Goal: Navigation & Orientation: Find specific page/section

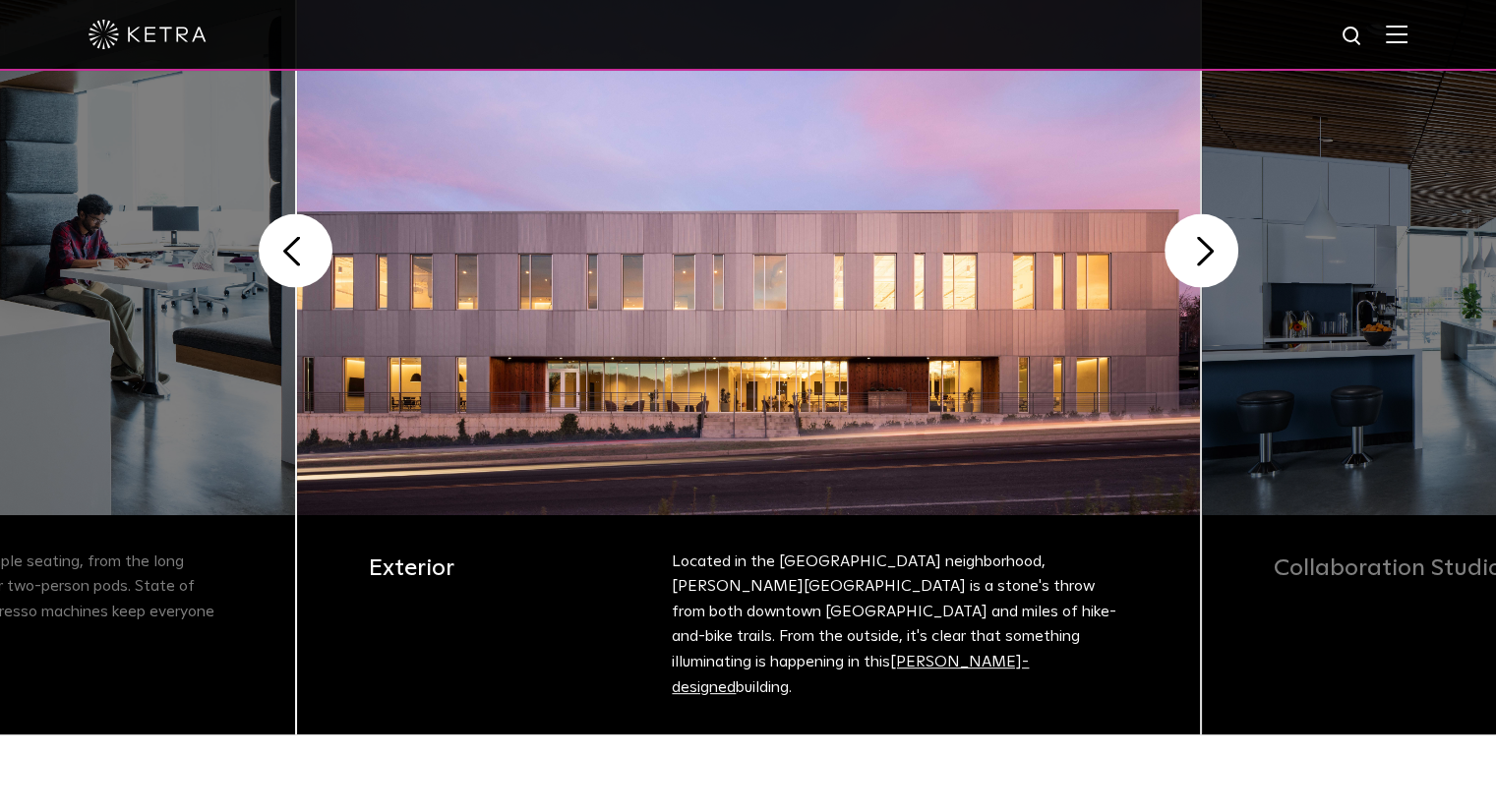
scroll to position [589, 0]
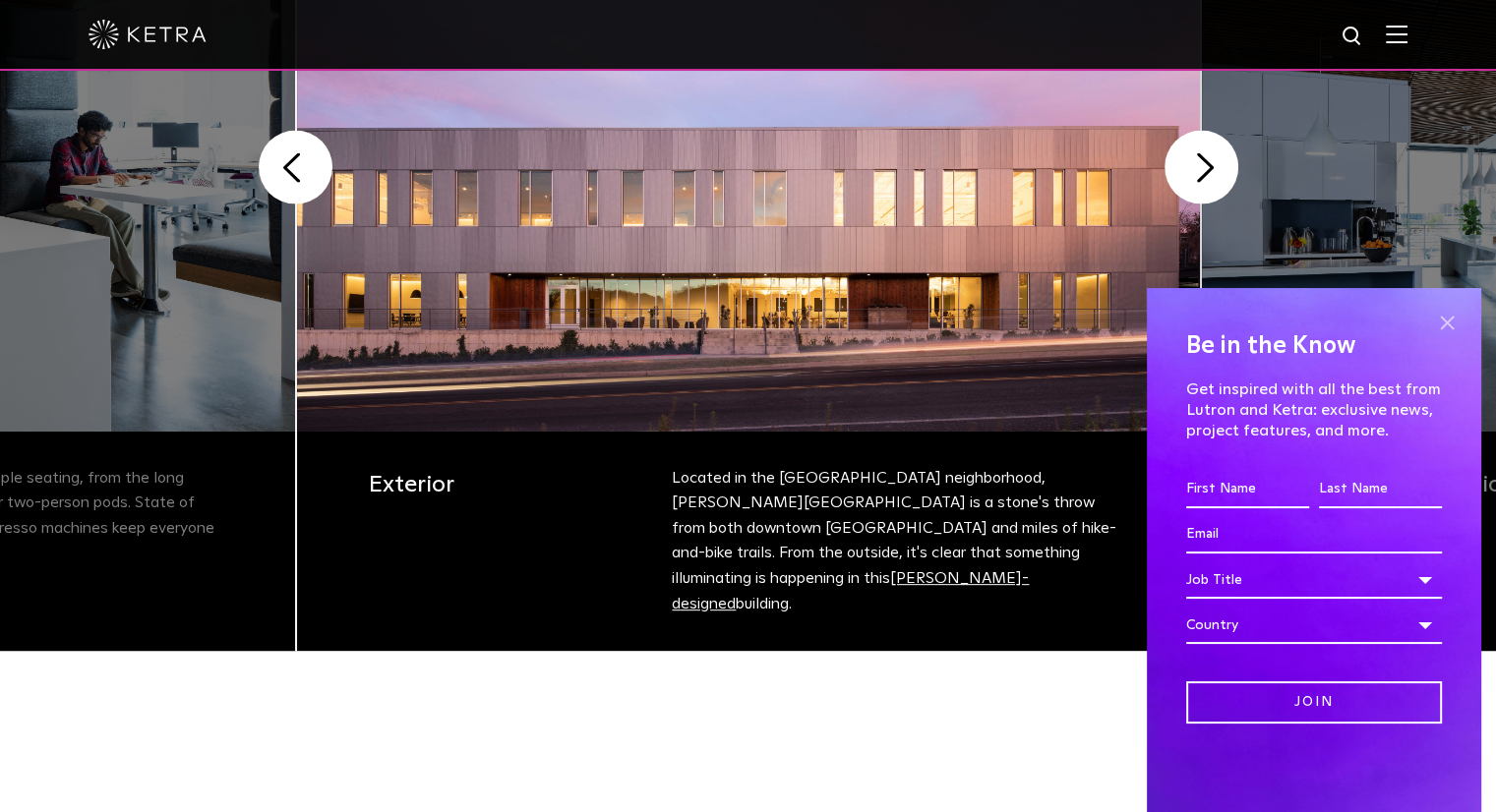
click at [1445, 321] on span at bounding box center [1446, 322] width 30 height 30
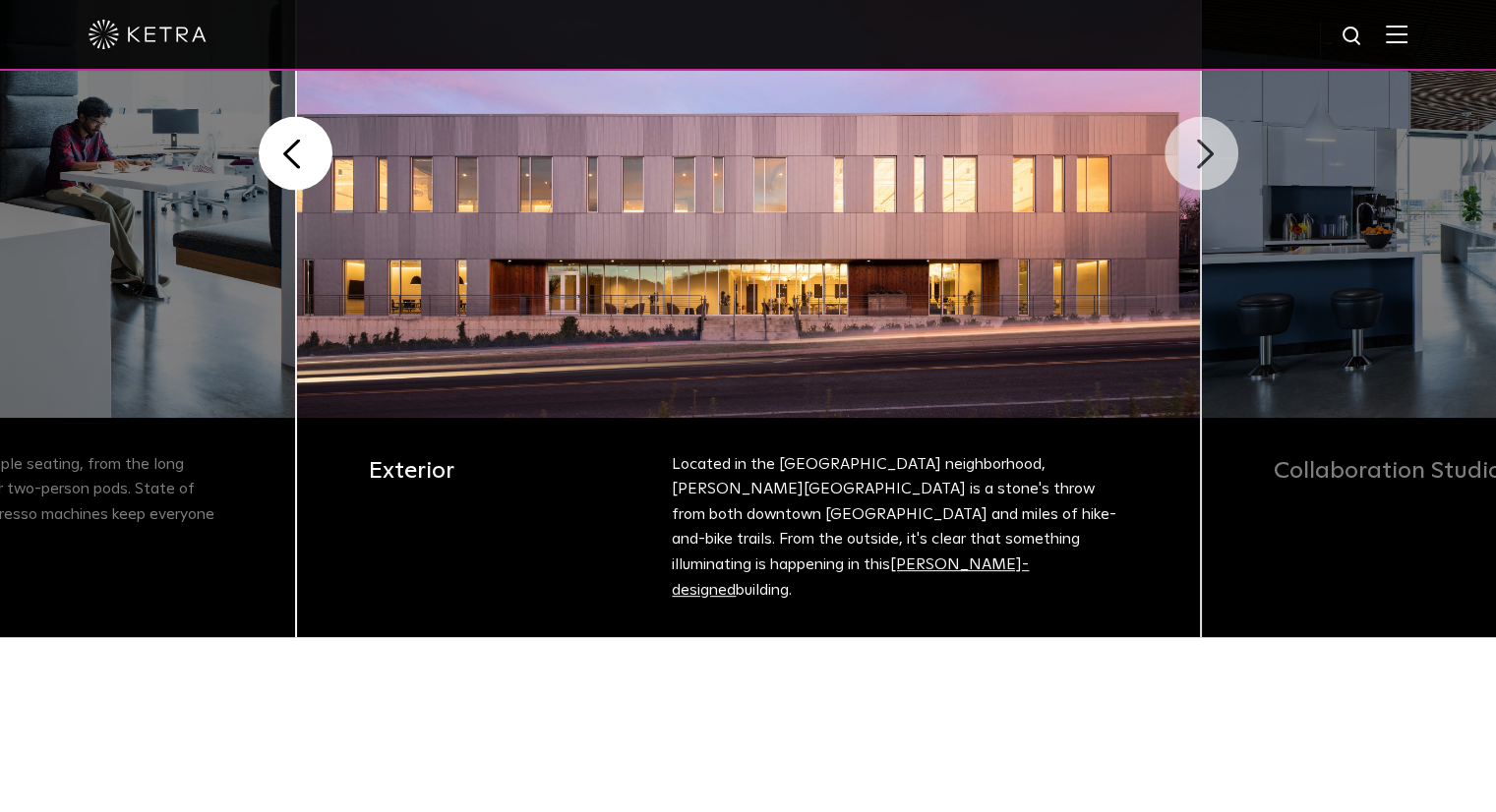
click at [1195, 166] on button "Next" at bounding box center [1201, 154] width 74 height 74
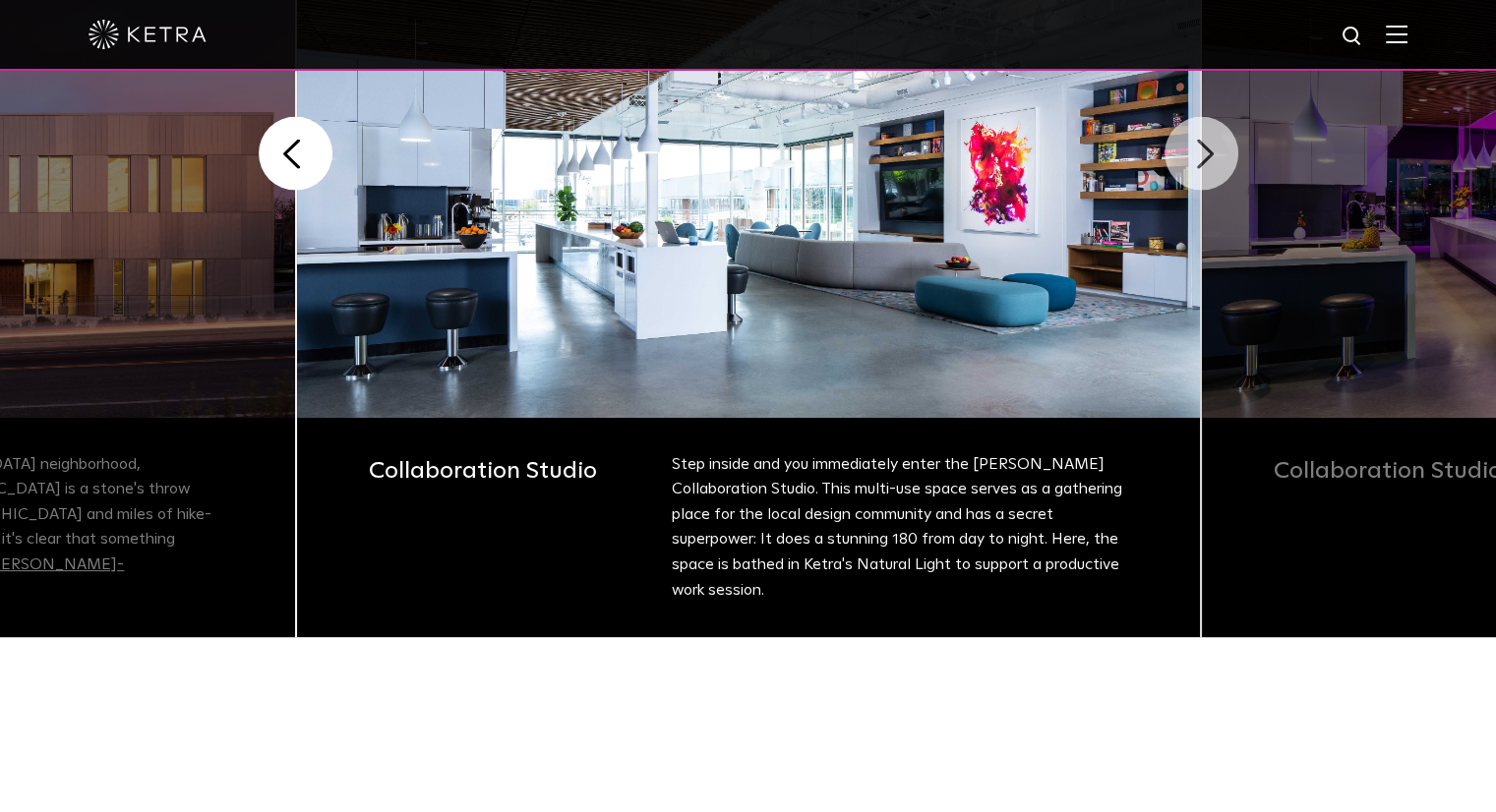
scroll to position [687, 0]
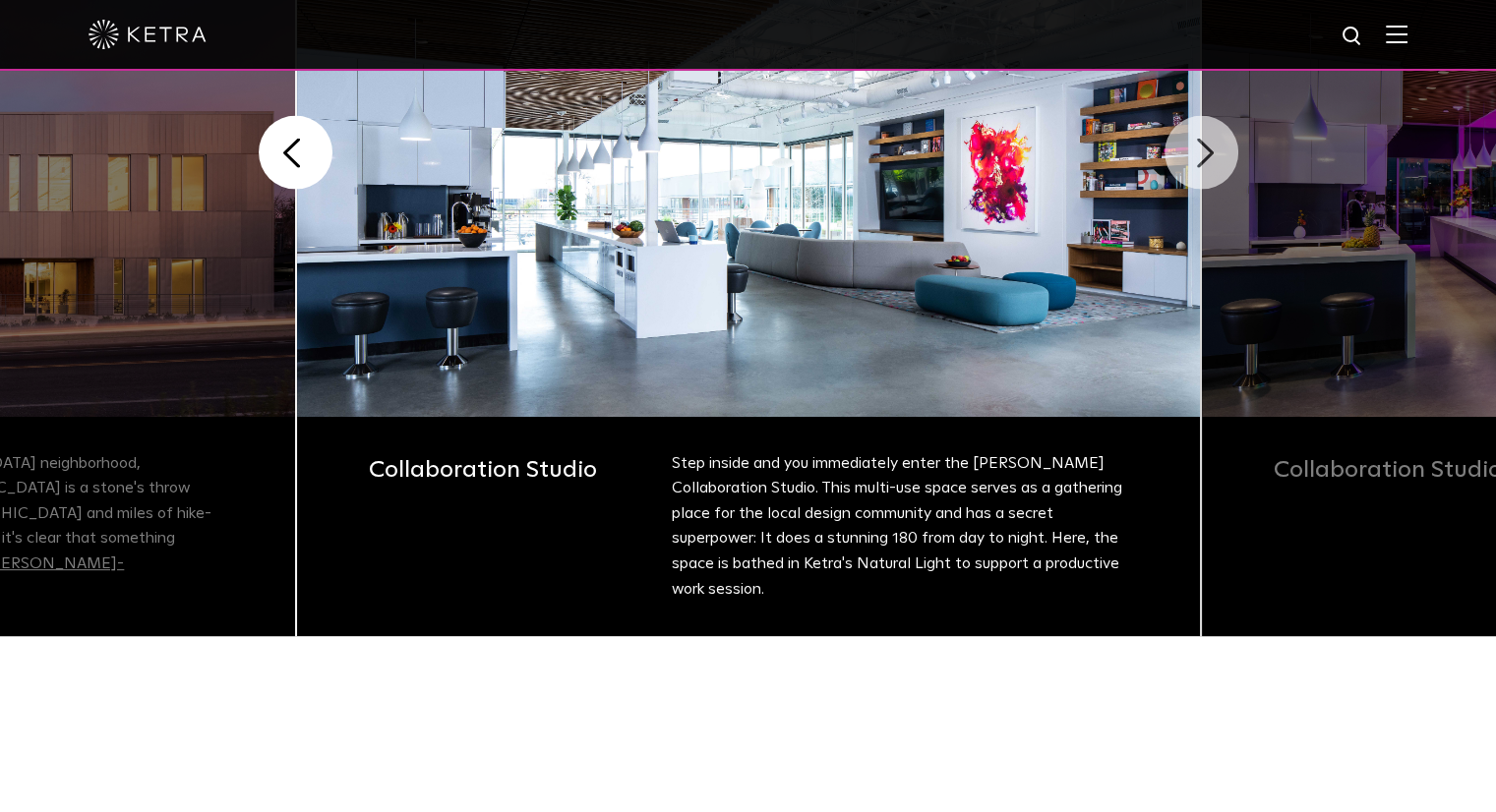
click at [1195, 166] on button "Next" at bounding box center [1201, 153] width 74 height 74
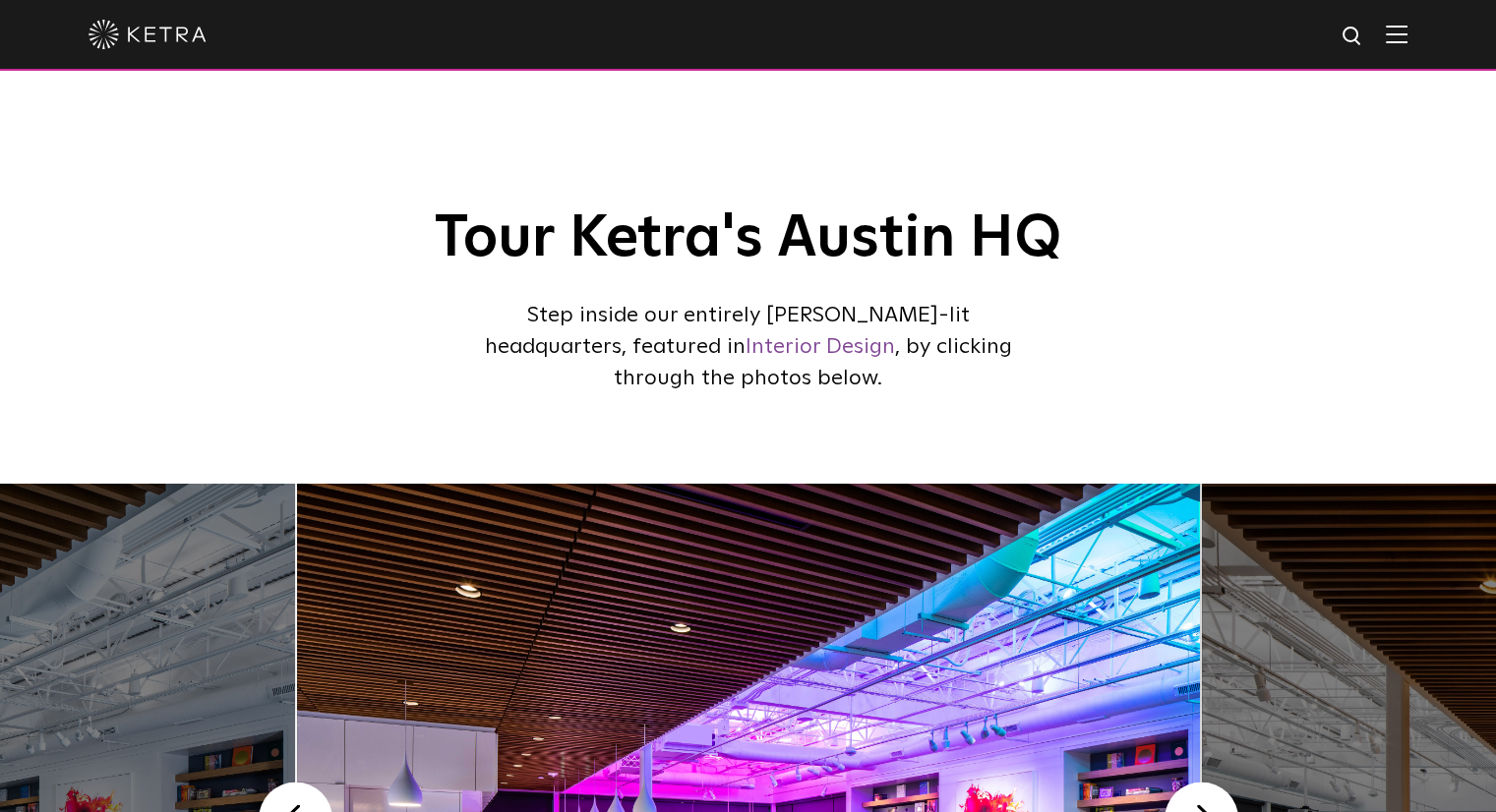
scroll to position [0, 0]
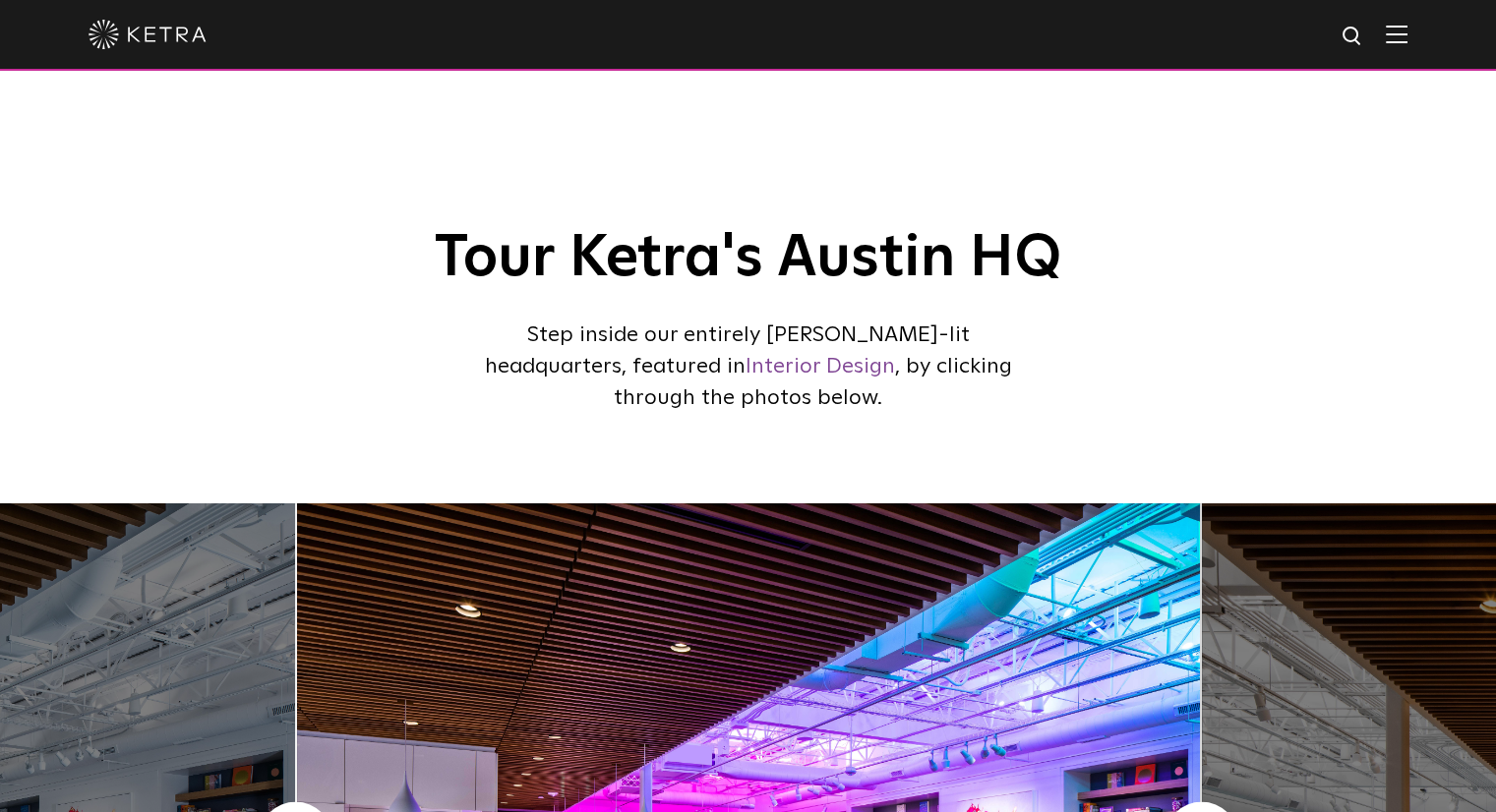
click at [1407, 40] on img at bounding box center [1396, 34] width 22 height 19
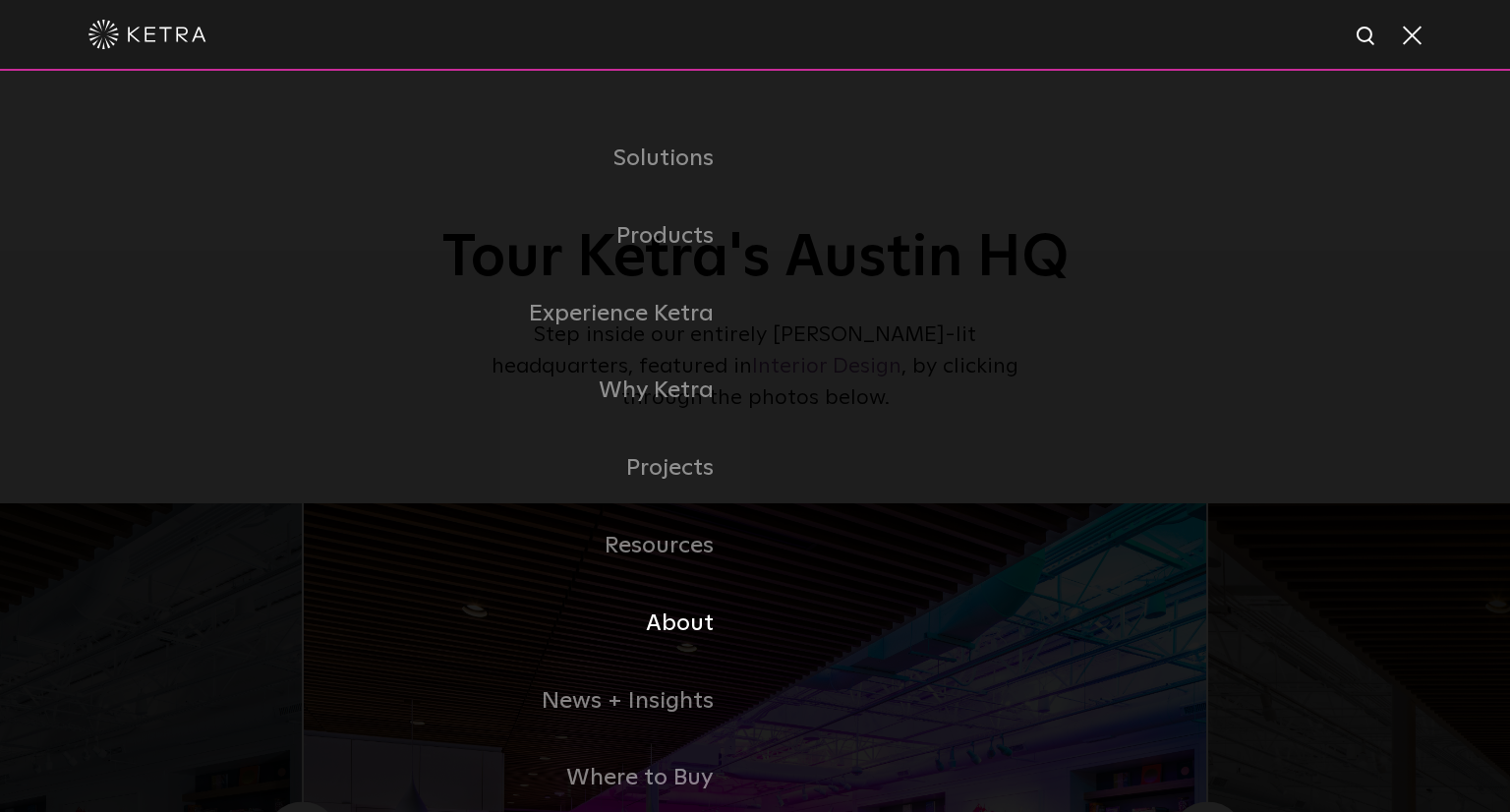
click at [683, 622] on link "About" at bounding box center [510, 624] width 492 height 78
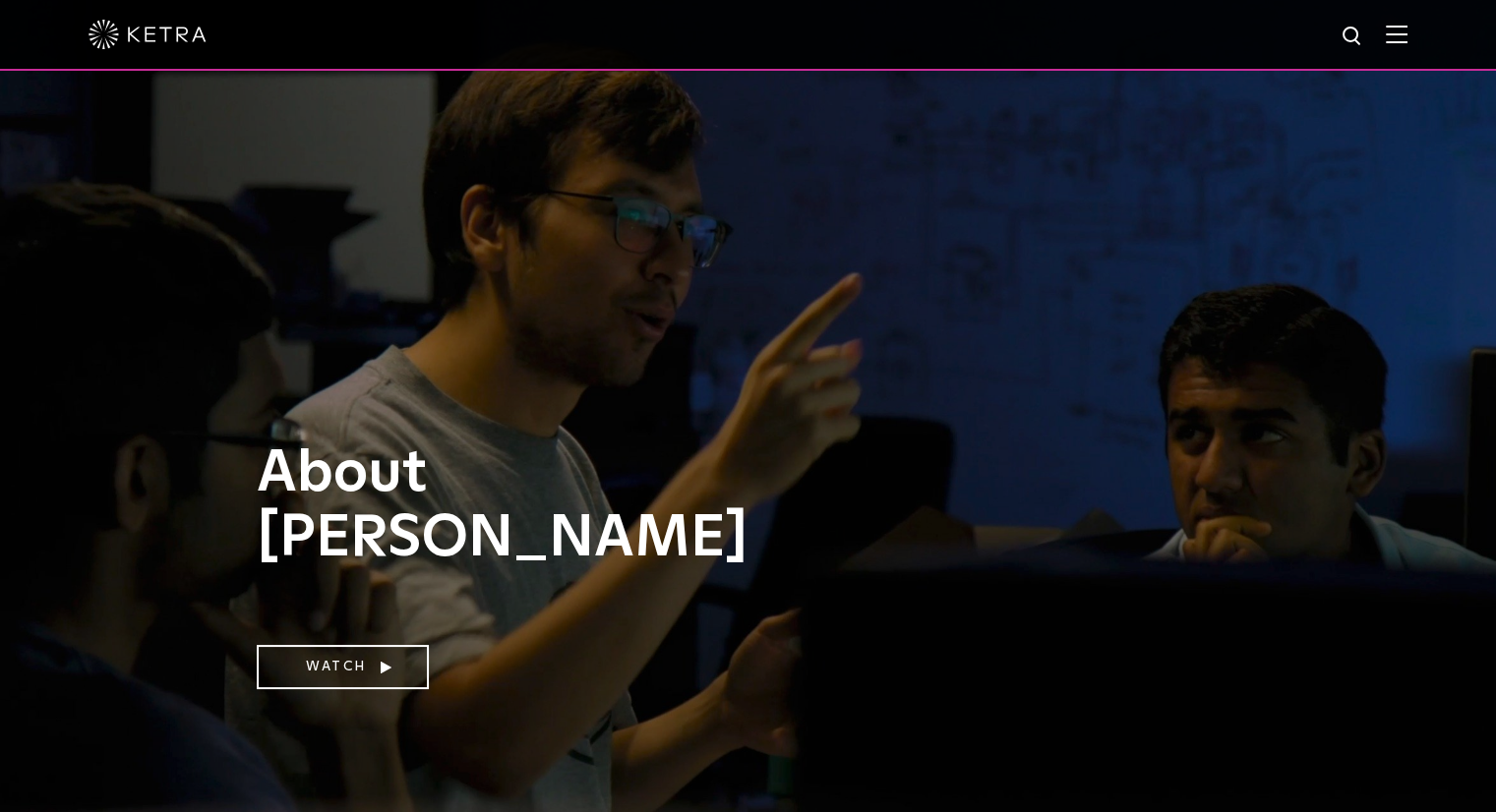
click at [1407, 25] on div at bounding box center [748, 34] width 1319 height 69
click at [1407, 37] on img at bounding box center [1396, 34] width 22 height 19
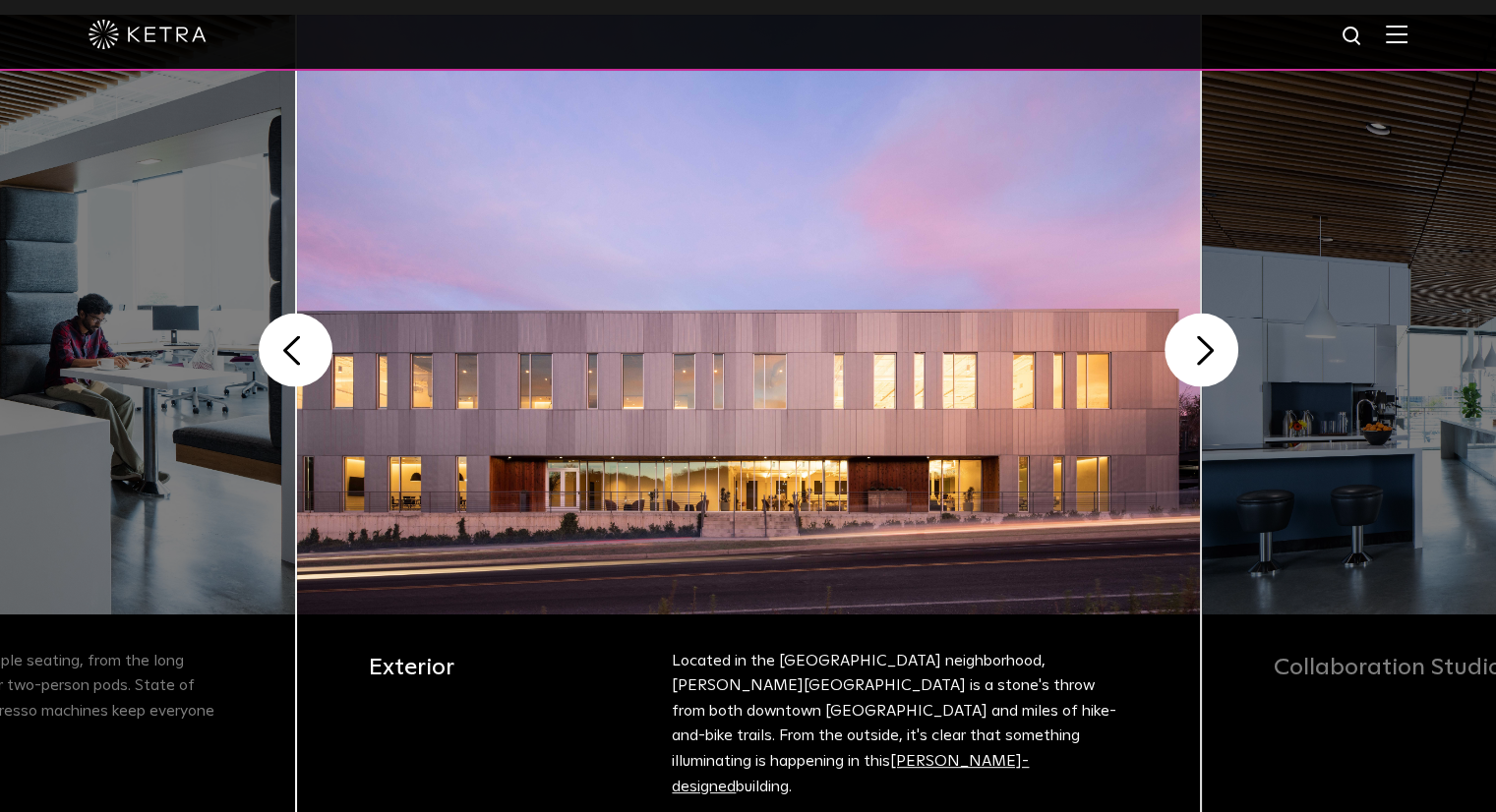
scroll to position [490, 0]
click at [1198, 335] on button "Next" at bounding box center [1201, 349] width 74 height 74
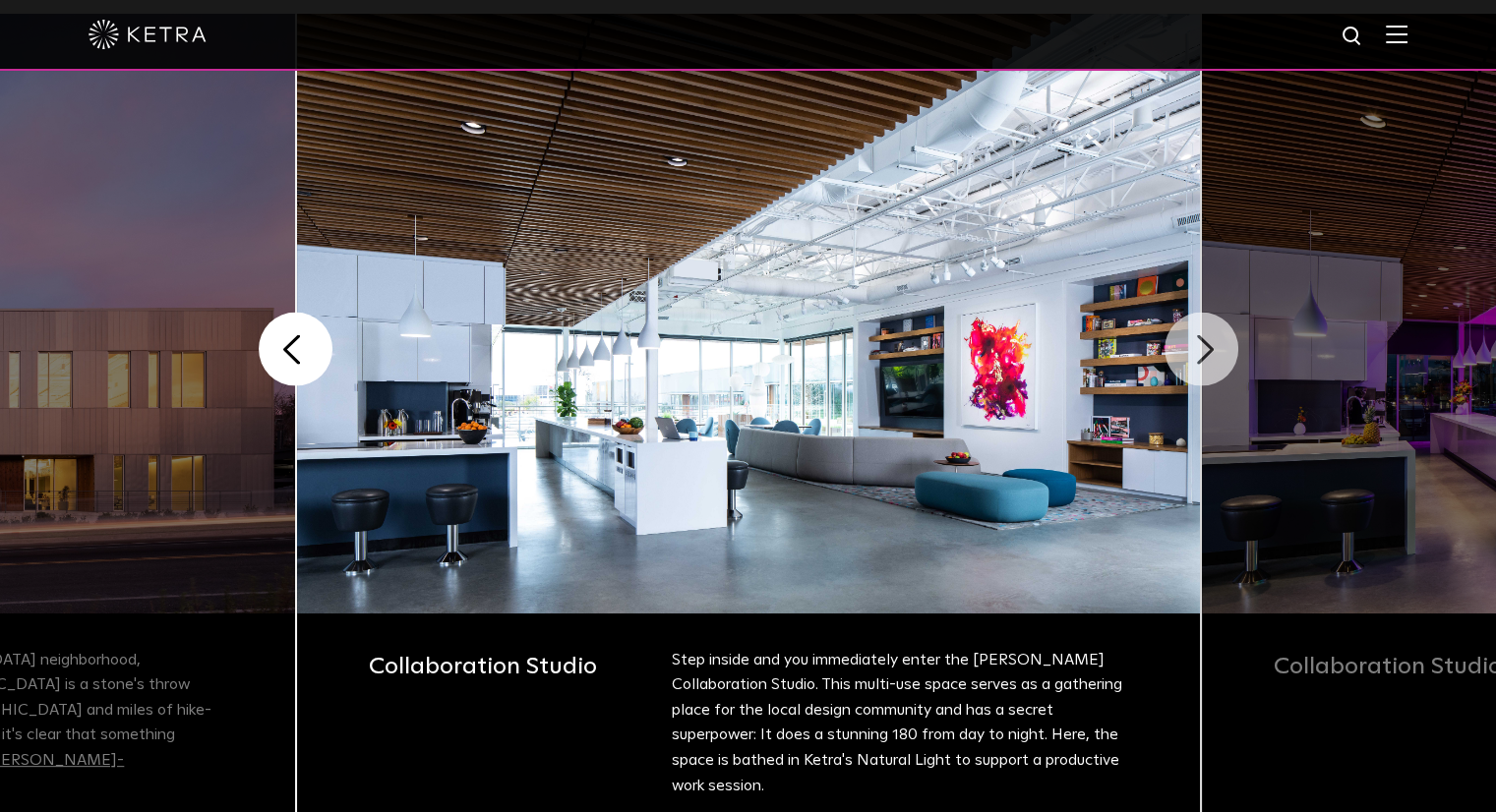
click at [1198, 335] on button "Next" at bounding box center [1201, 349] width 74 height 74
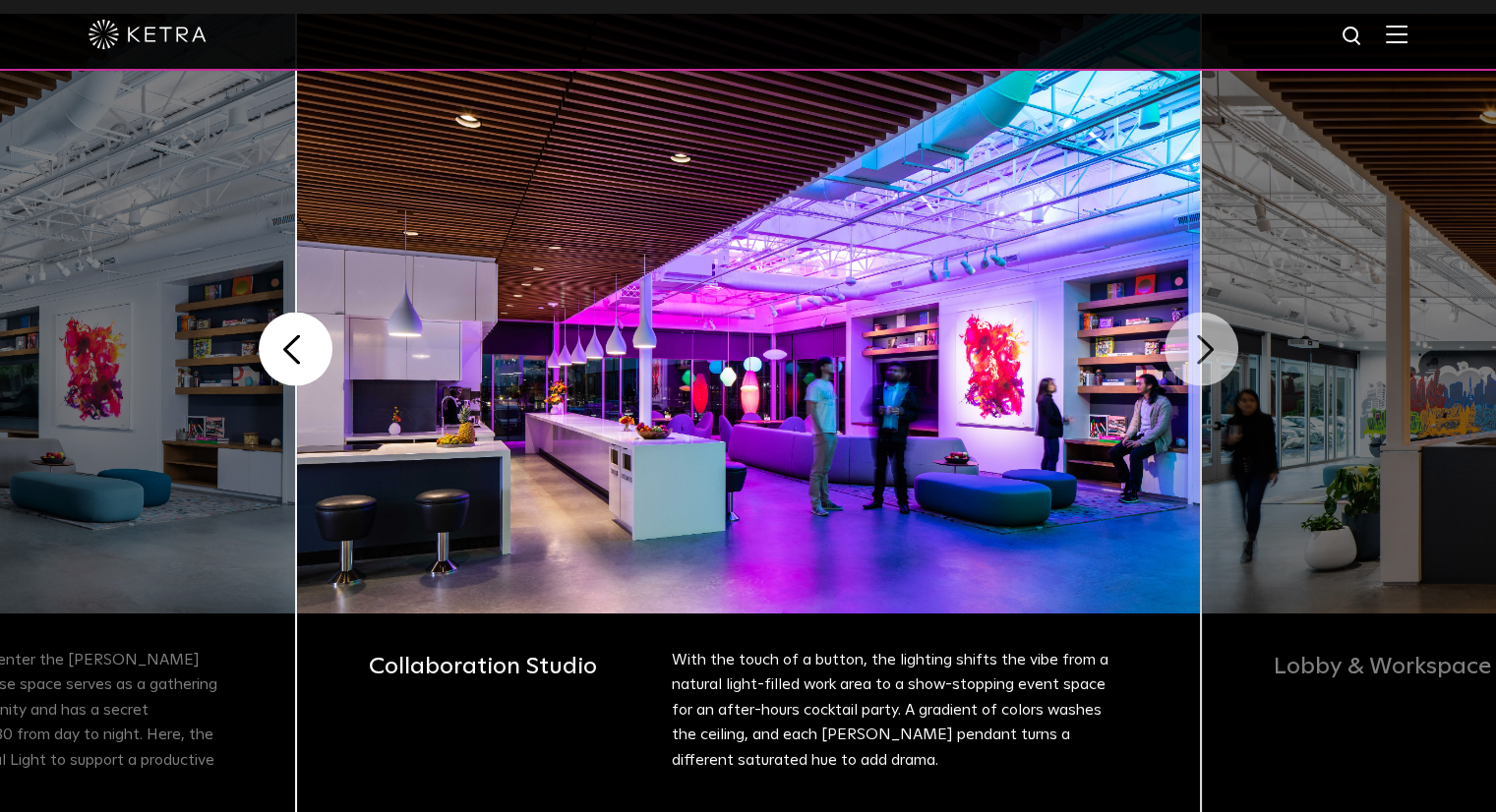
click at [1198, 335] on button "Next" at bounding box center [1201, 349] width 74 height 74
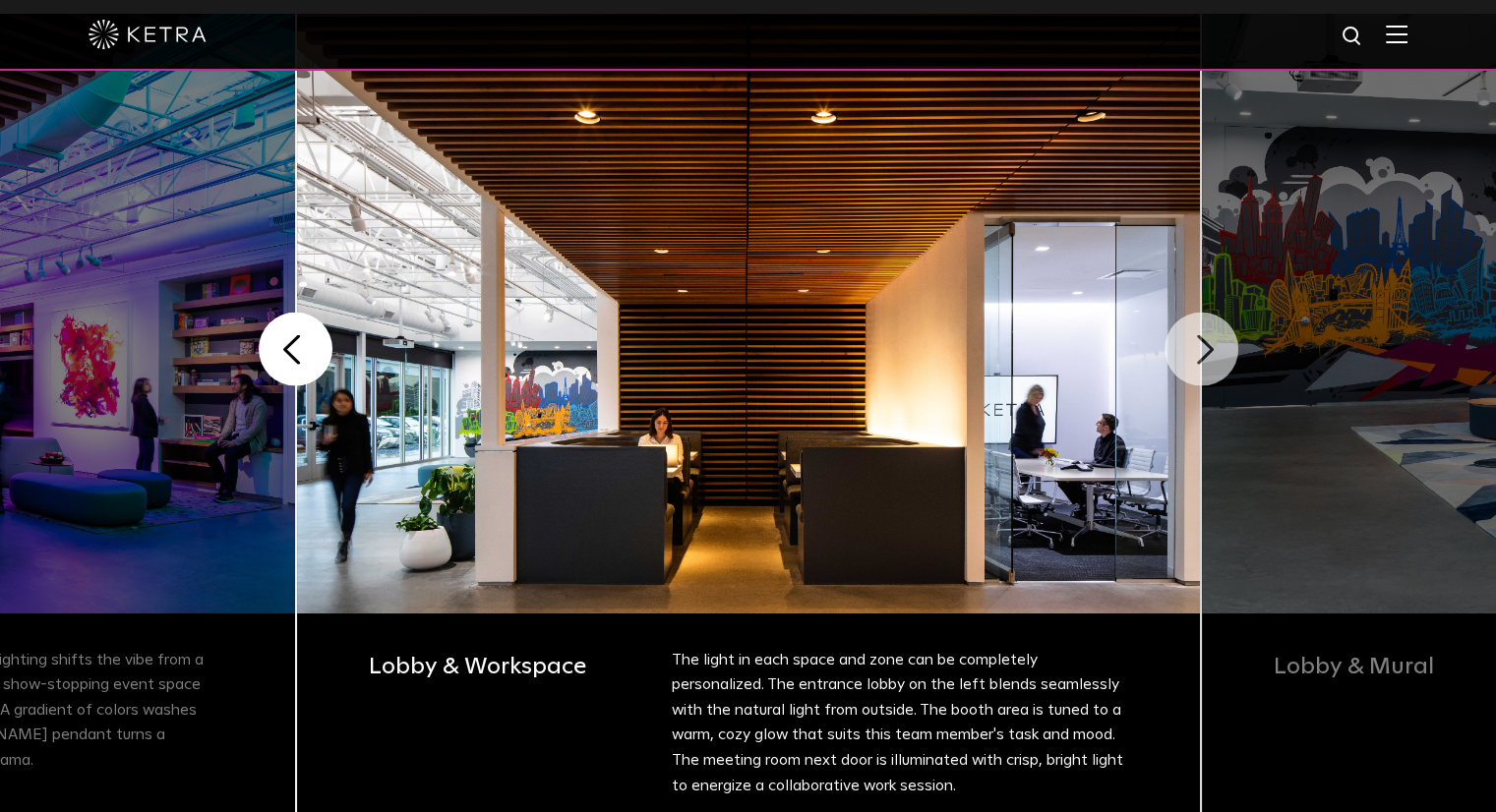
click at [1198, 335] on button "Next" at bounding box center [1201, 349] width 74 height 74
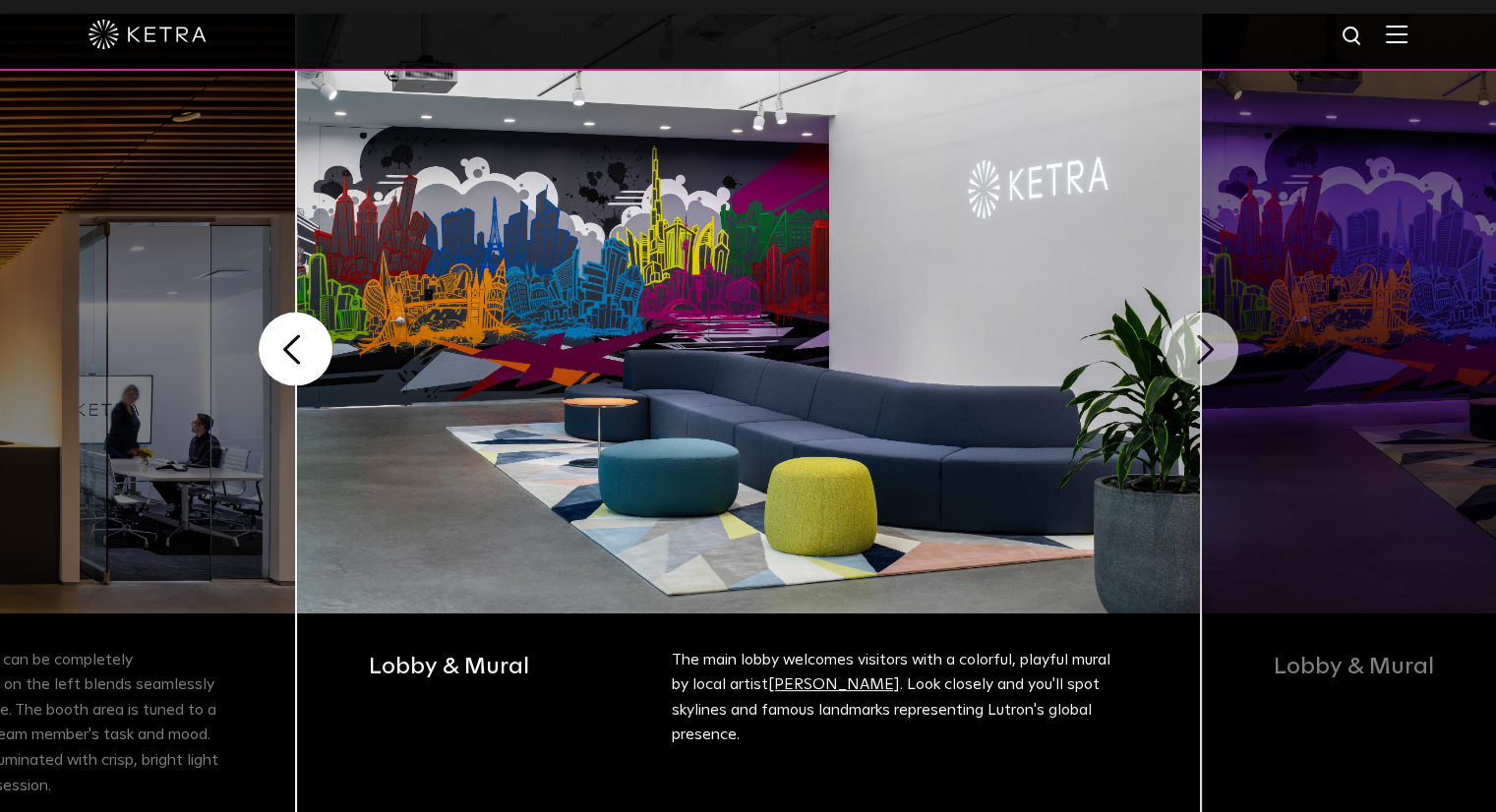
click at [1198, 335] on button "Next" at bounding box center [1201, 349] width 74 height 74
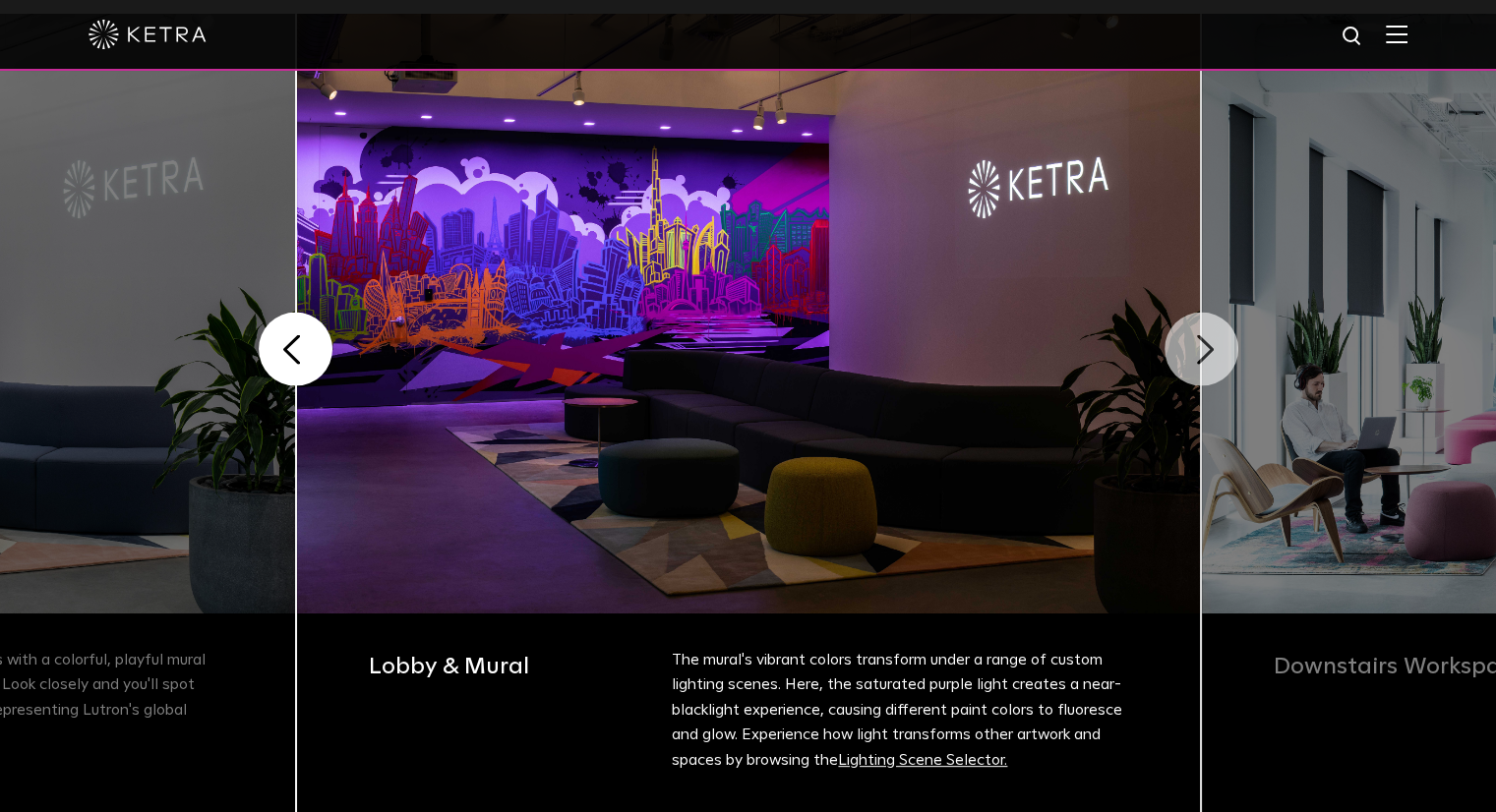
click at [1198, 335] on button "Next" at bounding box center [1201, 349] width 74 height 74
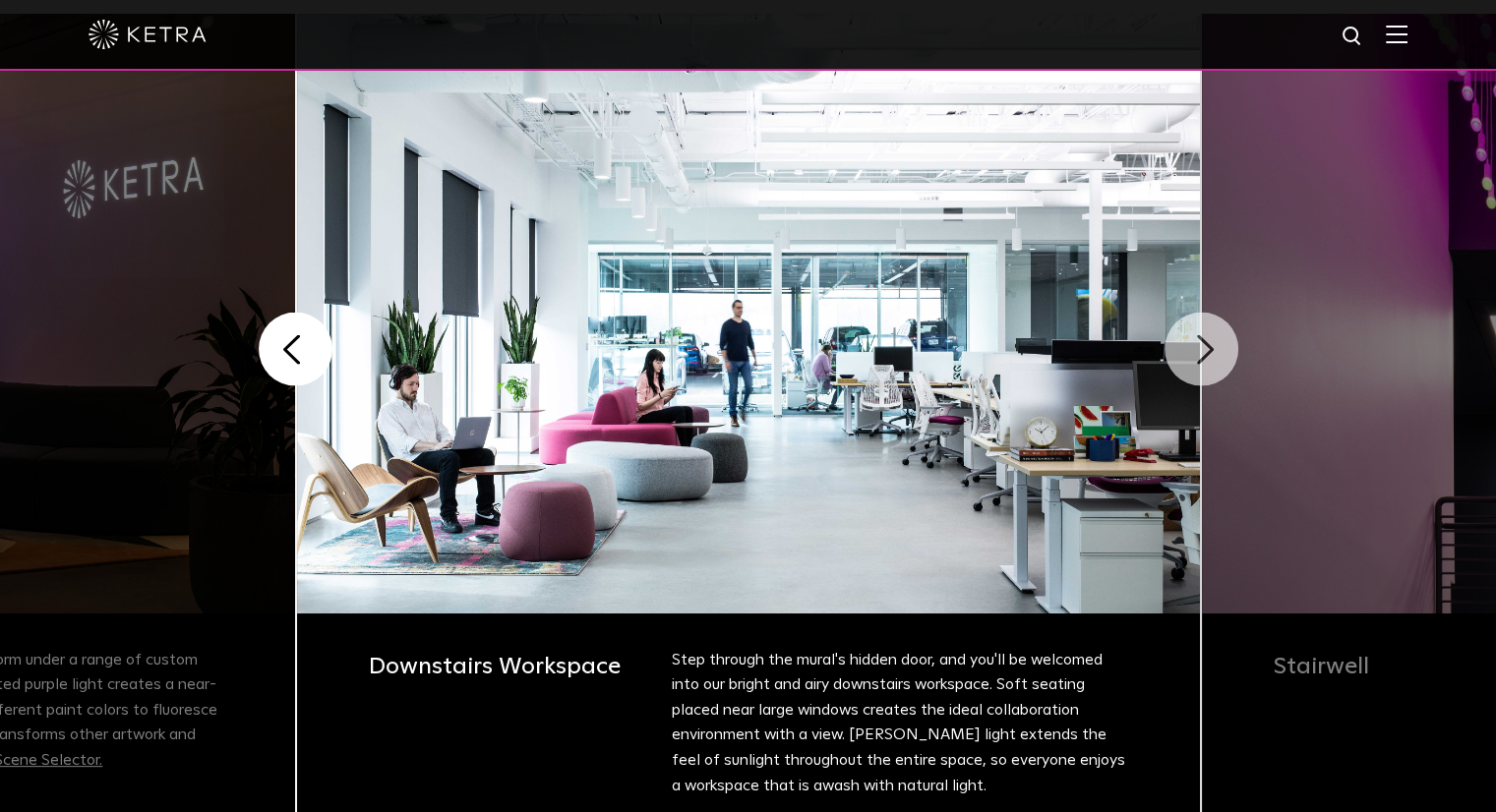
click at [1198, 335] on button "Next" at bounding box center [1201, 349] width 74 height 74
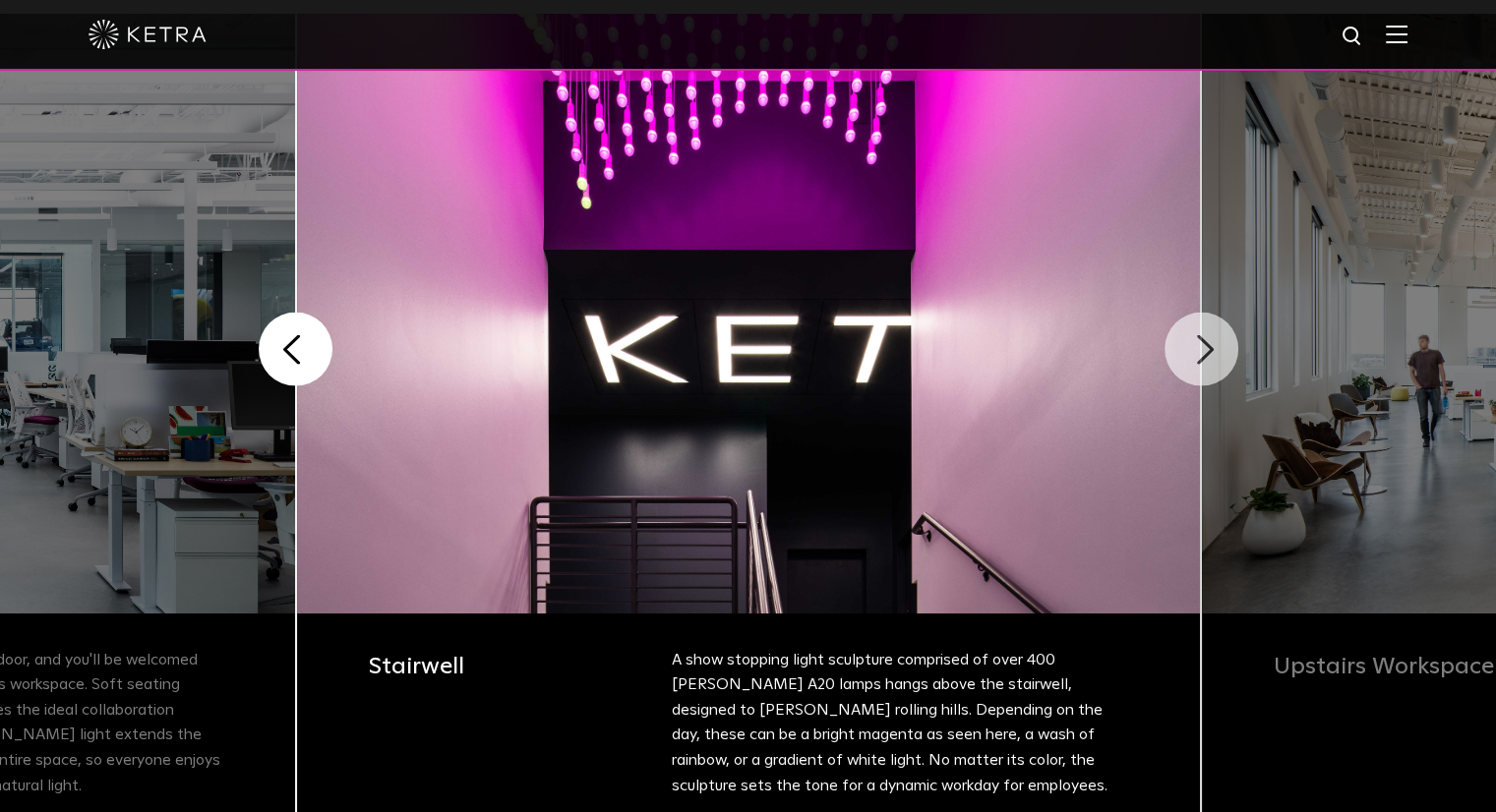
click at [1198, 335] on button "Next" at bounding box center [1201, 349] width 74 height 74
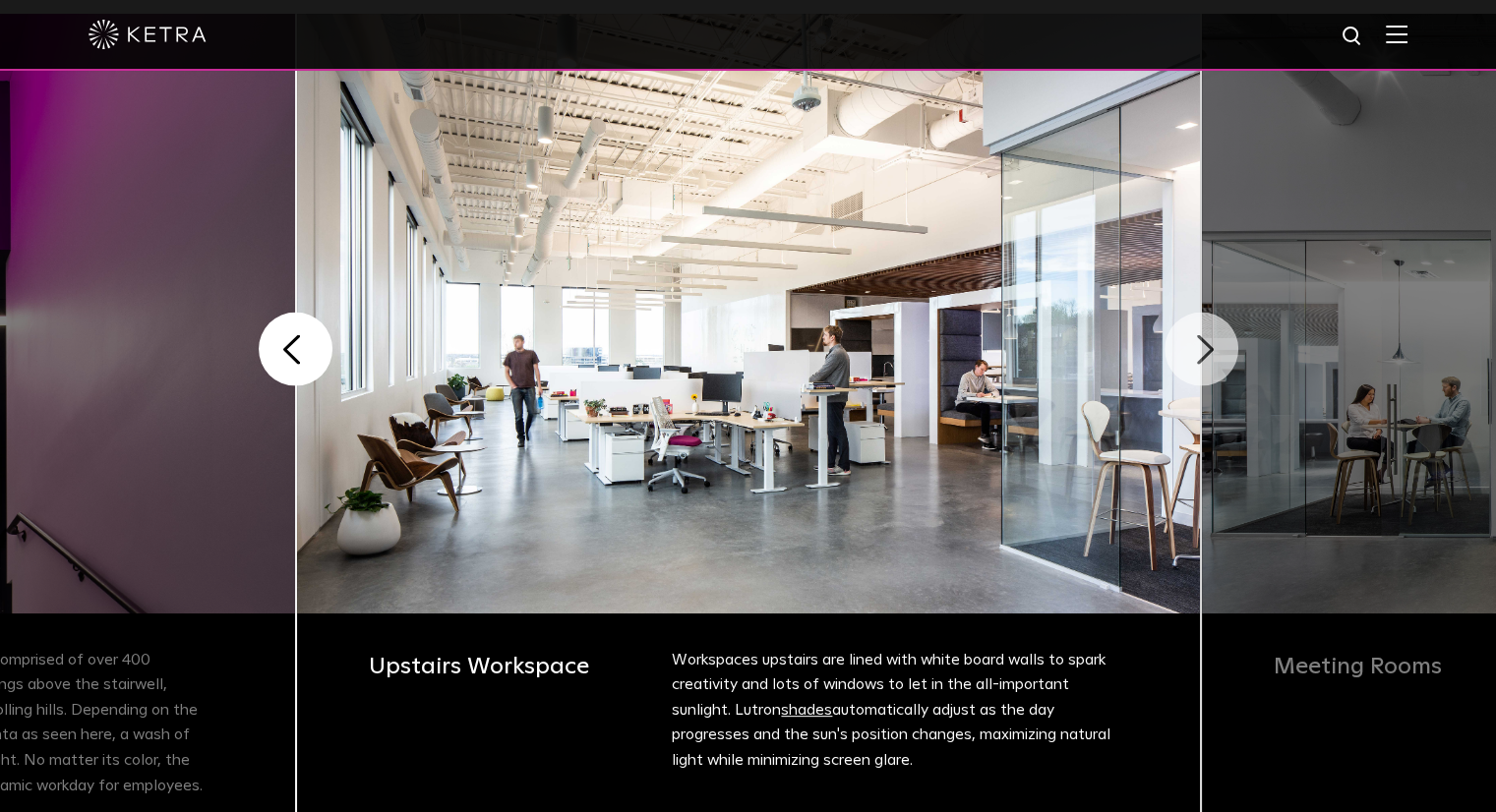
click at [1198, 335] on button "Next" at bounding box center [1201, 349] width 74 height 74
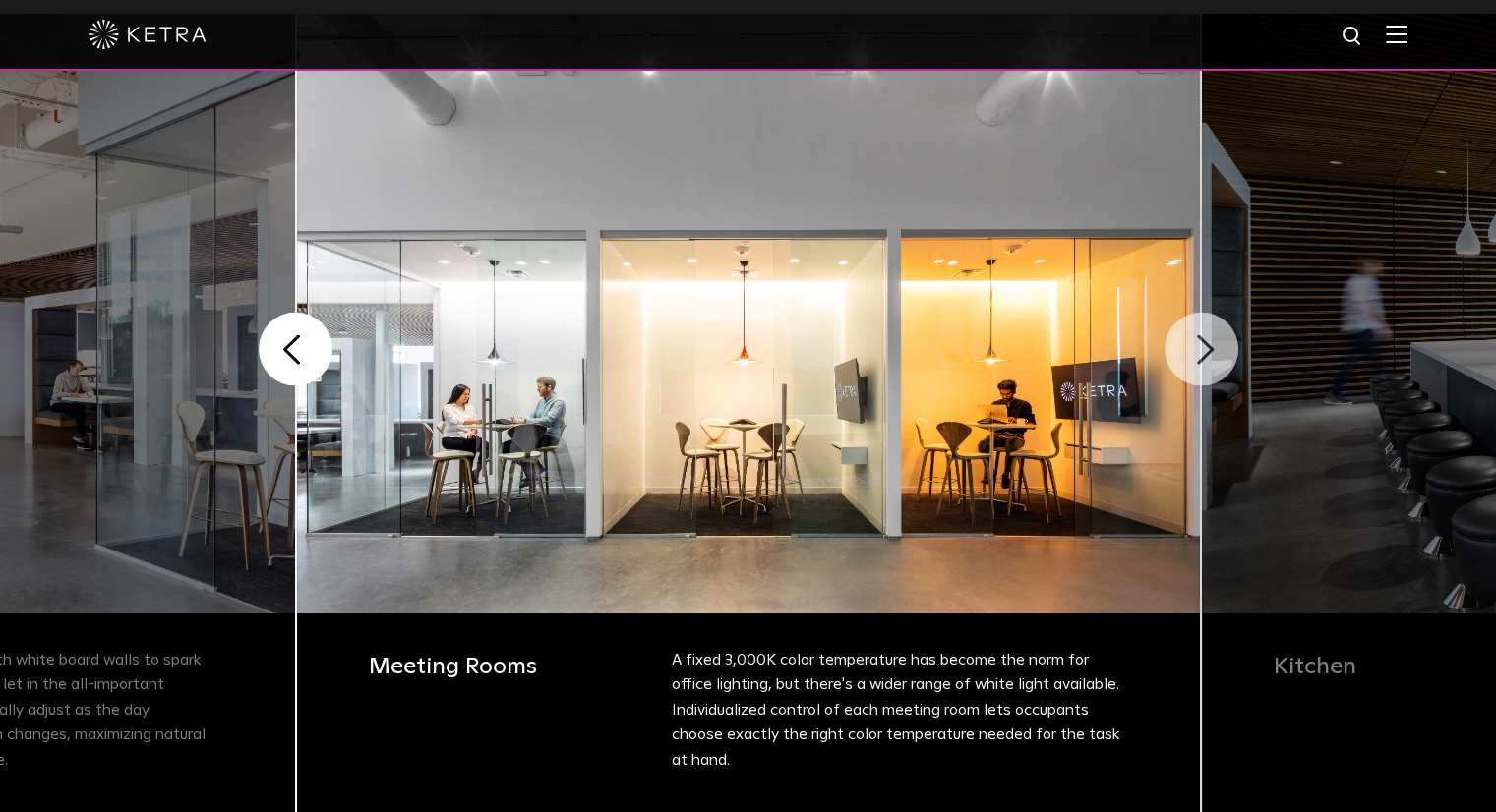
click at [1198, 335] on button "Next" at bounding box center [1201, 349] width 74 height 74
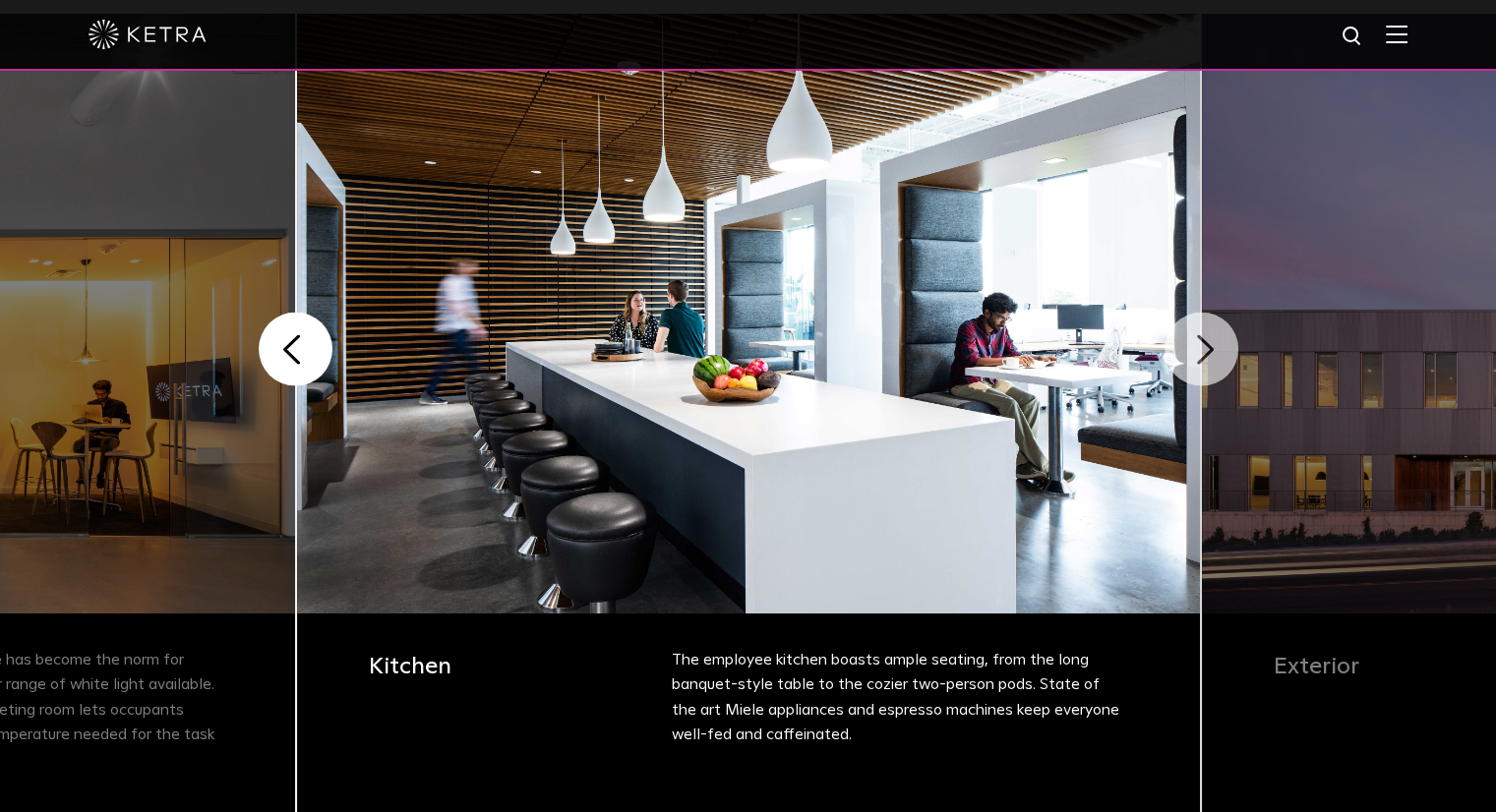
click at [1198, 335] on button "Next" at bounding box center [1201, 349] width 74 height 74
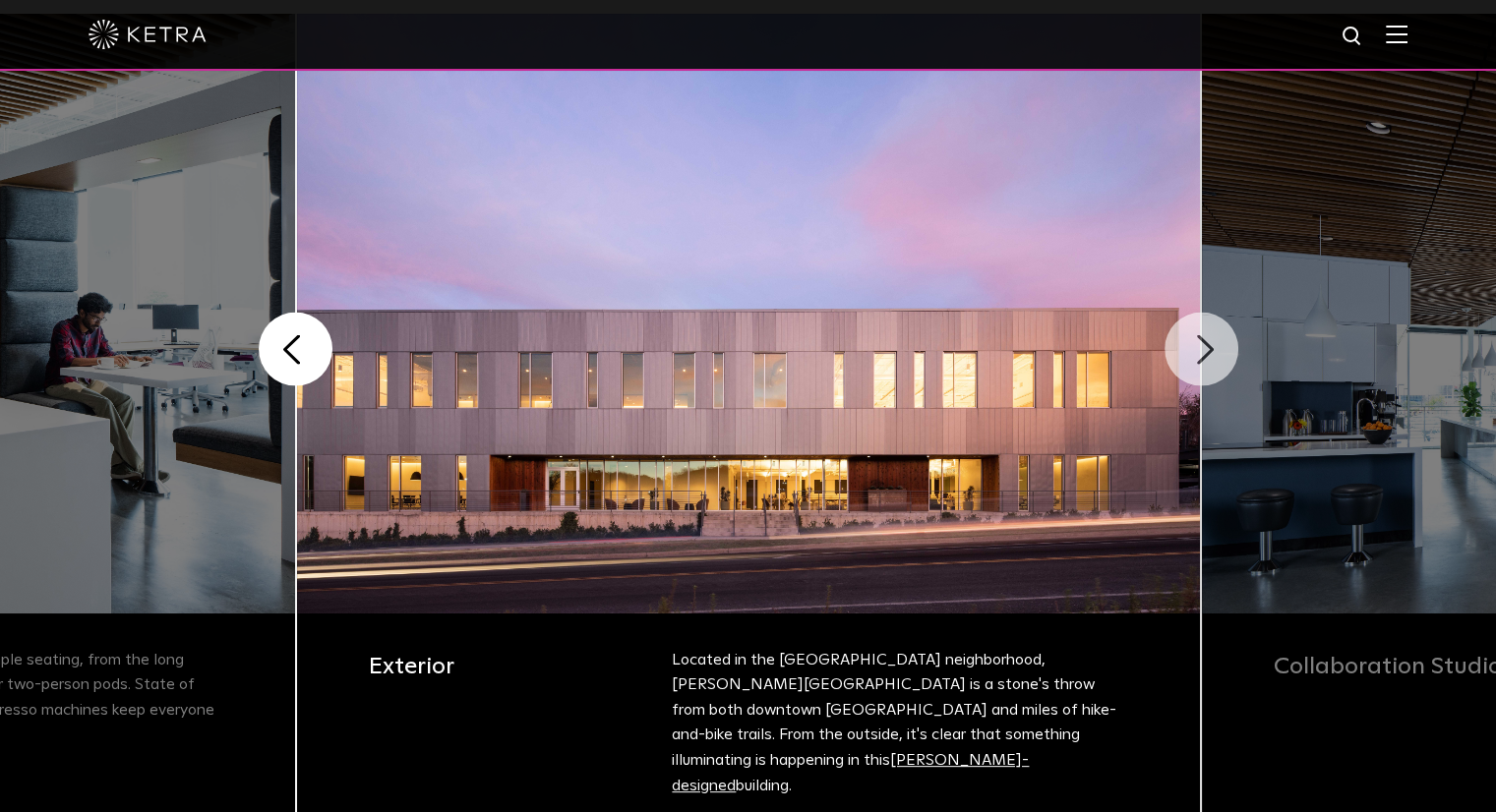
click at [1198, 335] on button "Next" at bounding box center [1201, 349] width 74 height 74
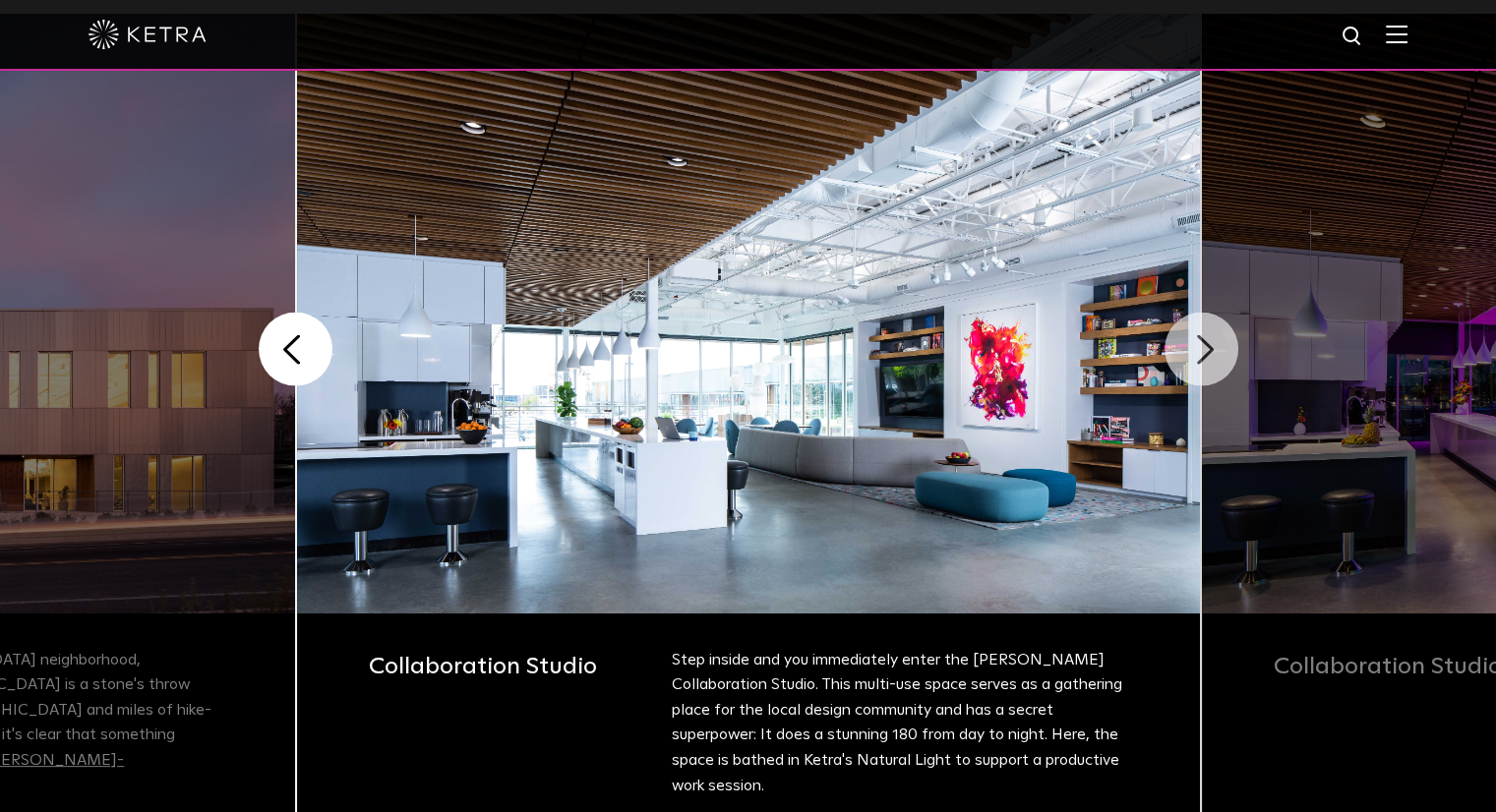
click at [1198, 335] on button "Next" at bounding box center [1201, 349] width 74 height 74
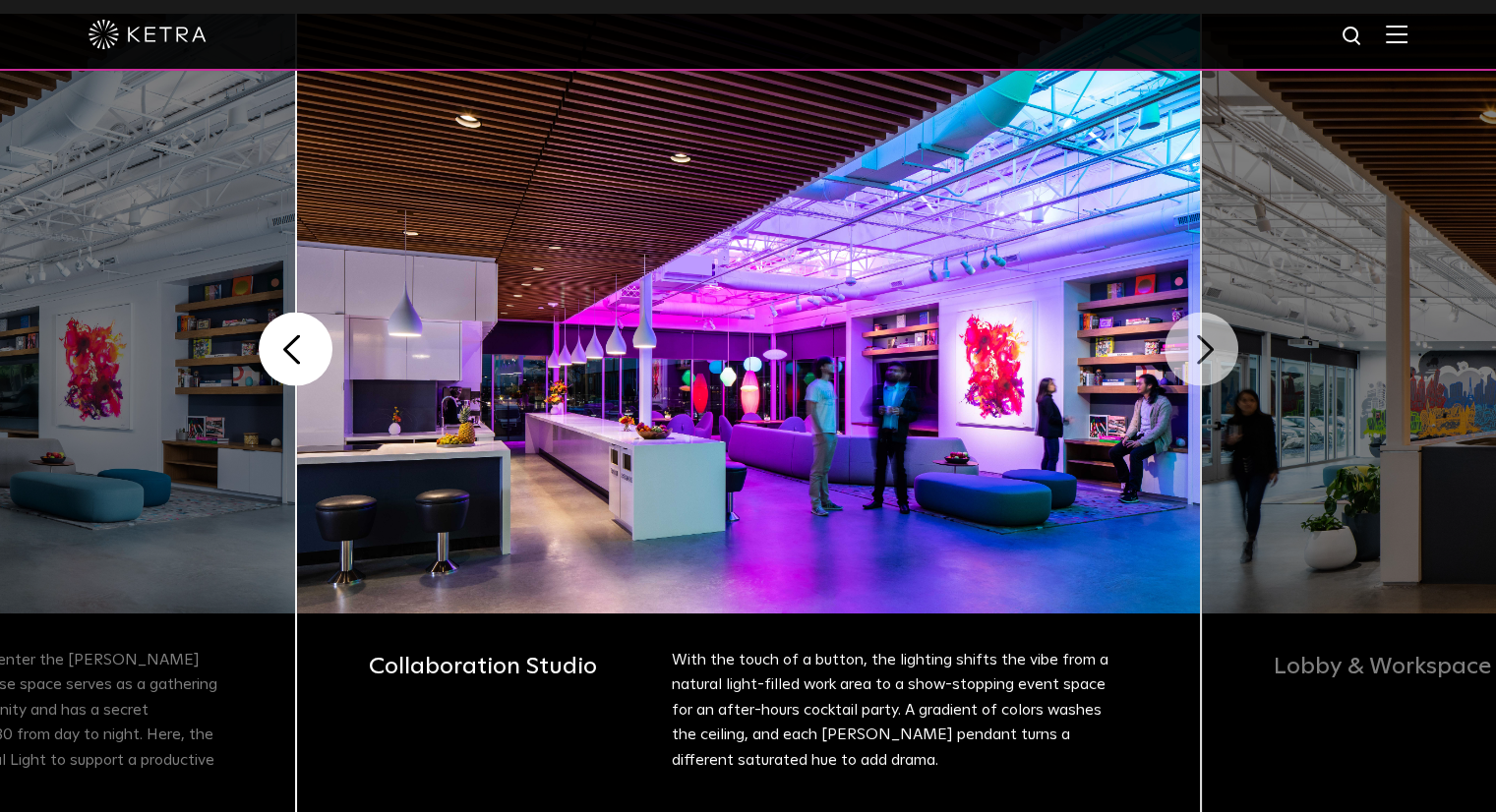
click at [1220, 359] on button "Next" at bounding box center [1201, 349] width 74 height 74
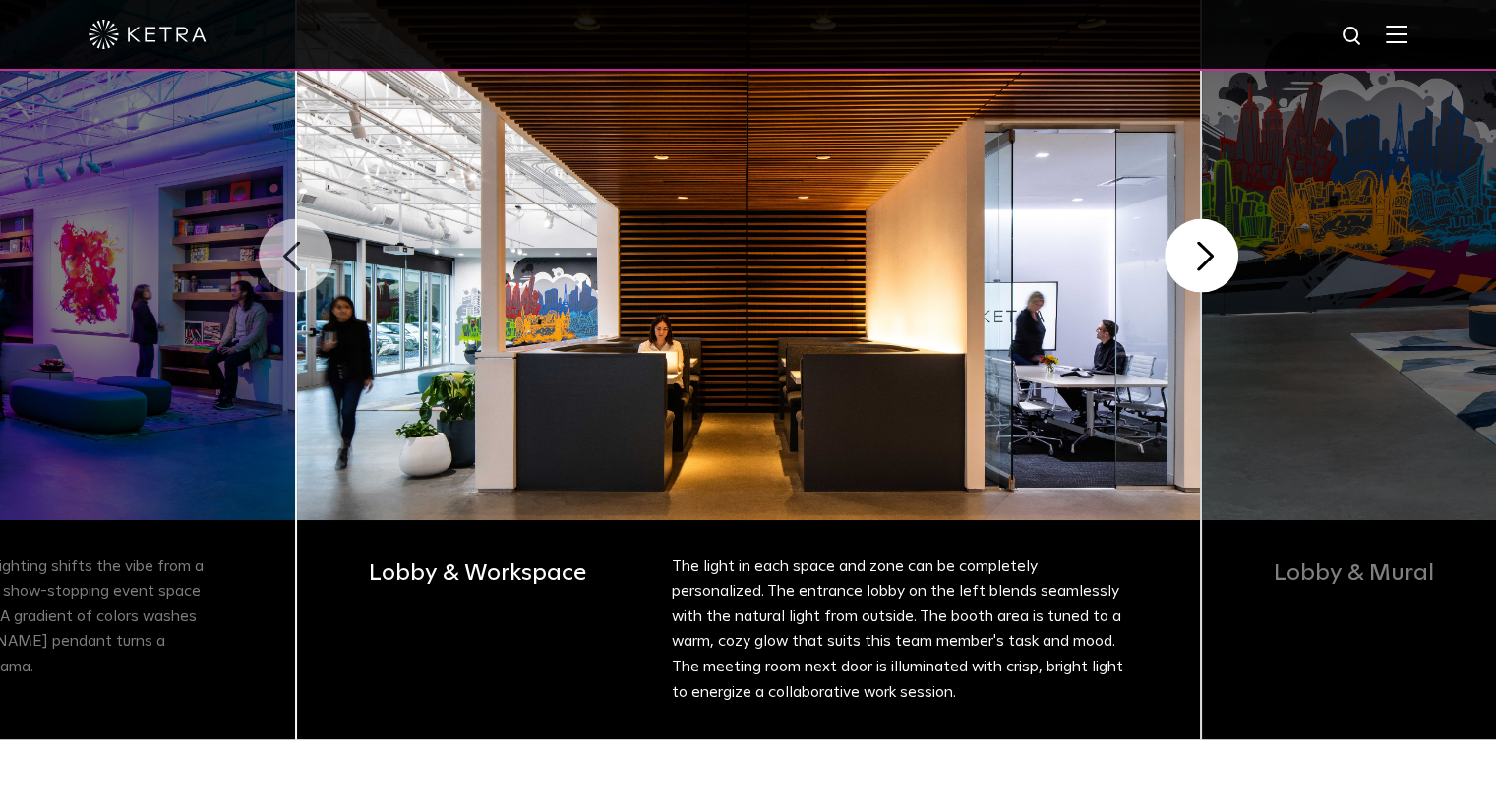
click at [300, 241] on button "Previous" at bounding box center [296, 256] width 74 height 74
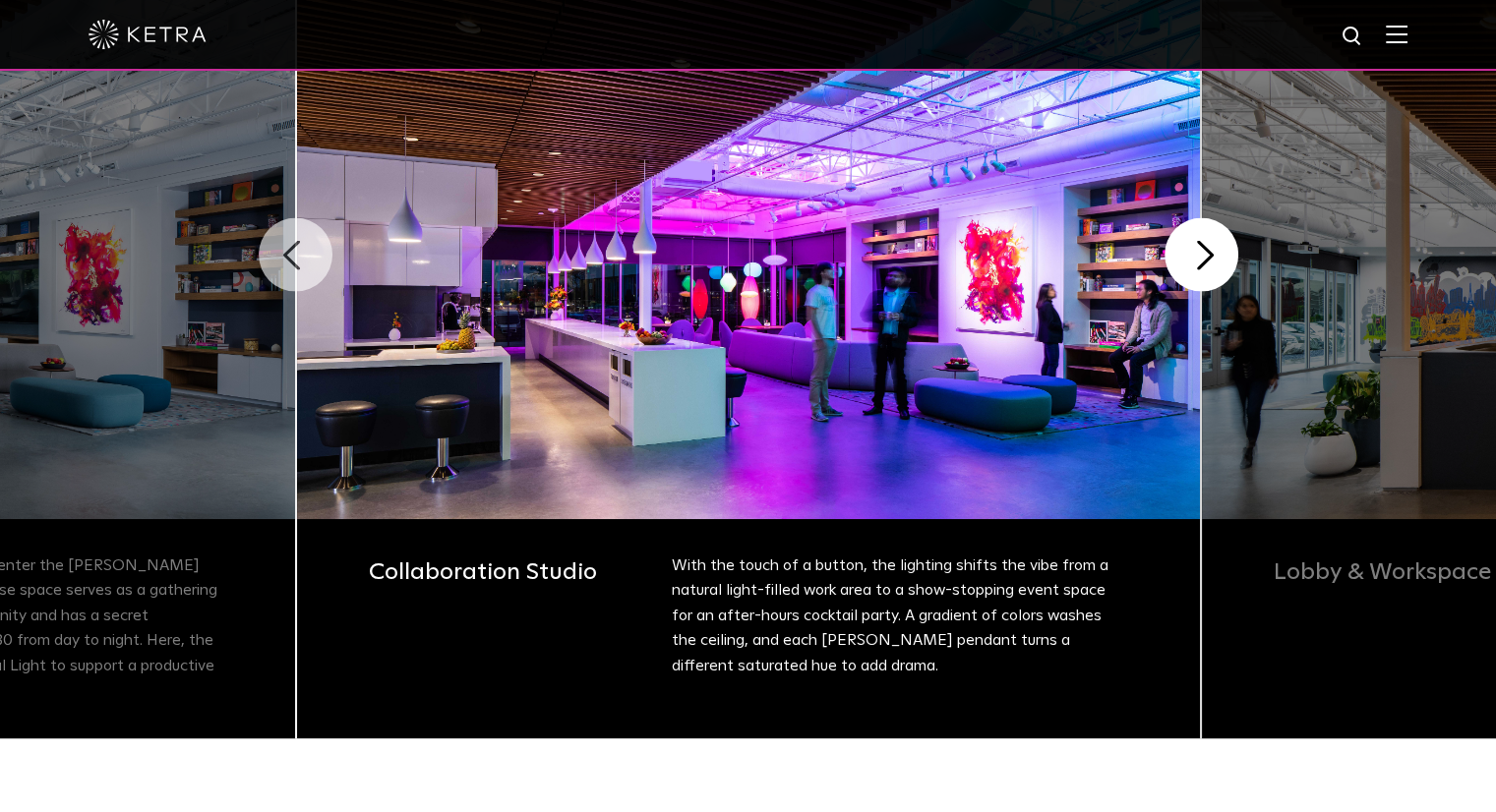
scroll to position [585, 0]
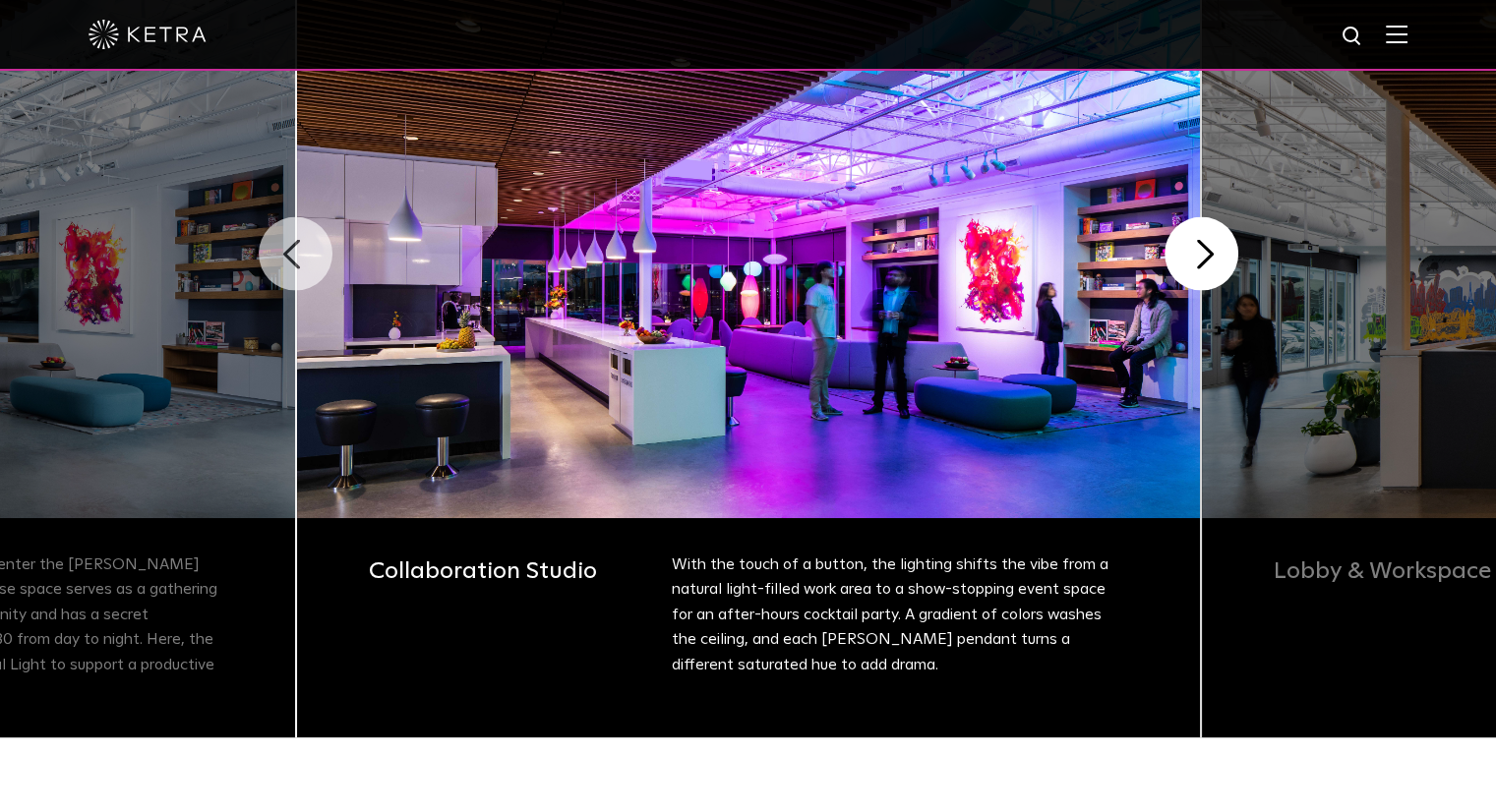
click at [300, 241] on button "Previous" at bounding box center [296, 254] width 74 height 74
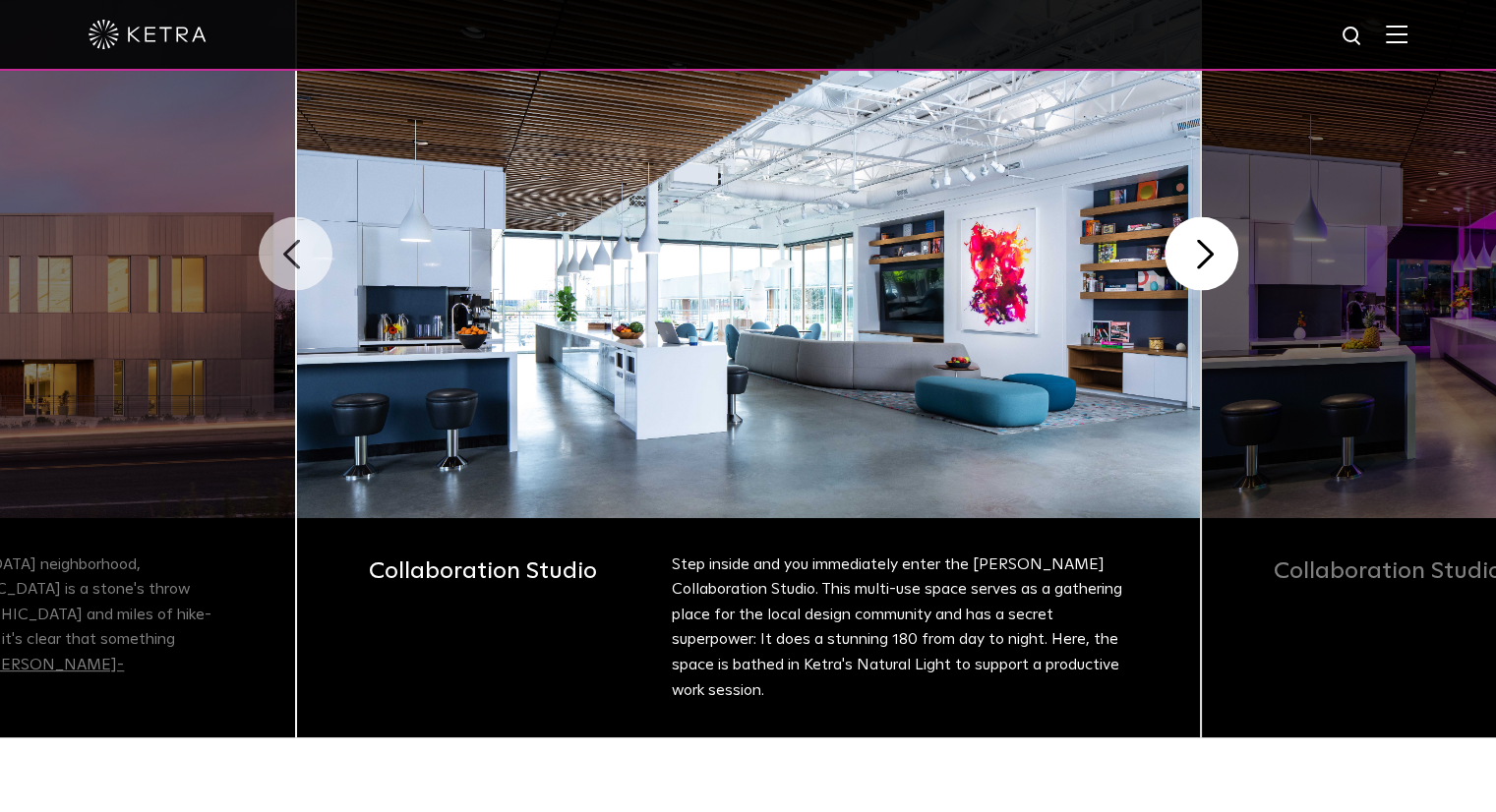
click at [300, 241] on button "Previous" at bounding box center [296, 254] width 74 height 74
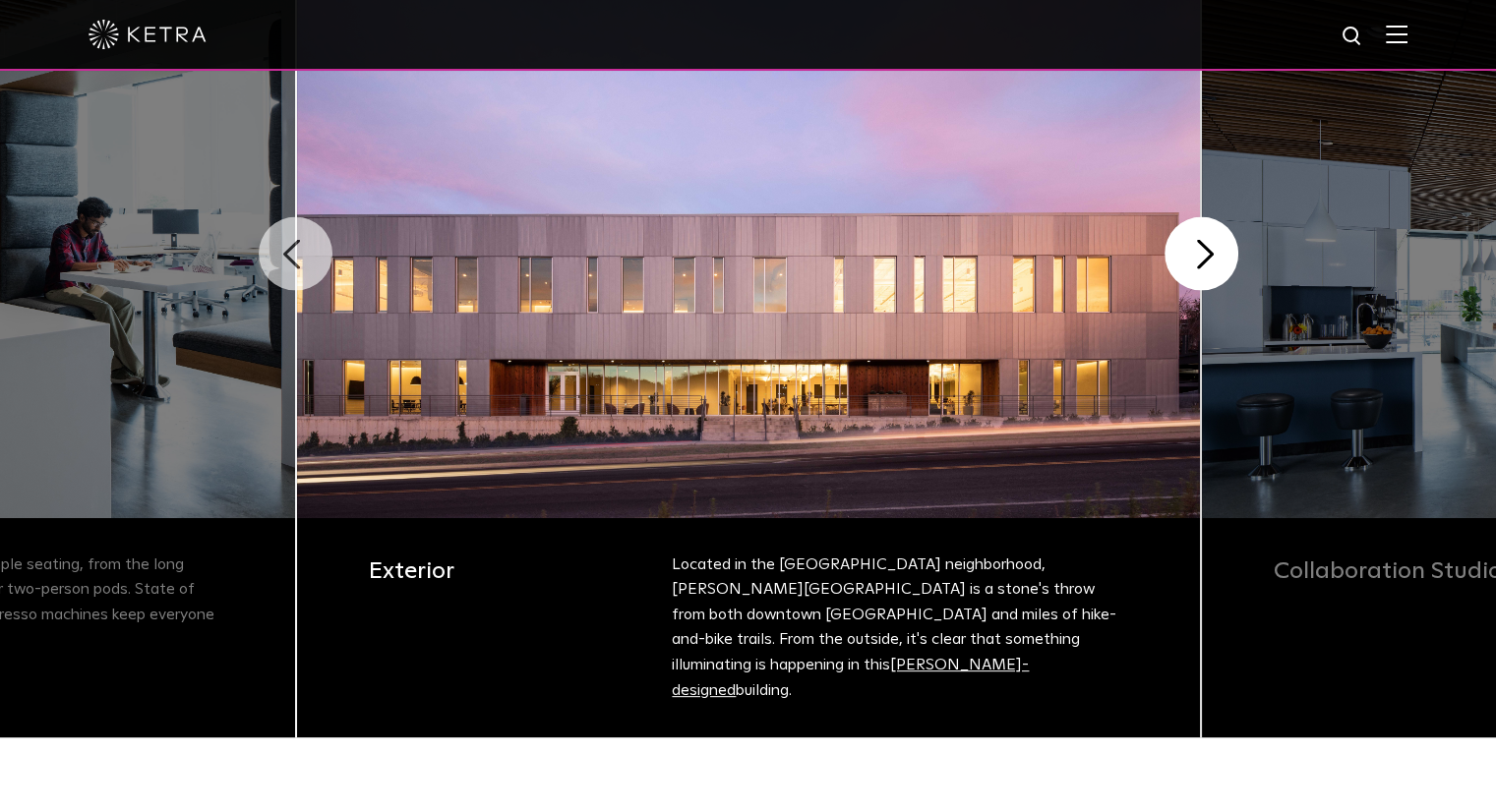
click at [300, 241] on button "Previous" at bounding box center [296, 254] width 74 height 74
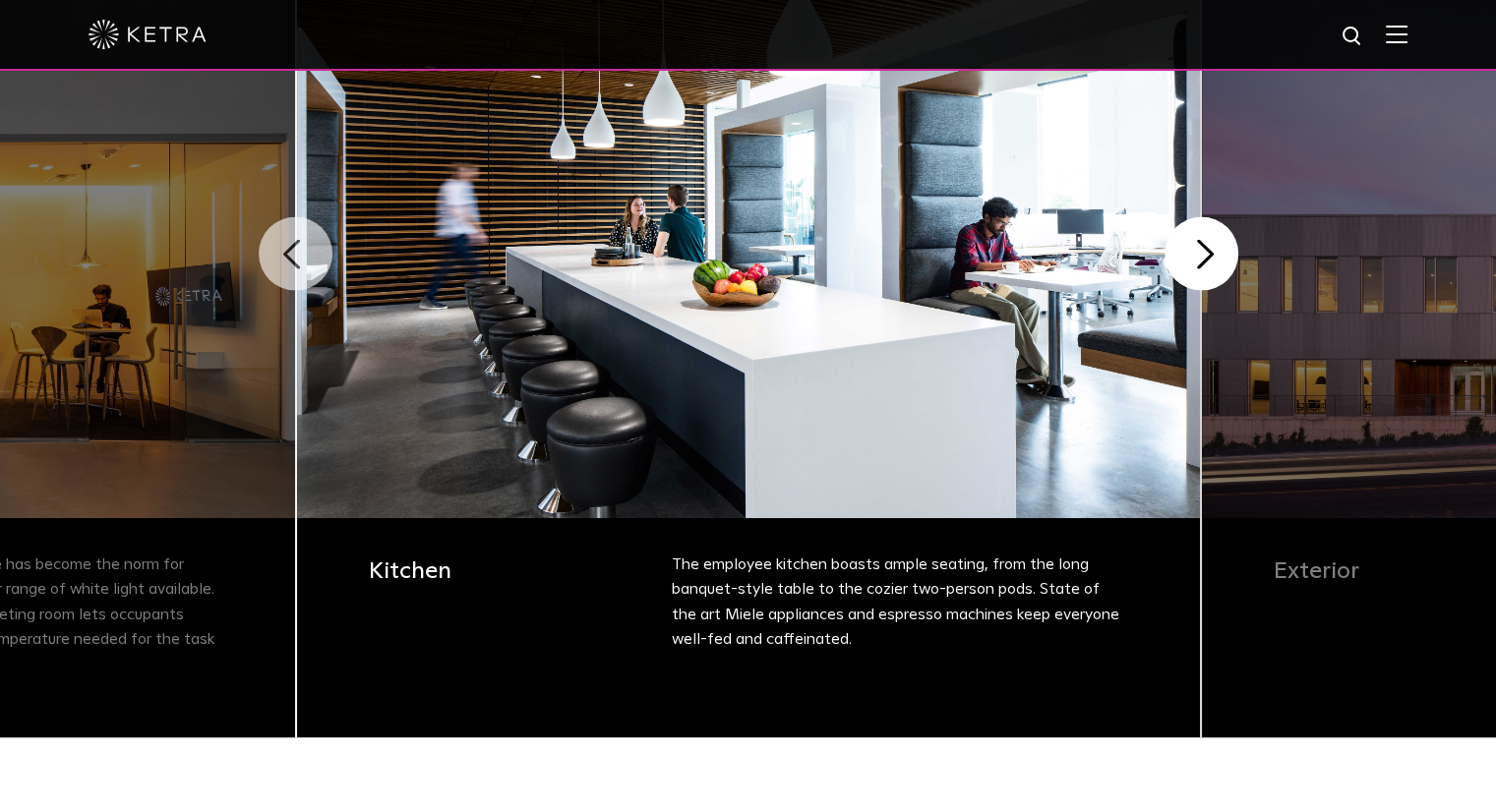
click at [300, 241] on button "Previous" at bounding box center [296, 254] width 74 height 74
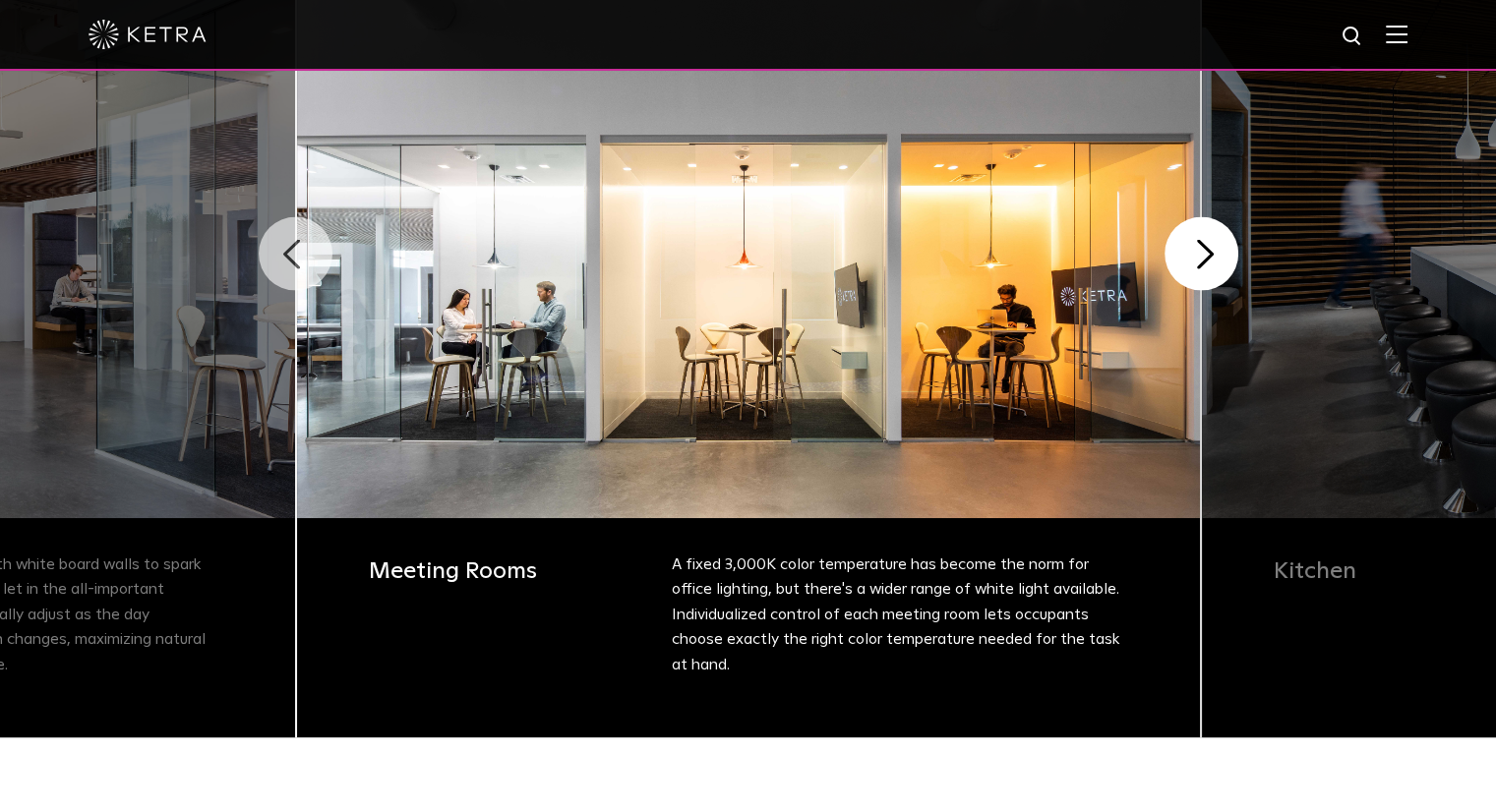
click at [300, 241] on button "Previous" at bounding box center [296, 254] width 74 height 74
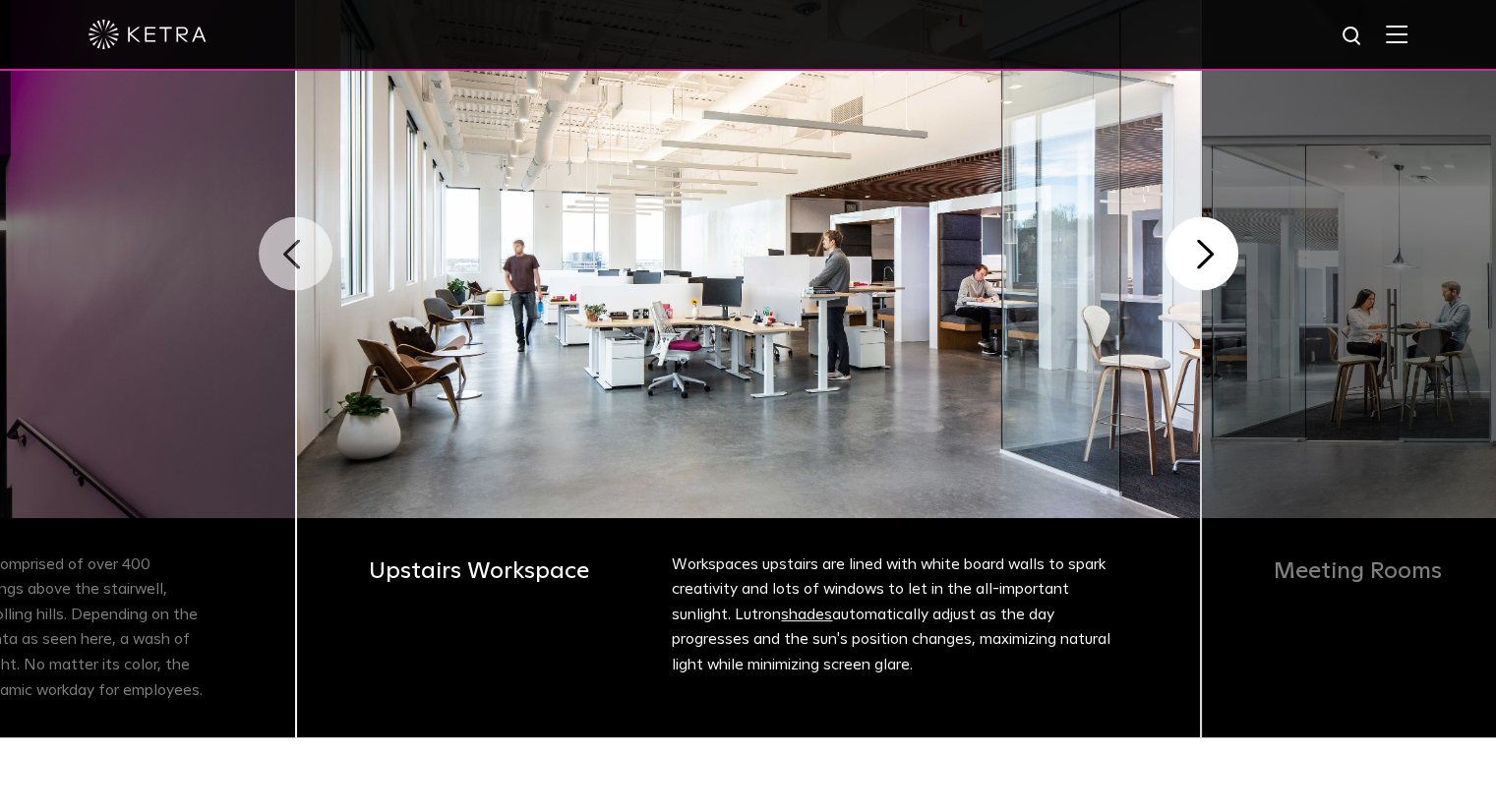
click at [300, 241] on button "Previous" at bounding box center [296, 254] width 74 height 74
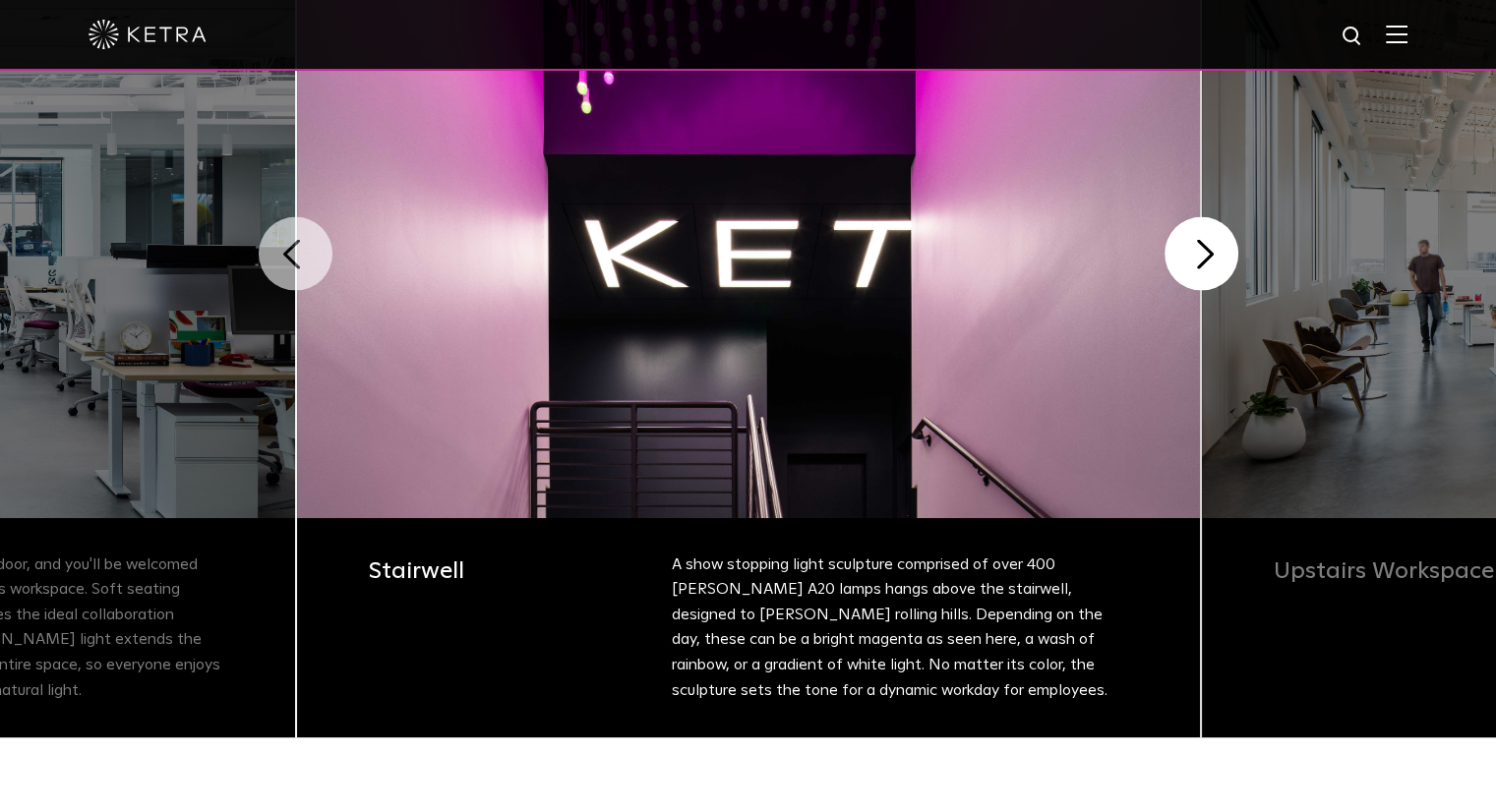
click at [300, 241] on button "Previous" at bounding box center [296, 254] width 74 height 74
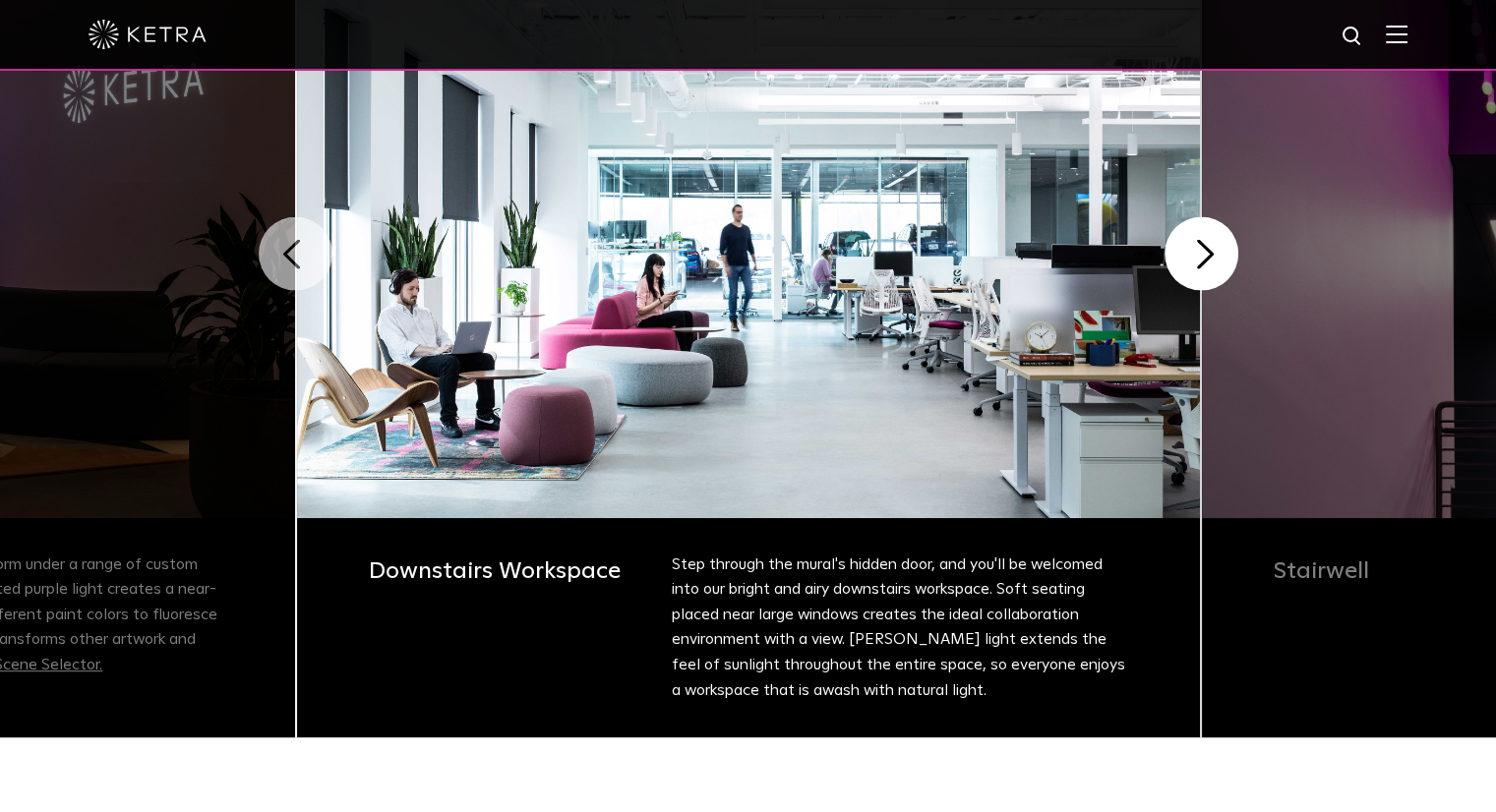
click at [300, 241] on button "Previous" at bounding box center [296, 254] width 74 height 74
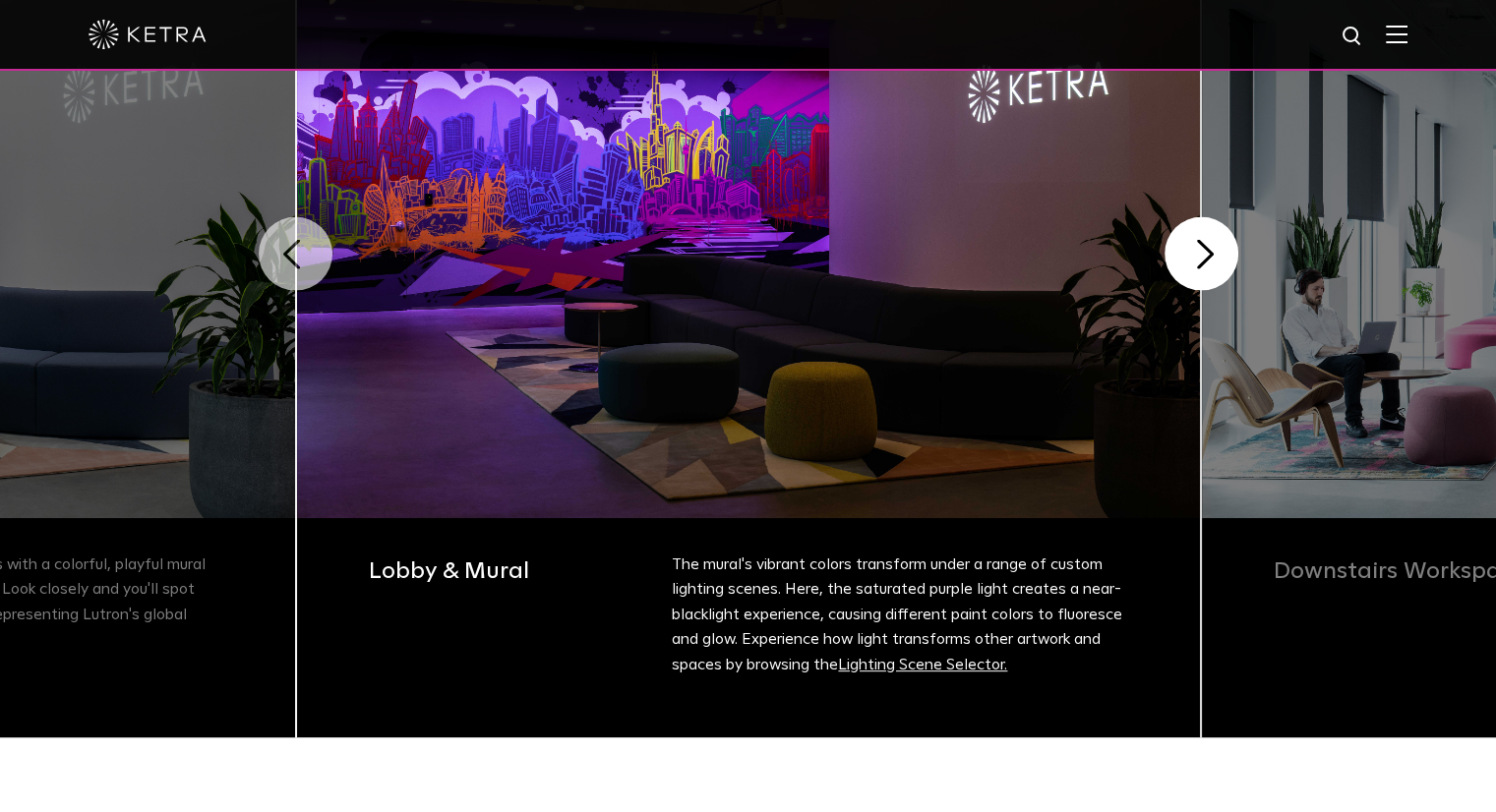
click at [300, 241] on button "Previous" at bounding box center [296, 254] width 74 height 74
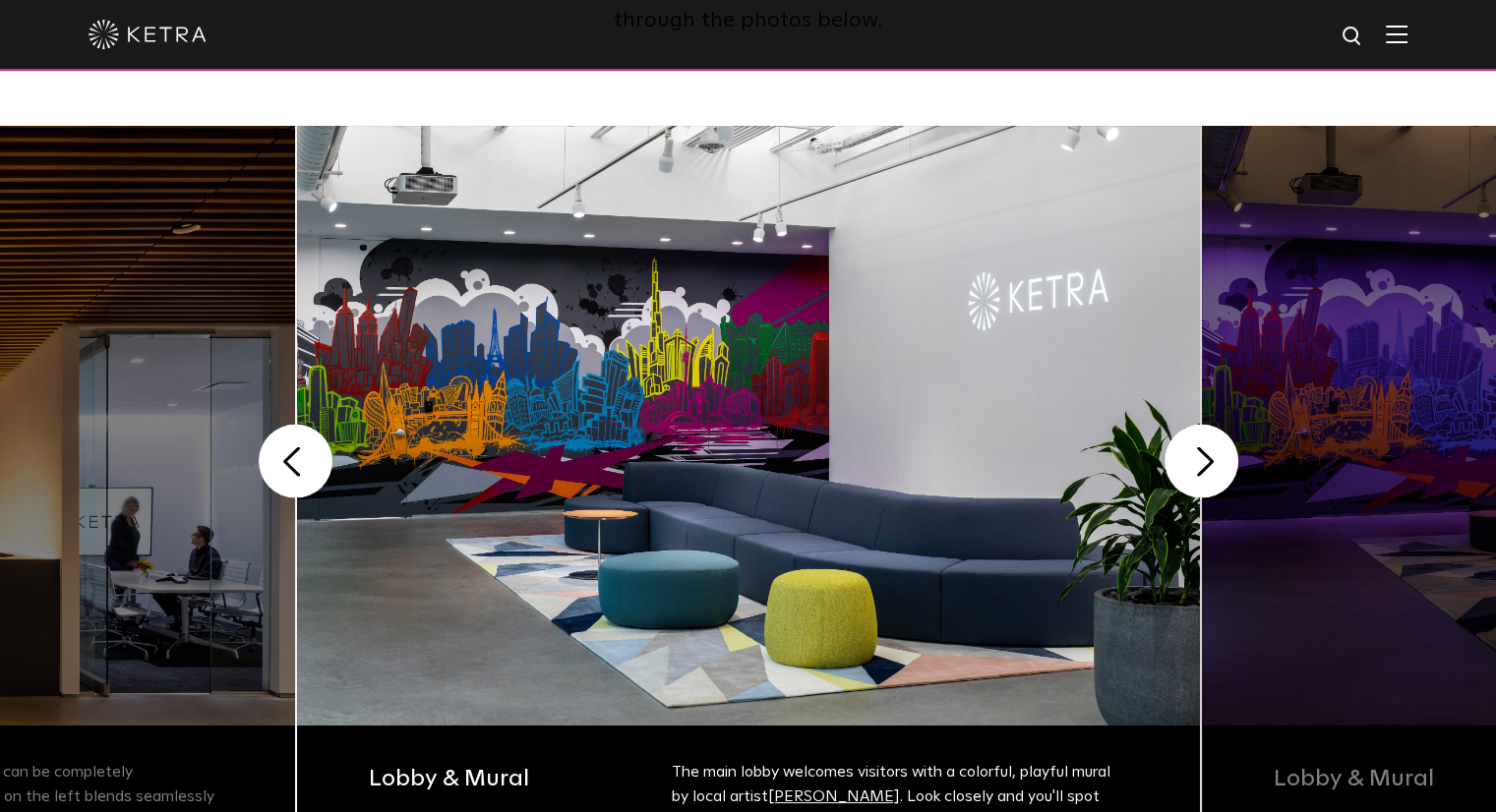
scroll to position [377, 0]
click at [1218, 474] on button "Next" at bounding box center [1201, 462] width 74 height 74
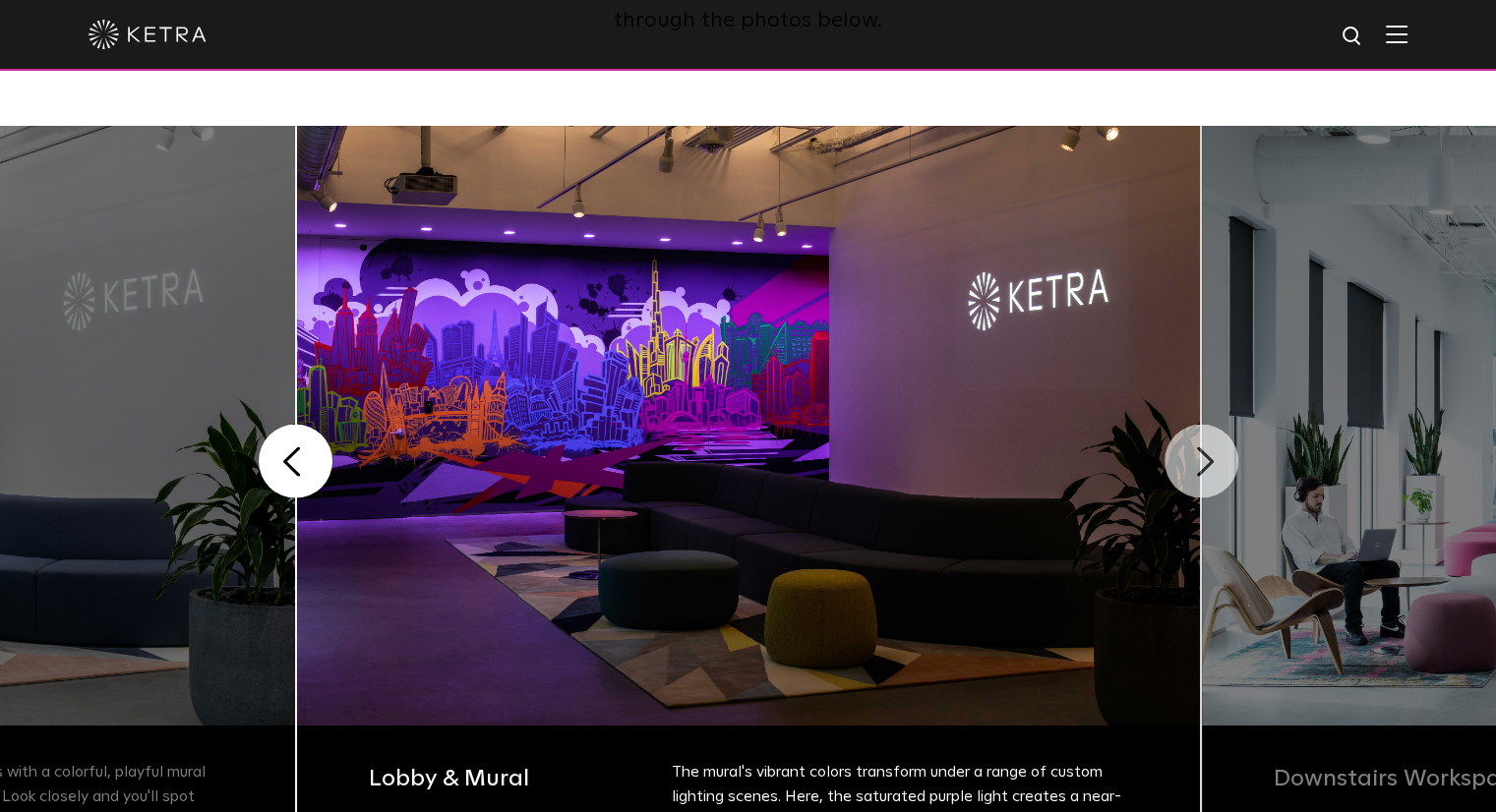
click at [1218, 474] on button "Next" at bounding box center [1201, 462] width 74 height 74
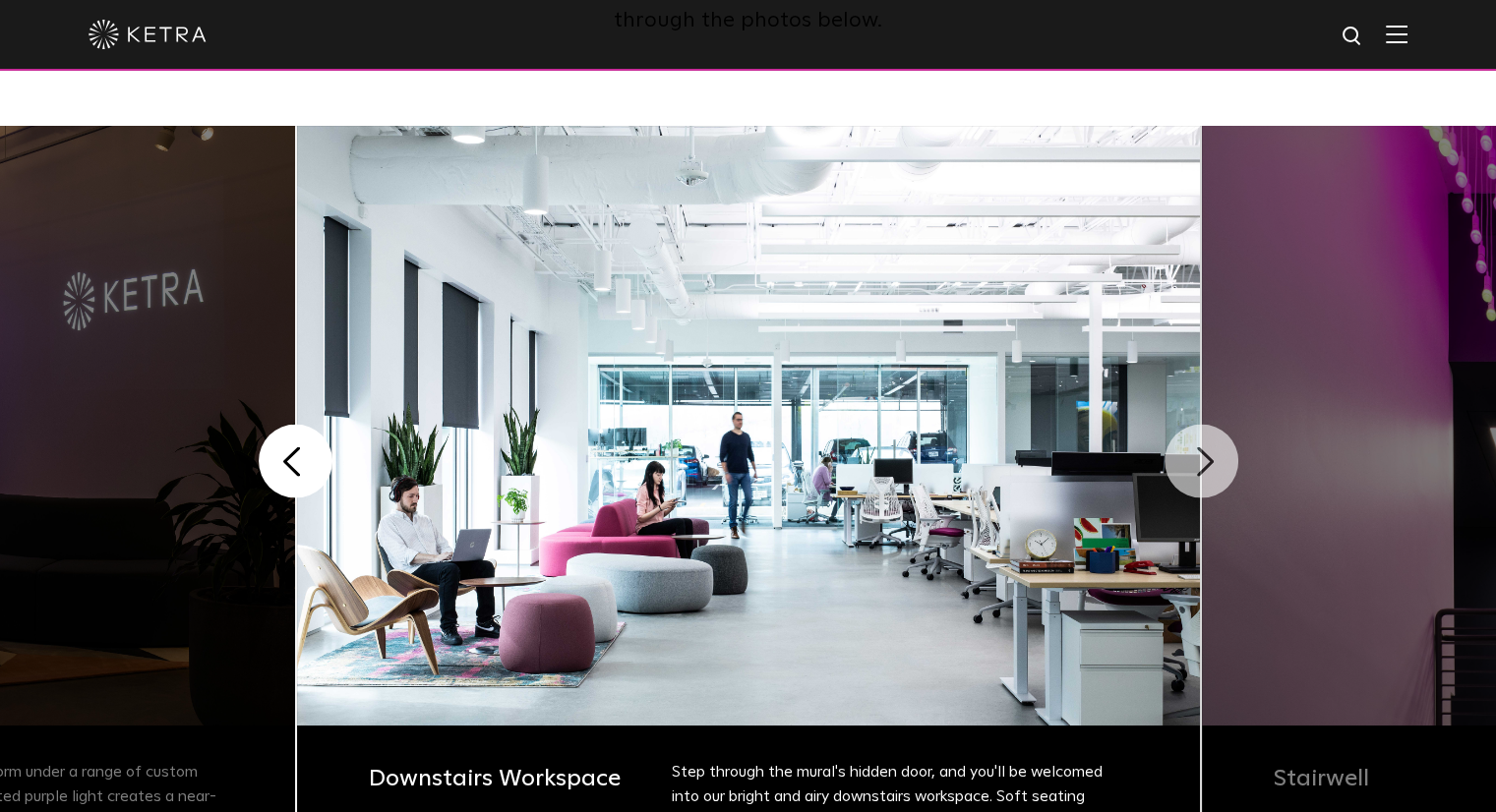
click at [1218, 474] on button "Next" at bounding box center [1201, 462] width 74 height 74
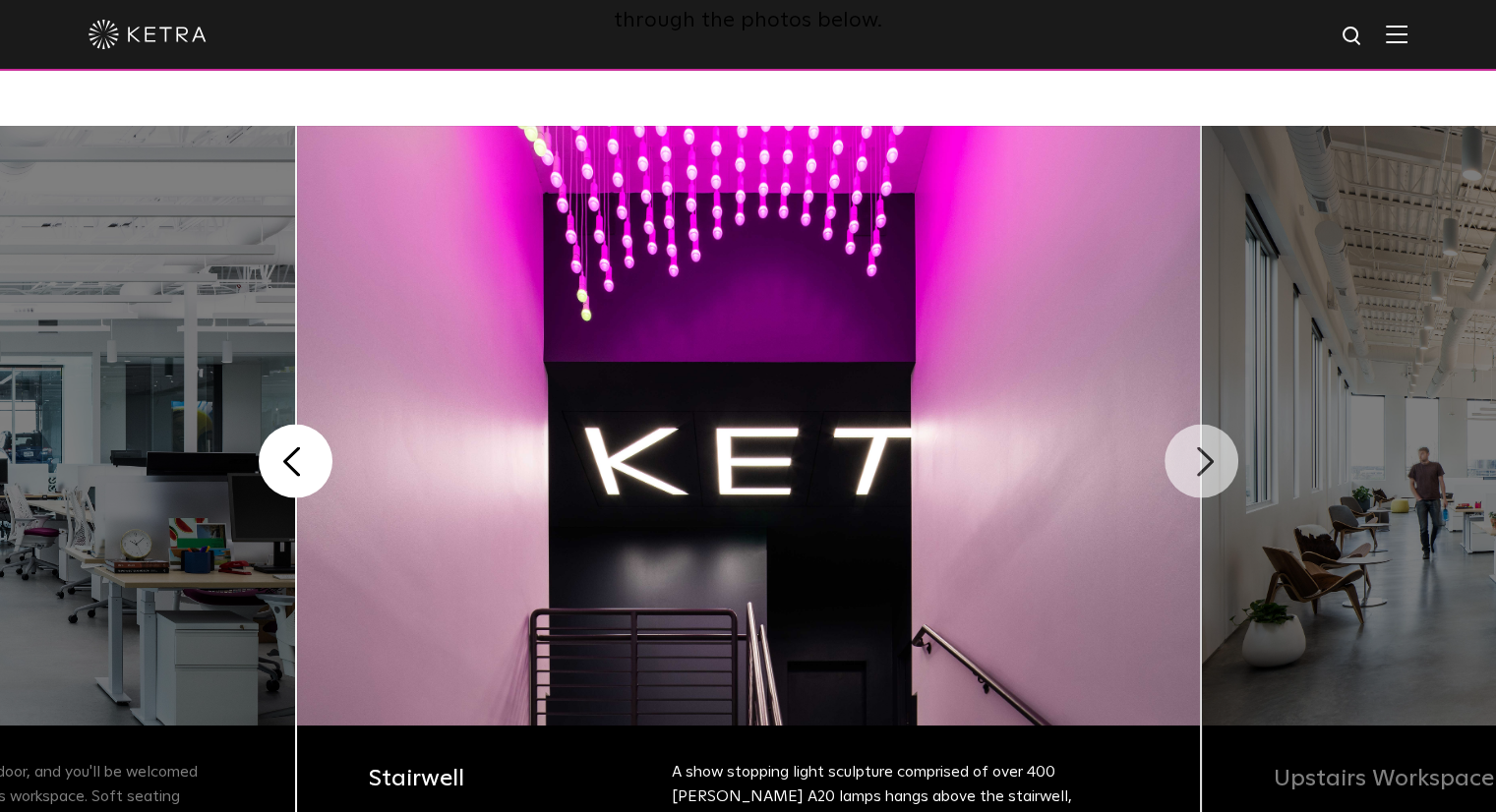
click at [1218, 474] on button "Next" at bounding box center [1201, 462] width 74 height 74
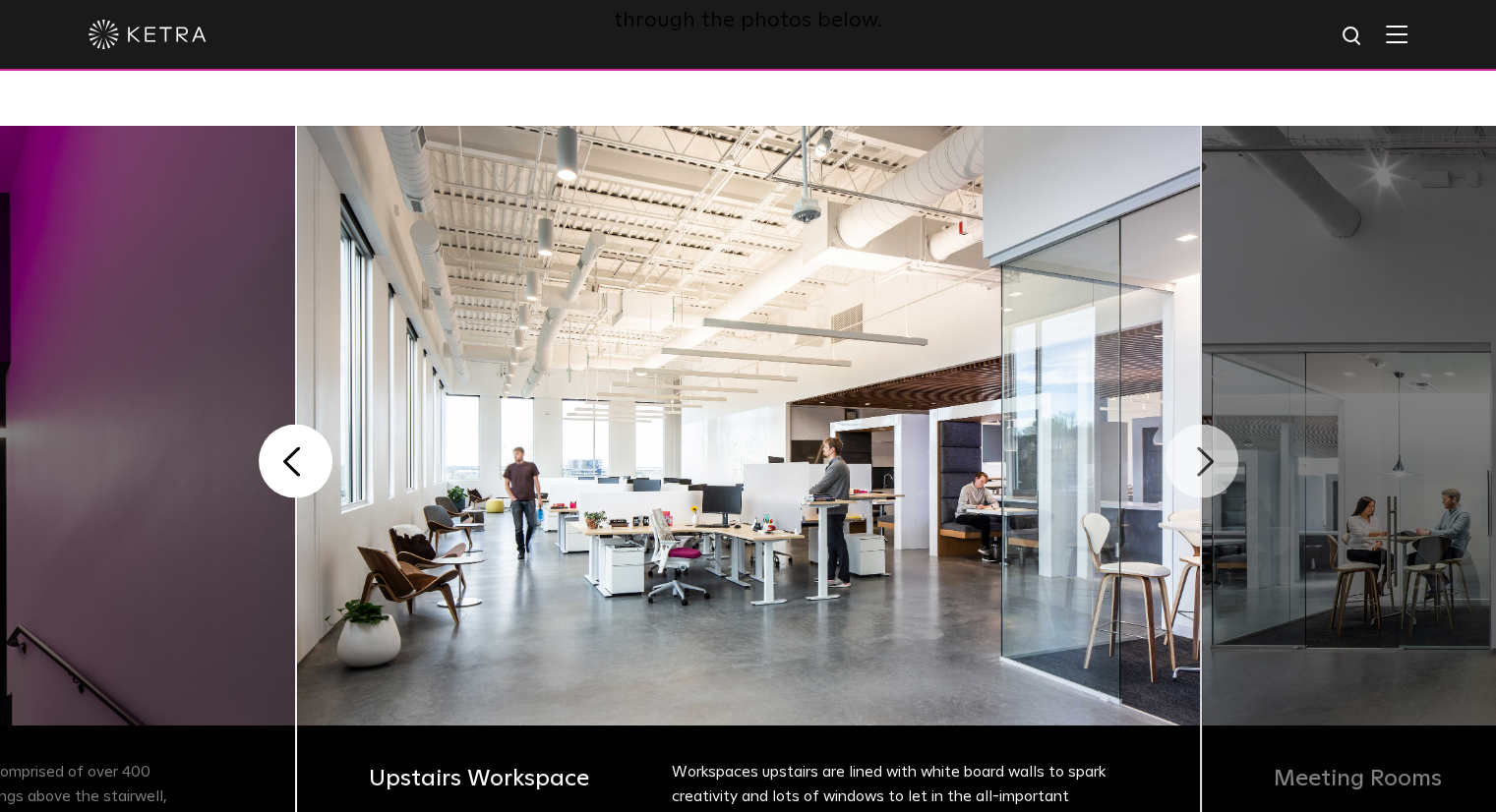
click at [1218, 474] on button "Next" at bounding box center [1201, 462] width 74 height 74
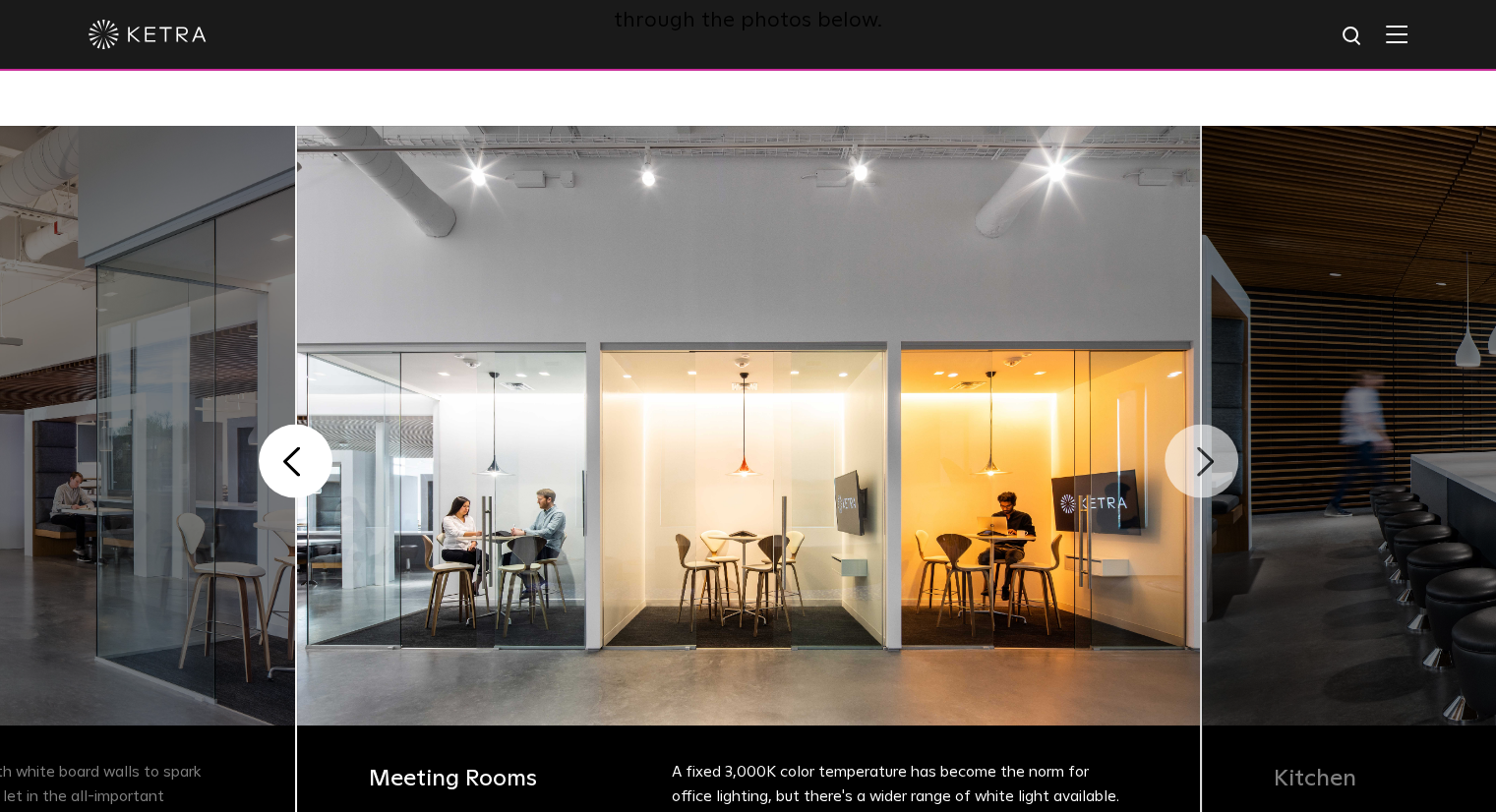
click at [1218, 474] on button "Next" at bounding box center [1201, 462] width 74 height 74
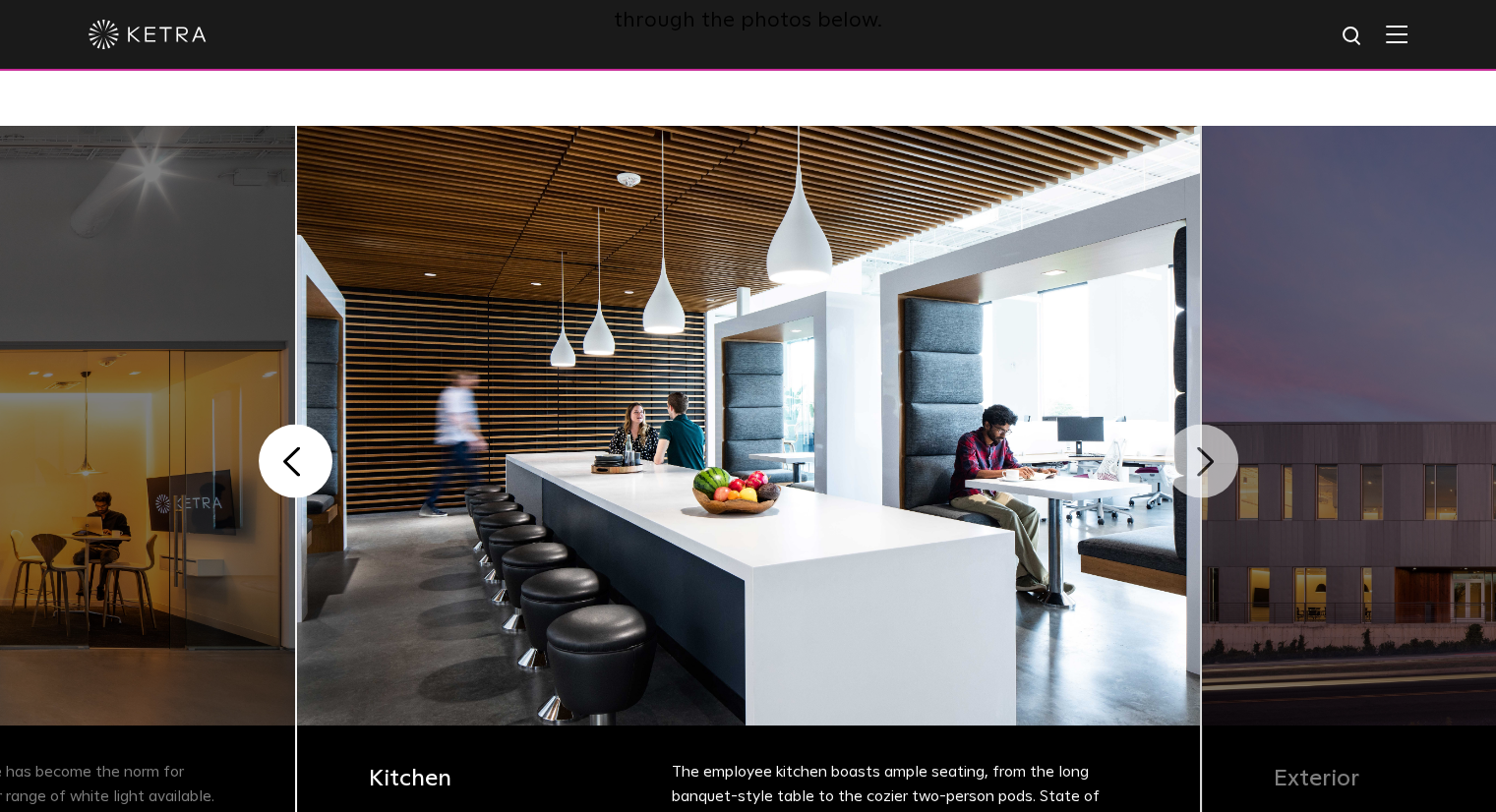
click at [1218, 474] on button "Next" at bounding box center [1201, 462] width 74 height 74
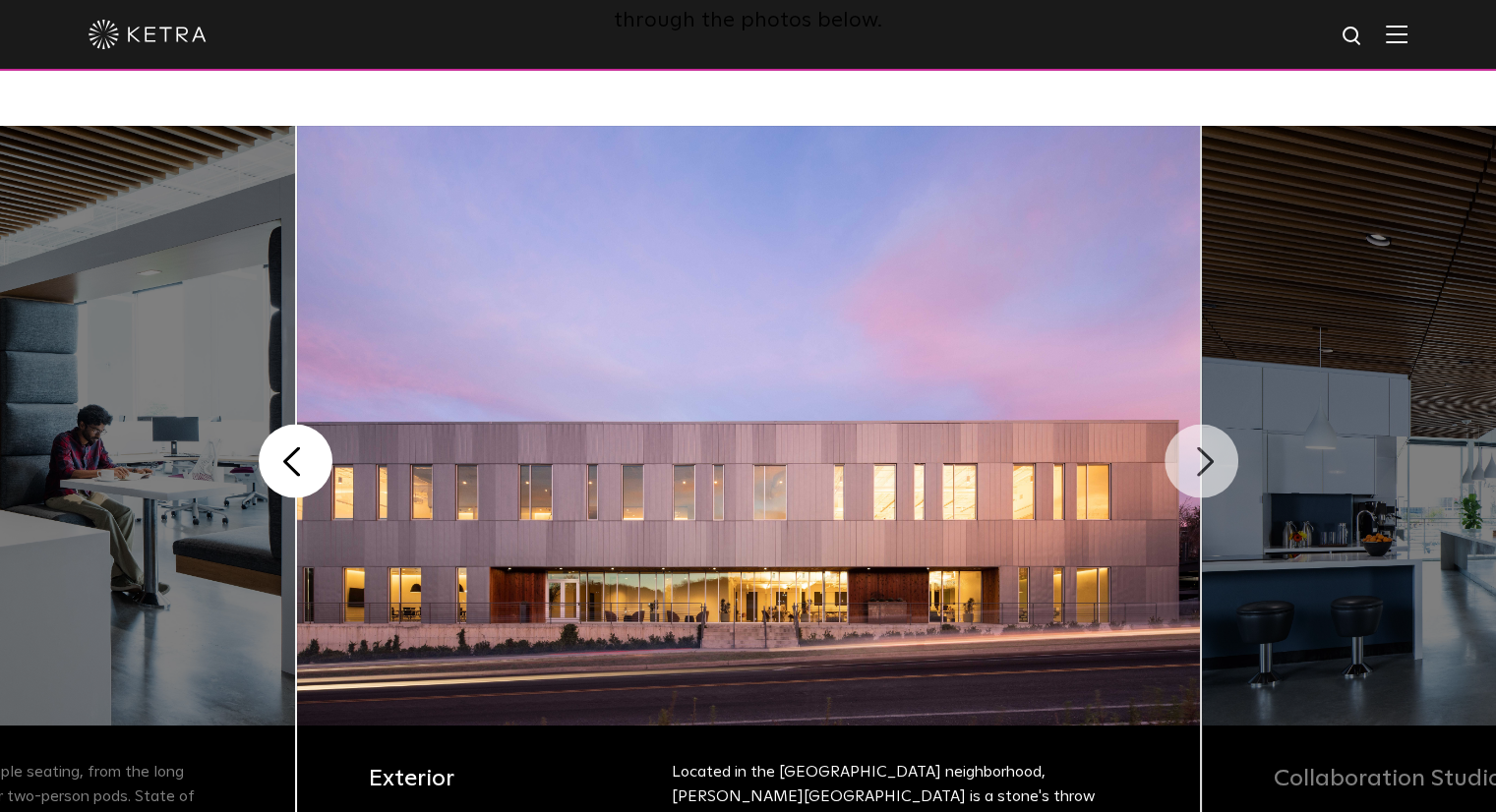
click at [1218, 474] on button "Next" at bounding box center [1201, 462] width 74 height 74
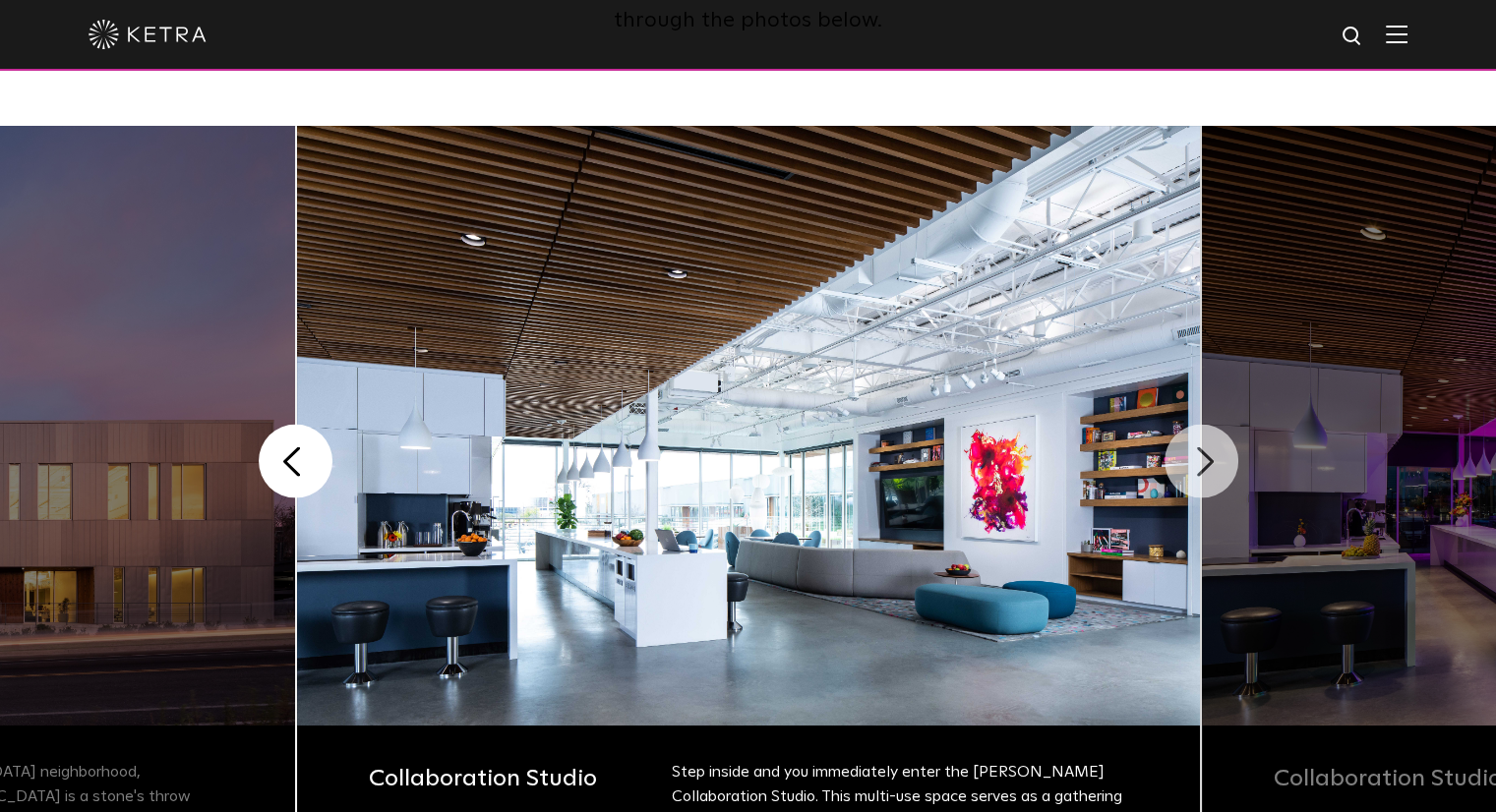
click at [1218, 474] on button "Next" at bounding box center [1201, 462] width 74 height 74
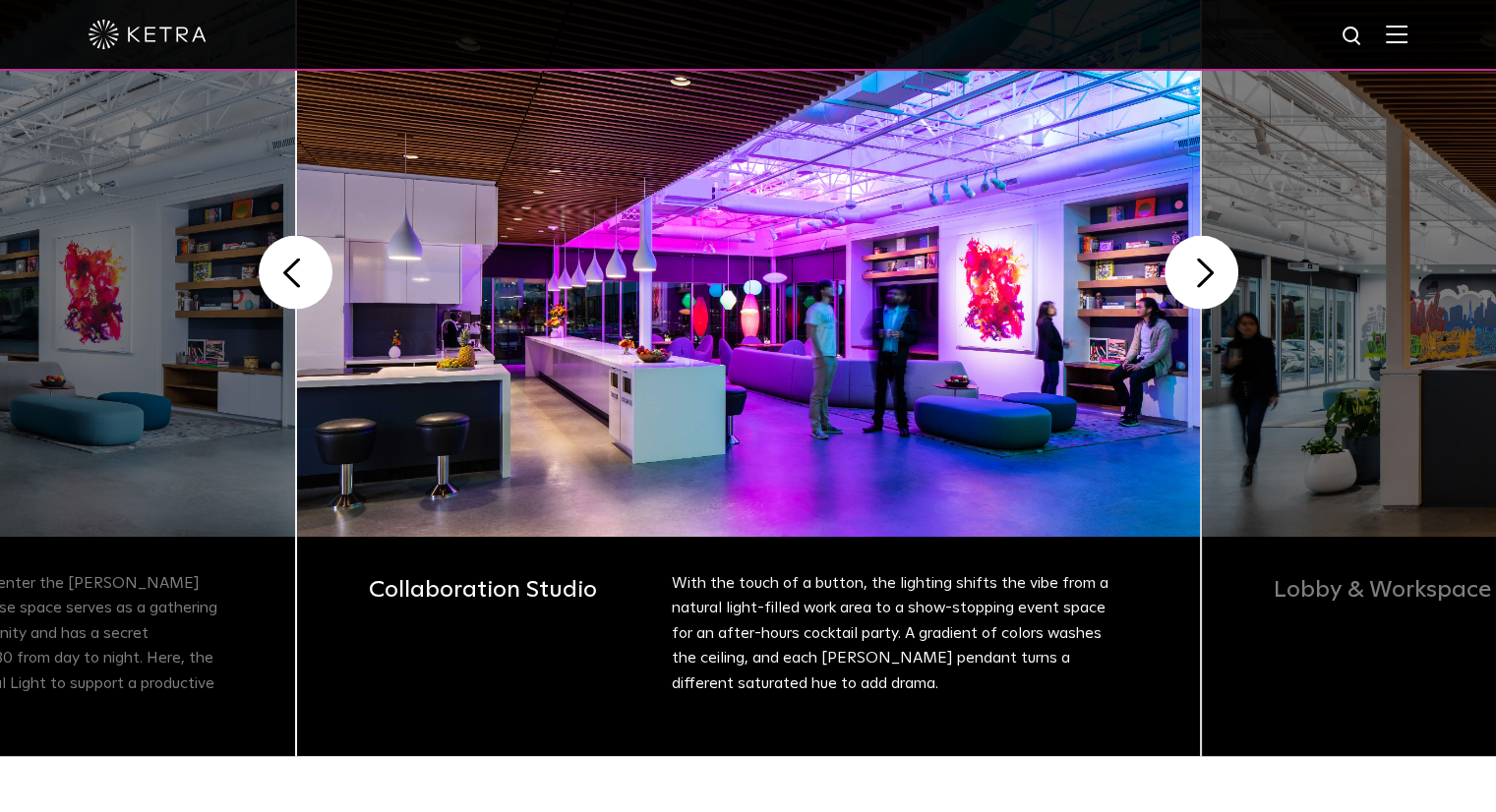
scroll to position [567, 0]
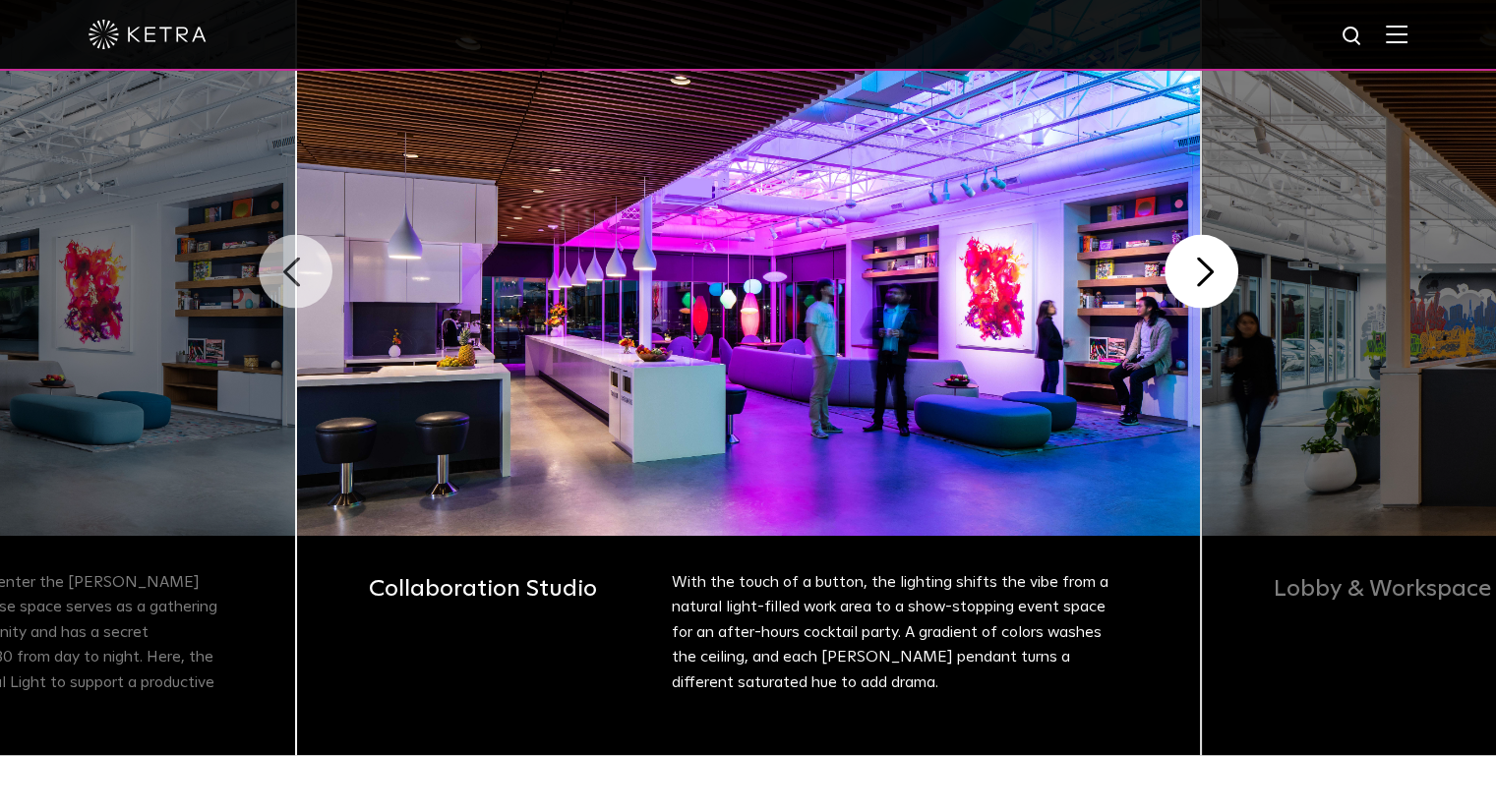
click at [291, 271] on button "Previous" at bounding box center [296, 272] width 74 height 74
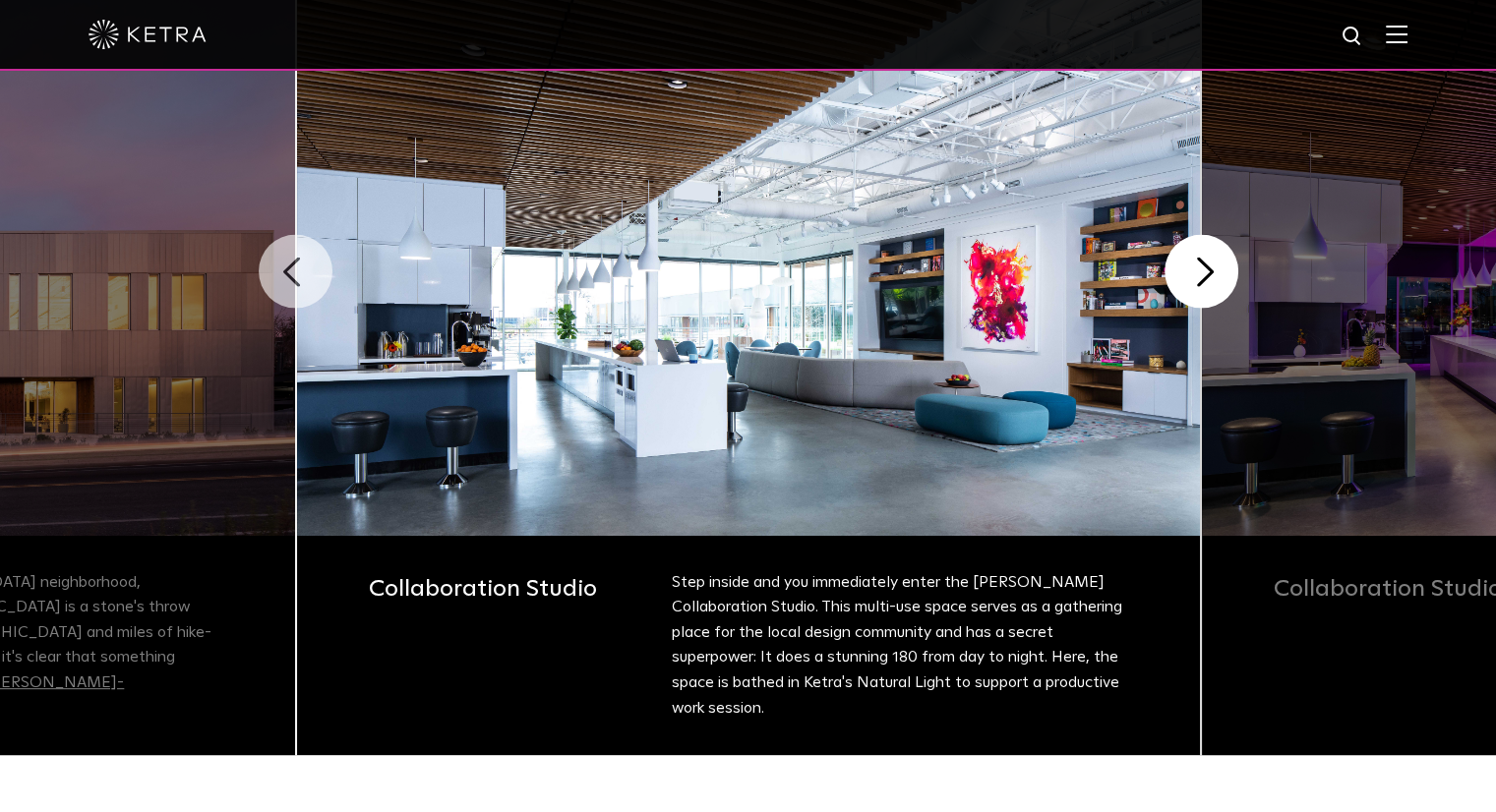
click at [291, 271] on button "Previous" at bounding box center [296, 272] width 74 height 74
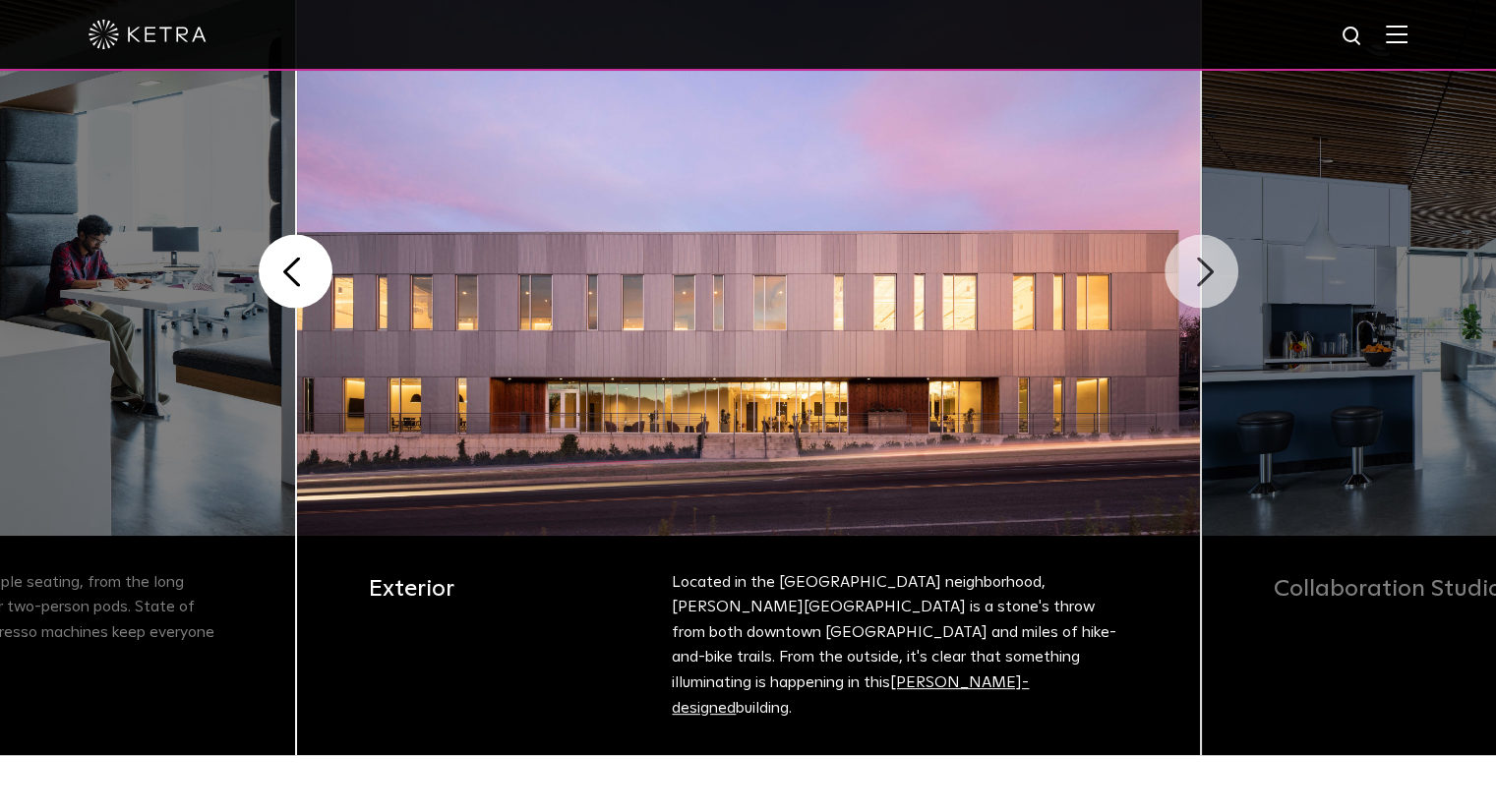
click at [1200, 288] on button "Next" at bounding box center [1201, 272] width 74 height 74
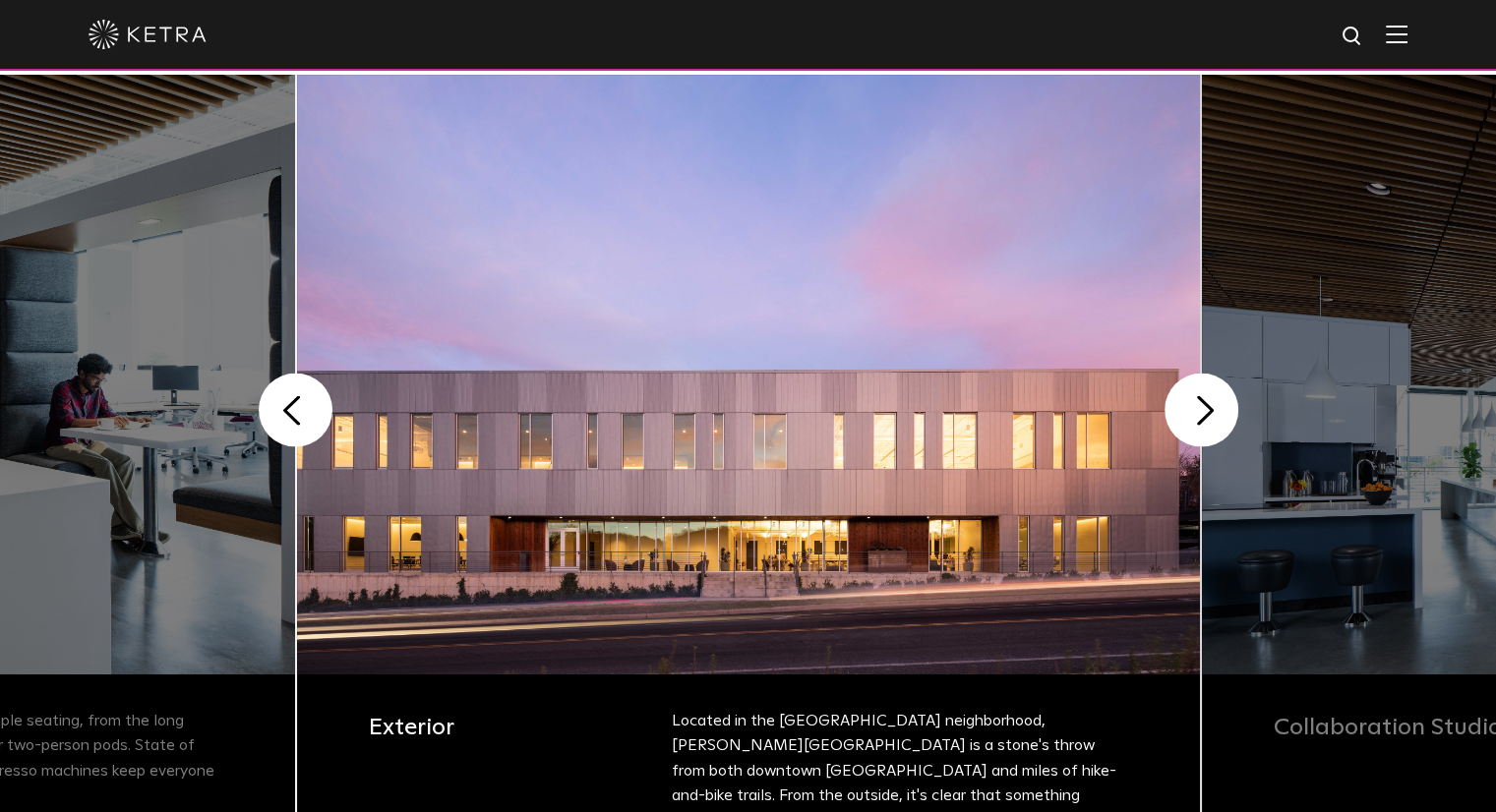
scroll to position [426, 0]
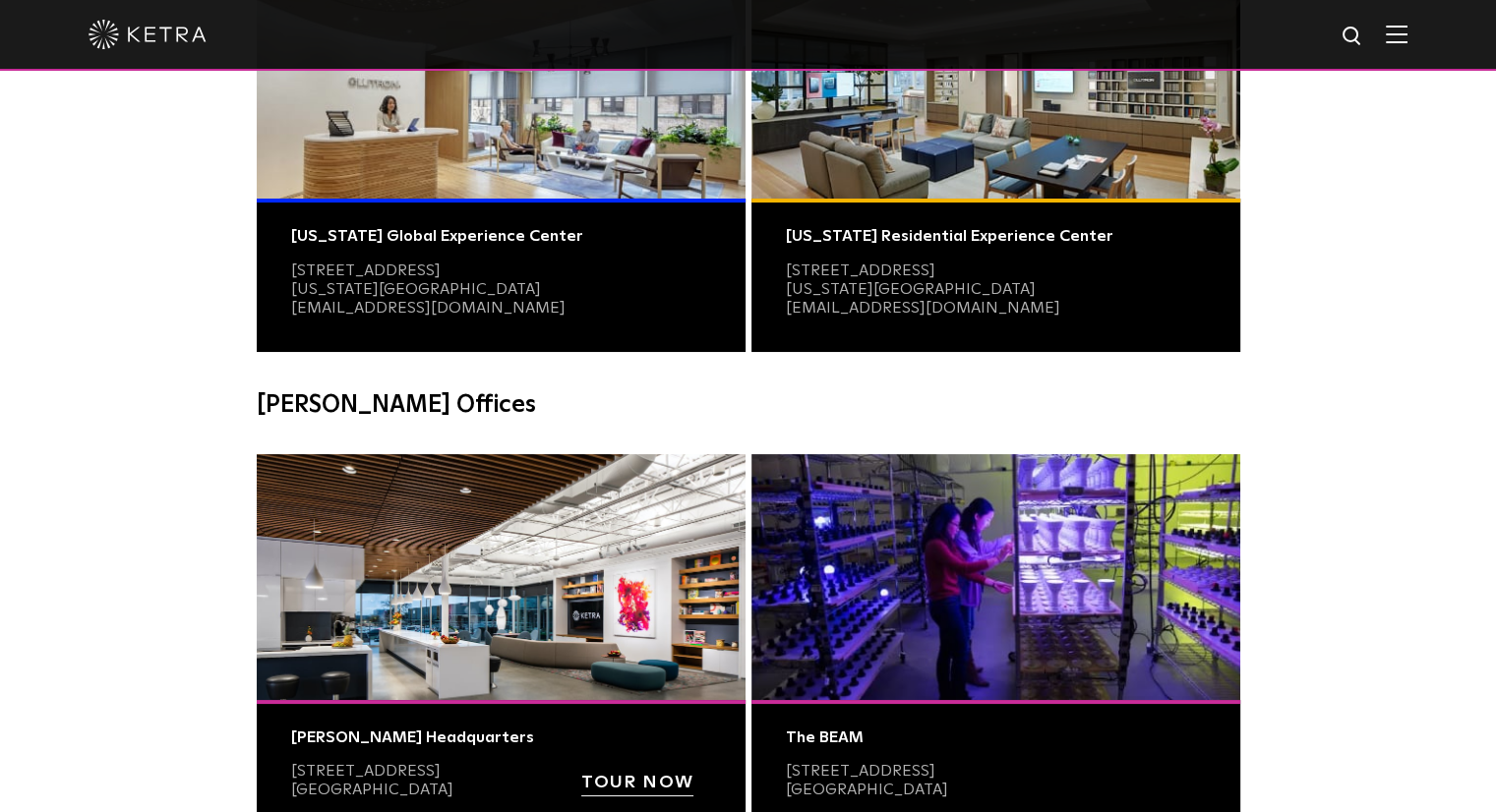
scroll to position [393, 0]
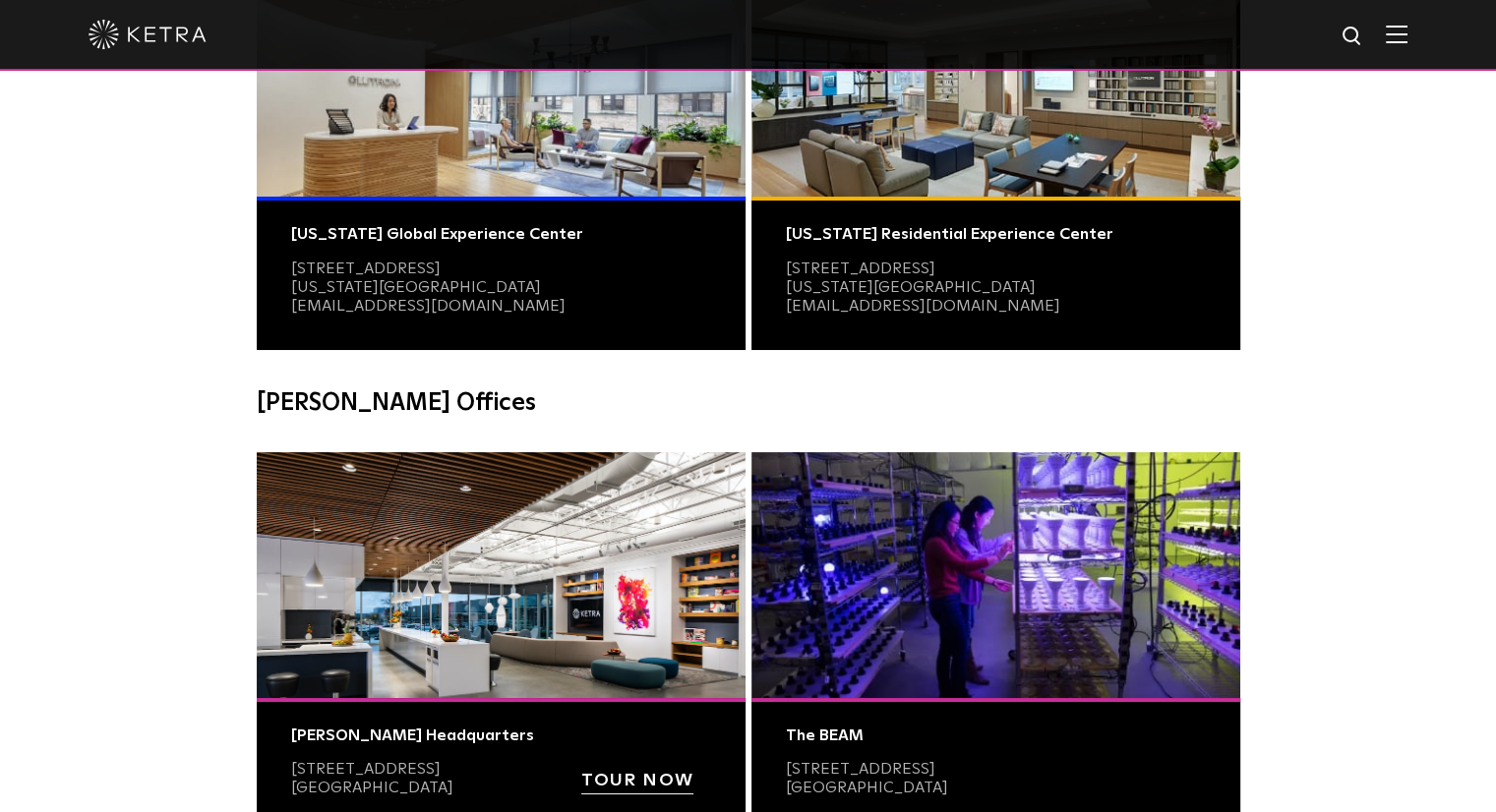
click at [669, 783] on strong "TOUR NOW" at bounding box center [637, 780] width 112 height 18
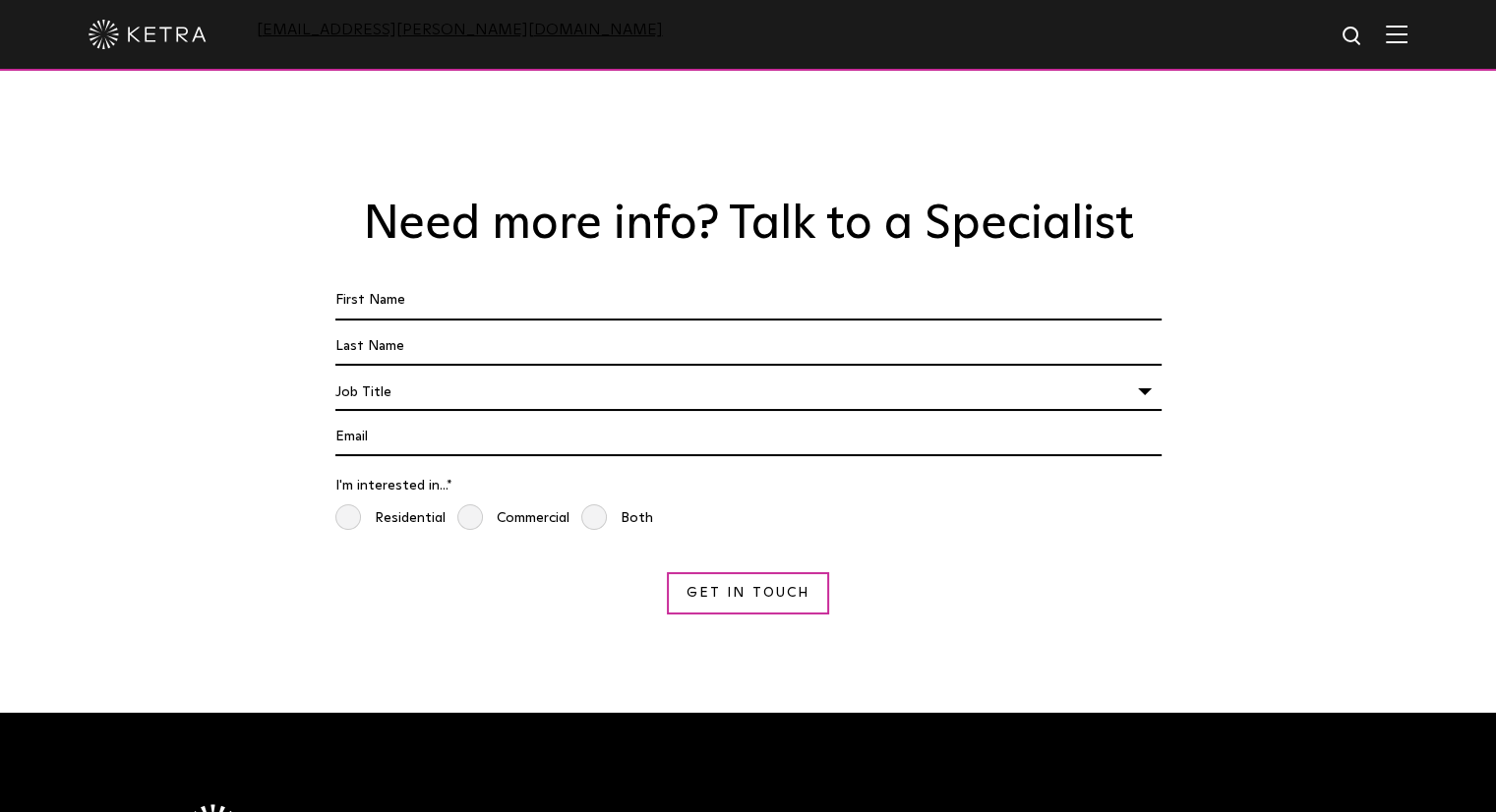
scroll to position [1568, 0]
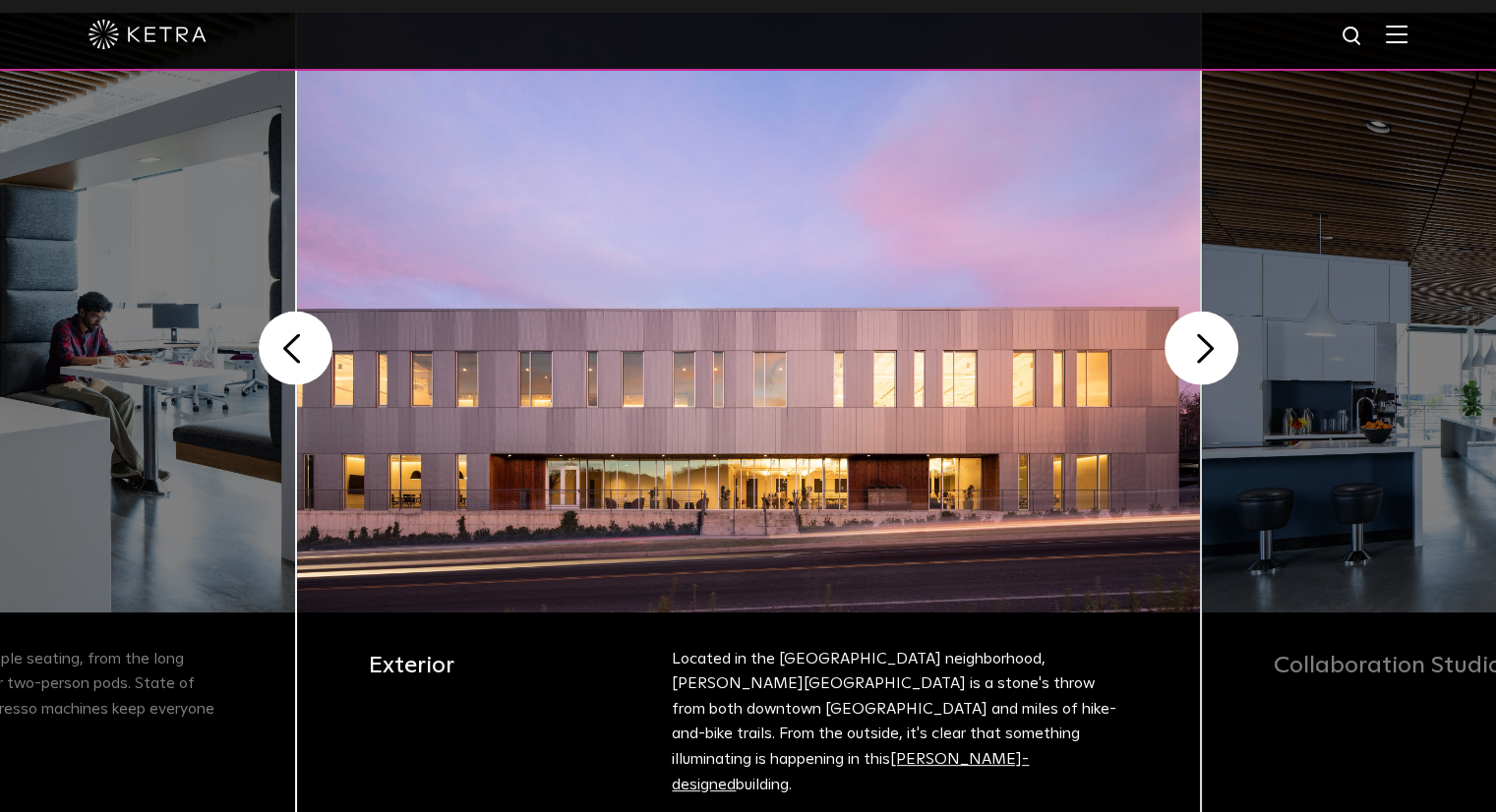
scroll to position [492, 0]
click at [1187, 381] on button "Next" at bounding box center [1201, 347] width 74 height 74
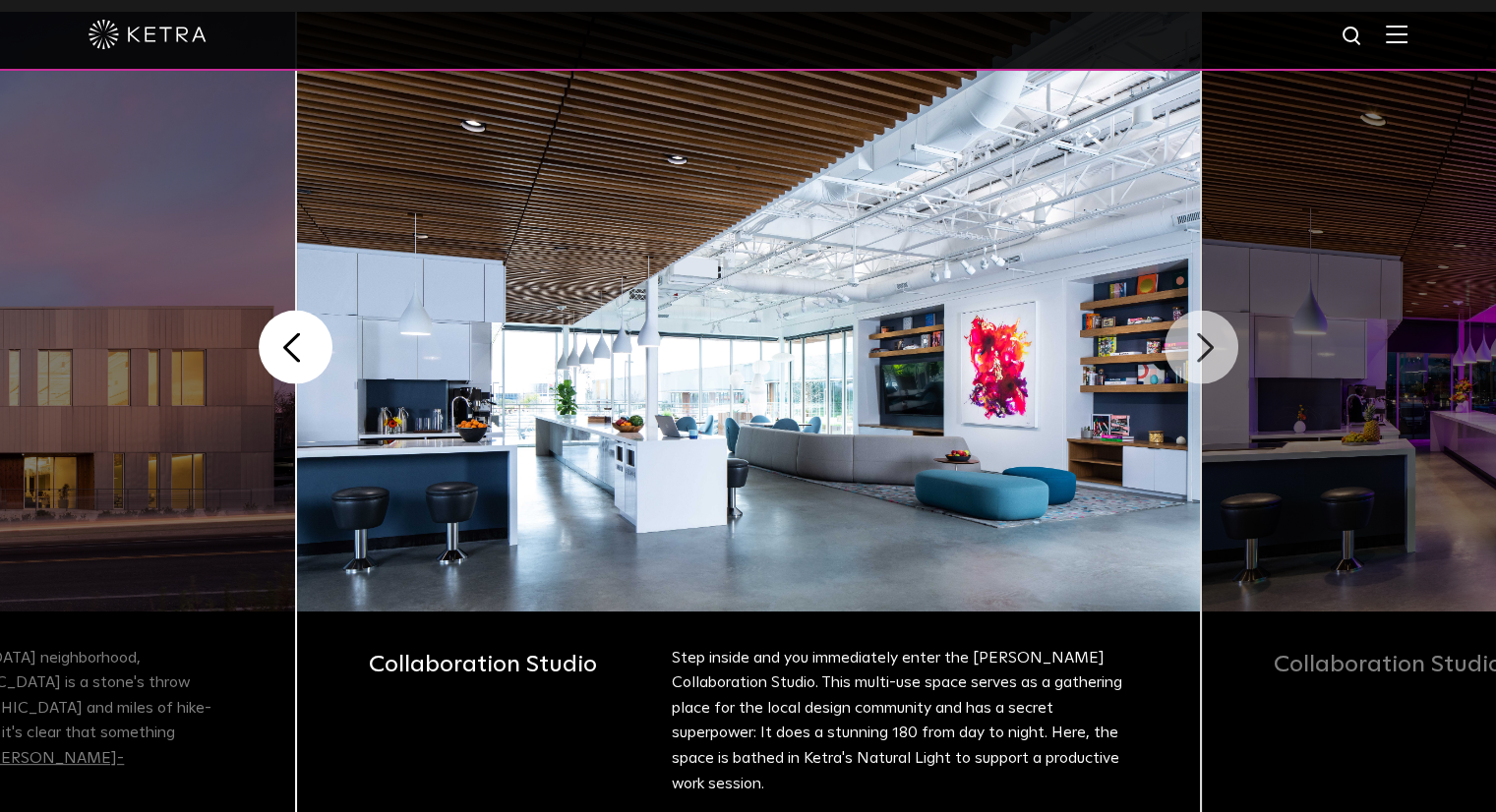
click at [1192, 370] on button "Next" at bounding box center [1201, 347] width 74 height 74
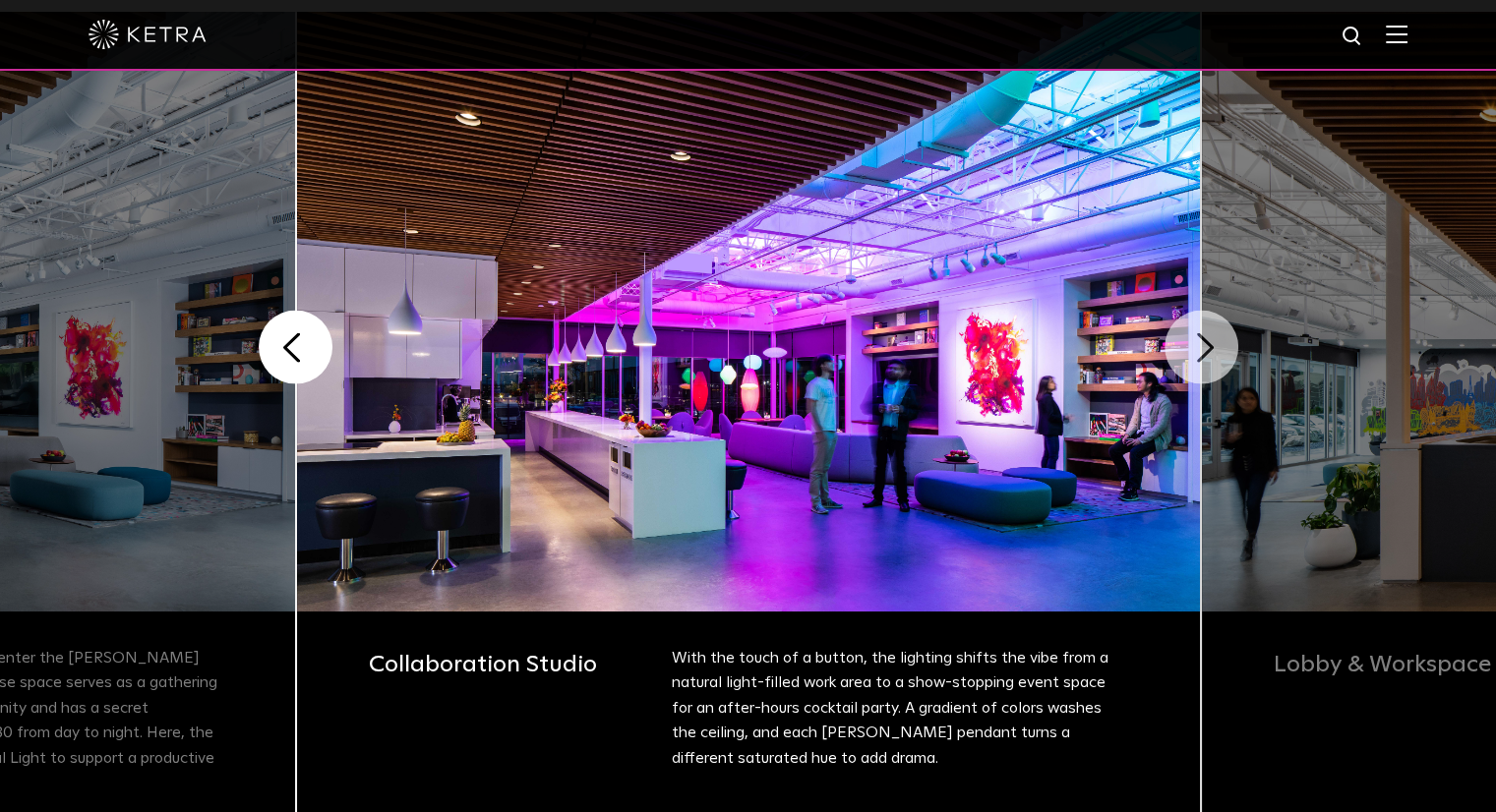
click at [1192, 370] on button "Next" at bounding box center [1201, 347] width 74 height 74
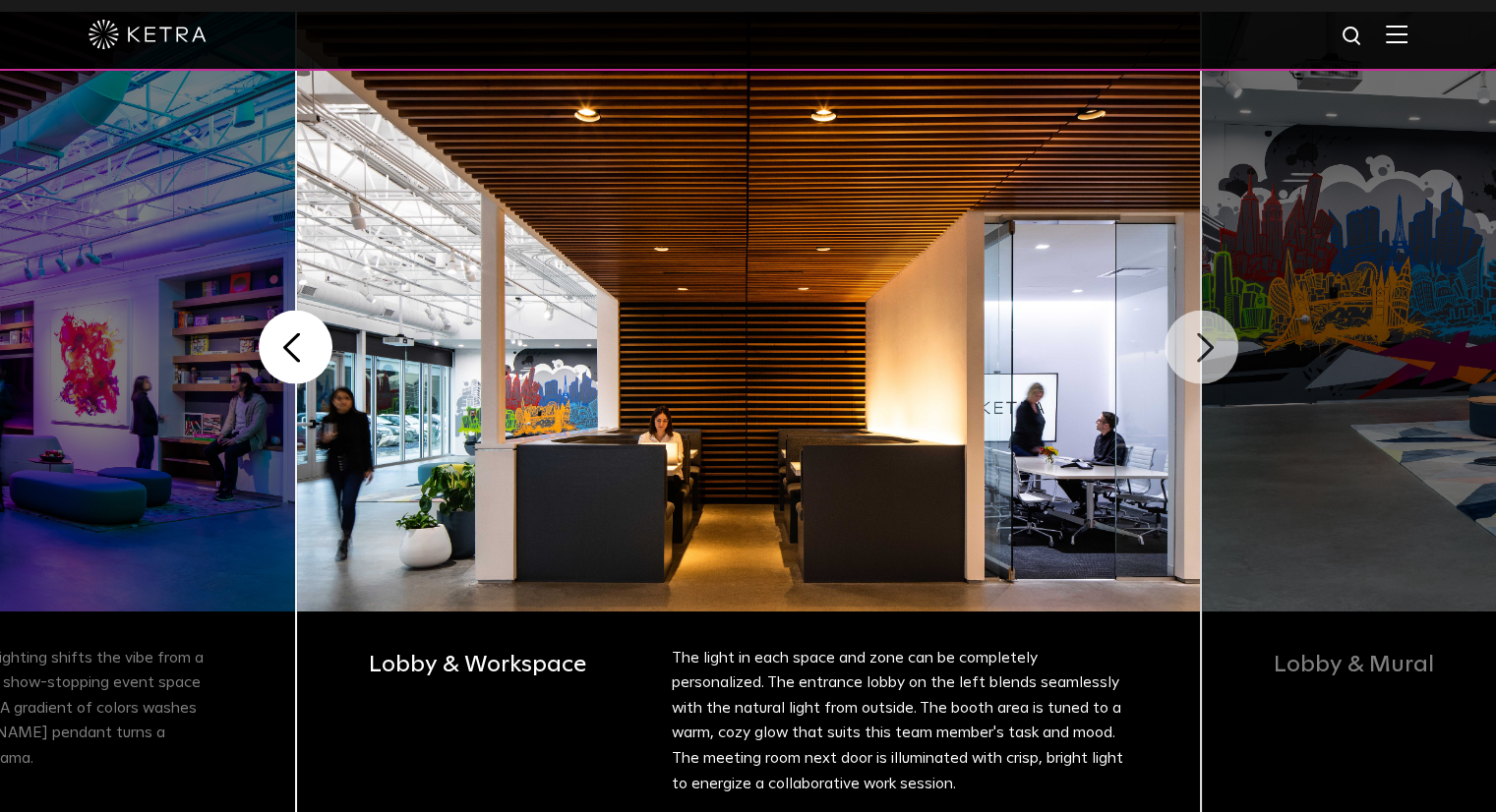
click at [1192, 370] on button "Next" at bounding box center [1201, 347] width 74 height 74
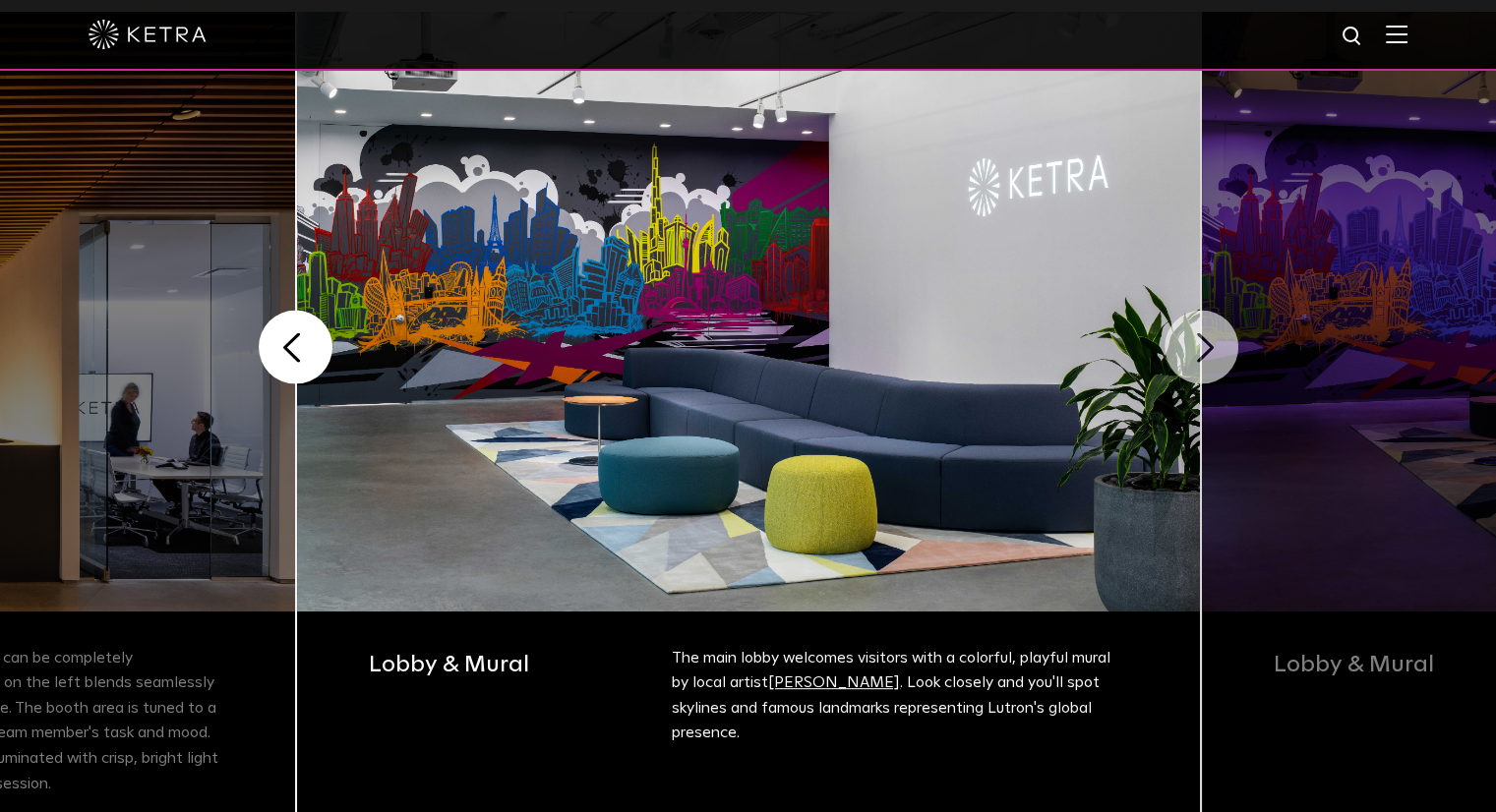
click at [1192, 370] on button "Next" at bounding box center [1201, 347] width 74 height 74
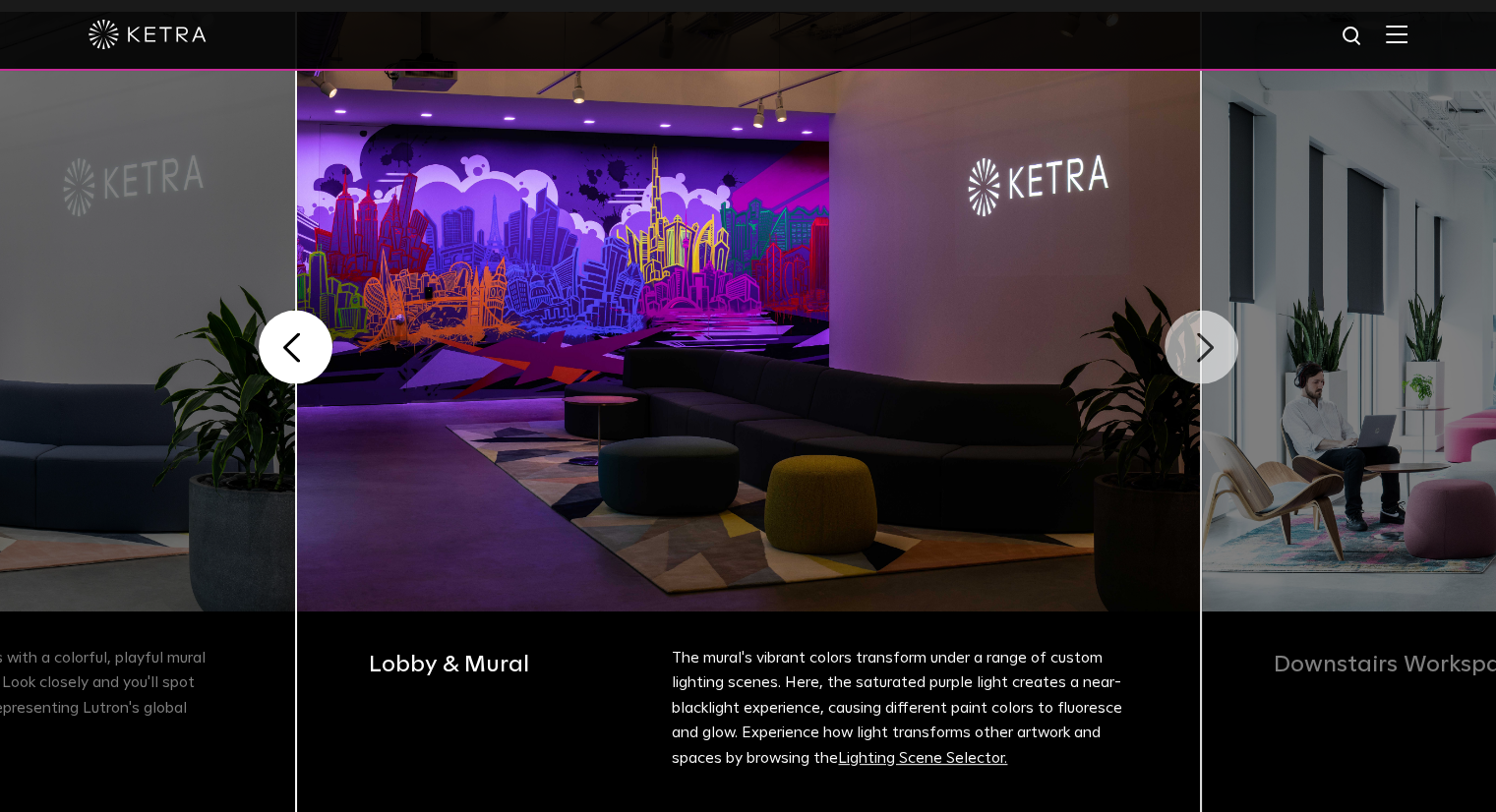
click at [1192, 370] on button "Next" at bounding box center [1201, 347] width 74 height 74
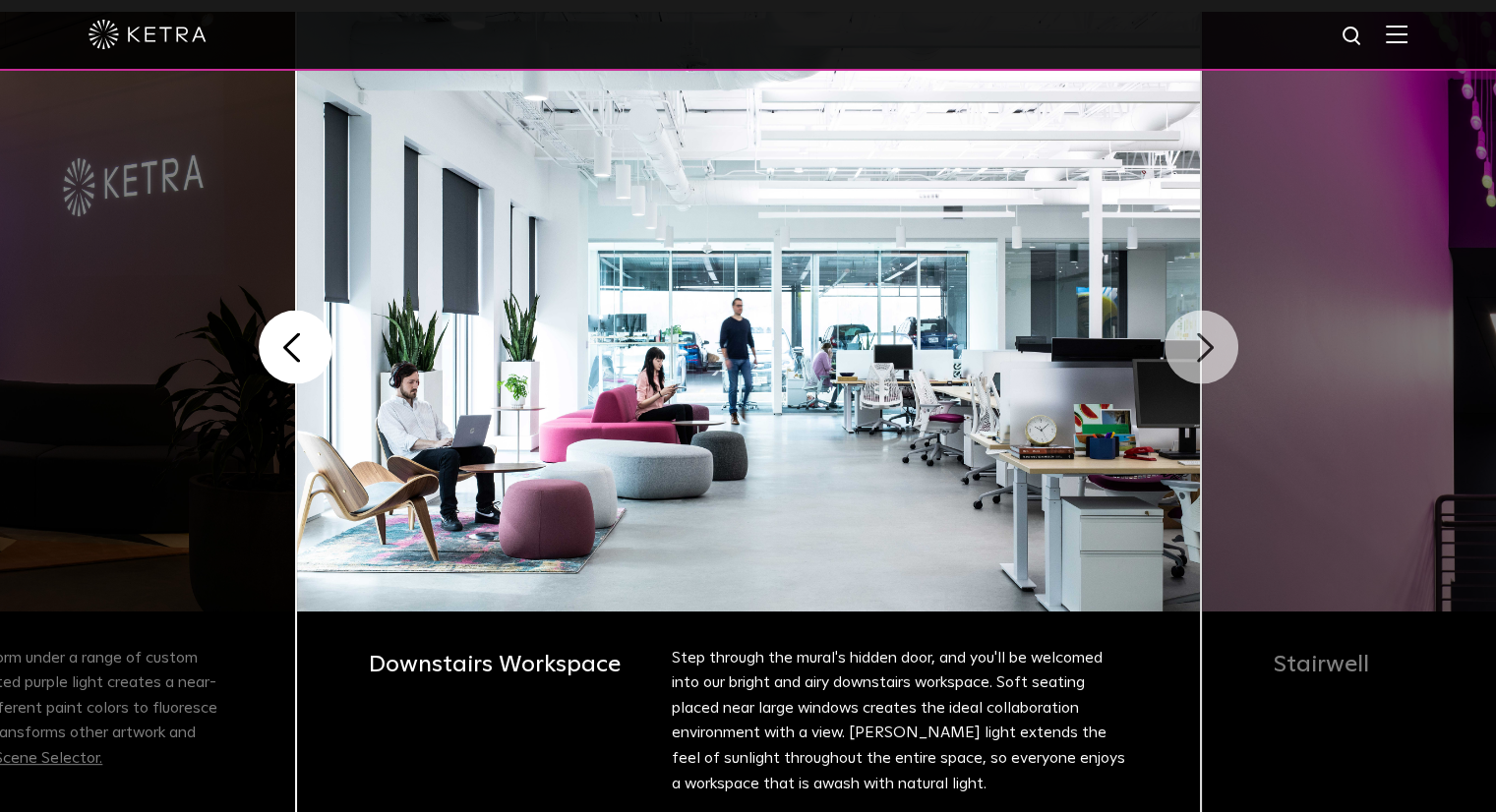
click at [1192, 370] on button "Next" at bounding box center [1201, 347] width 74 height 74
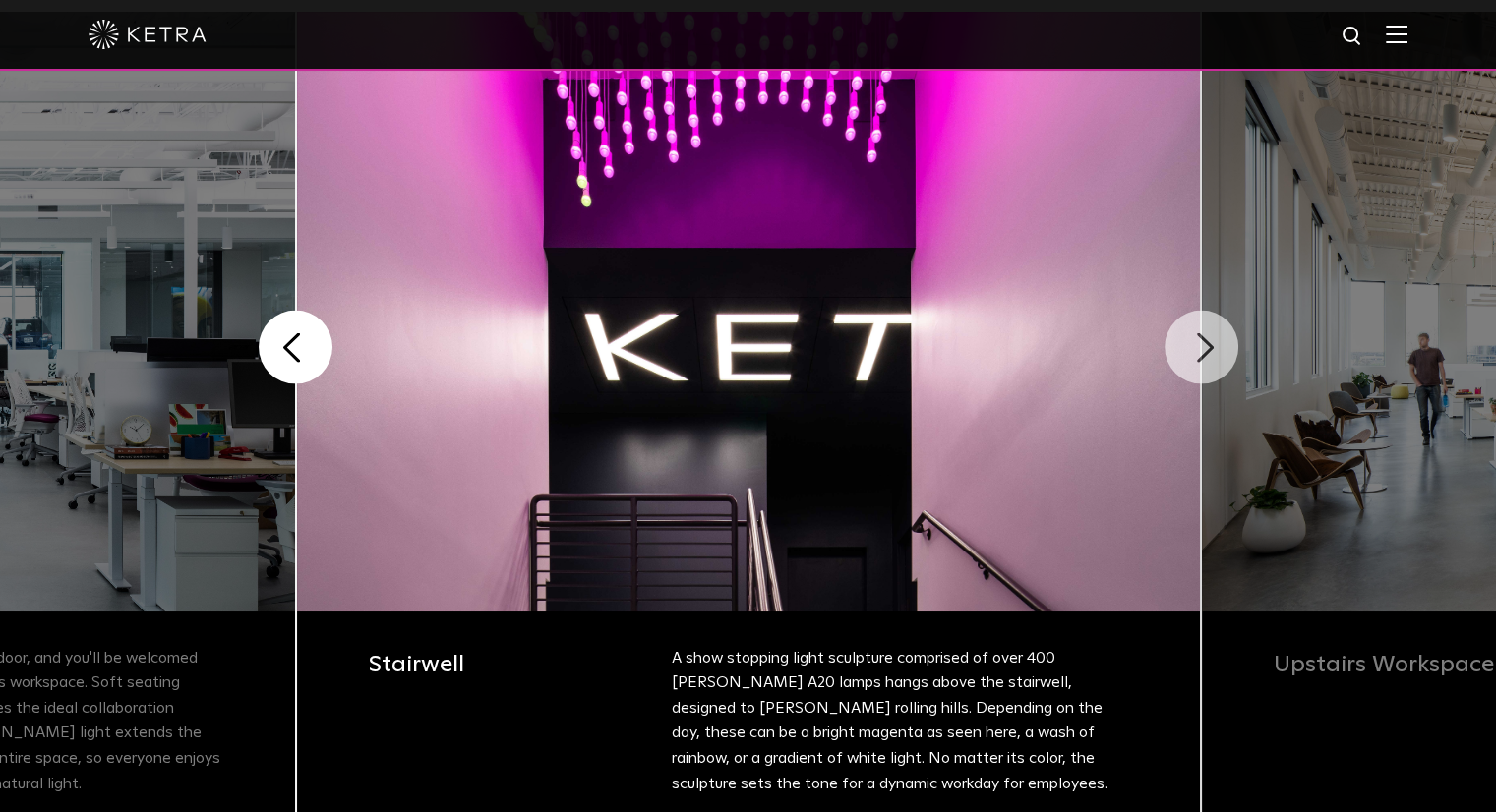
click at [1192, 370] on button "Next" at bounding box center [1201, 347] width 74 height 74
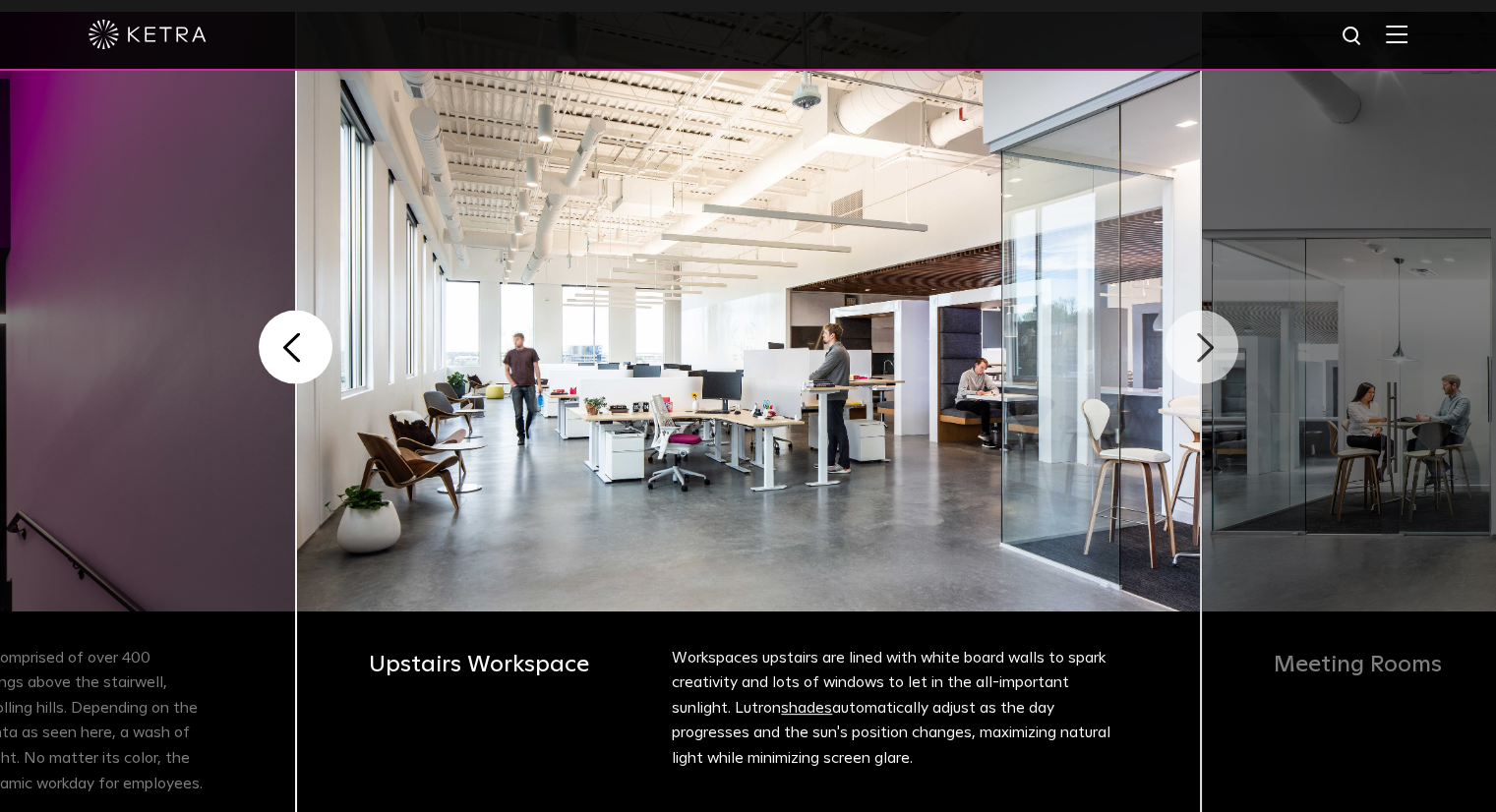
click at [1192, 370] on button "Next" at bounding box center [1201, 347] width 74 height 74
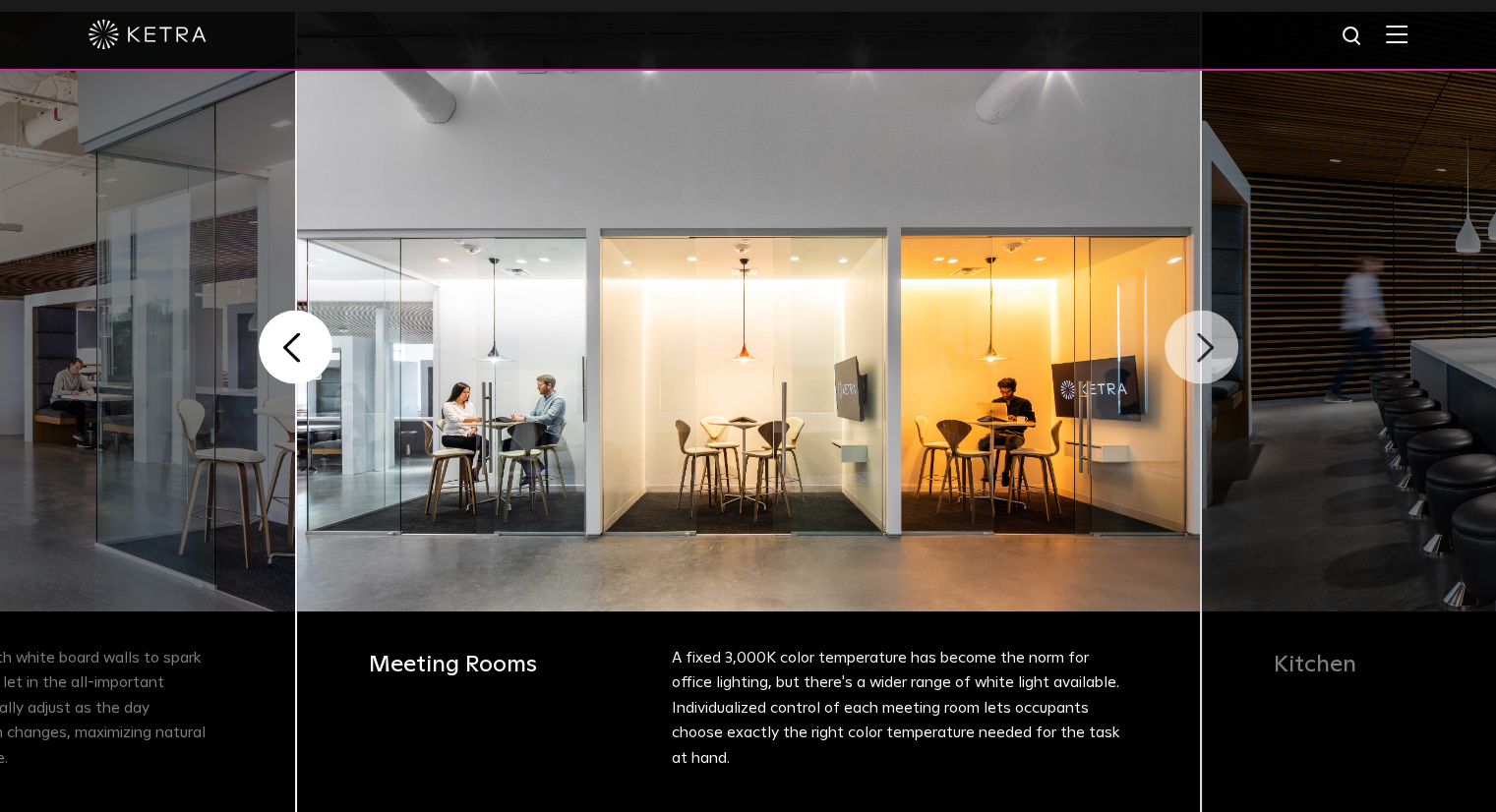
click at [1192, 370] on button "Next" at bounding box center [1201, 347] width 74 height 74
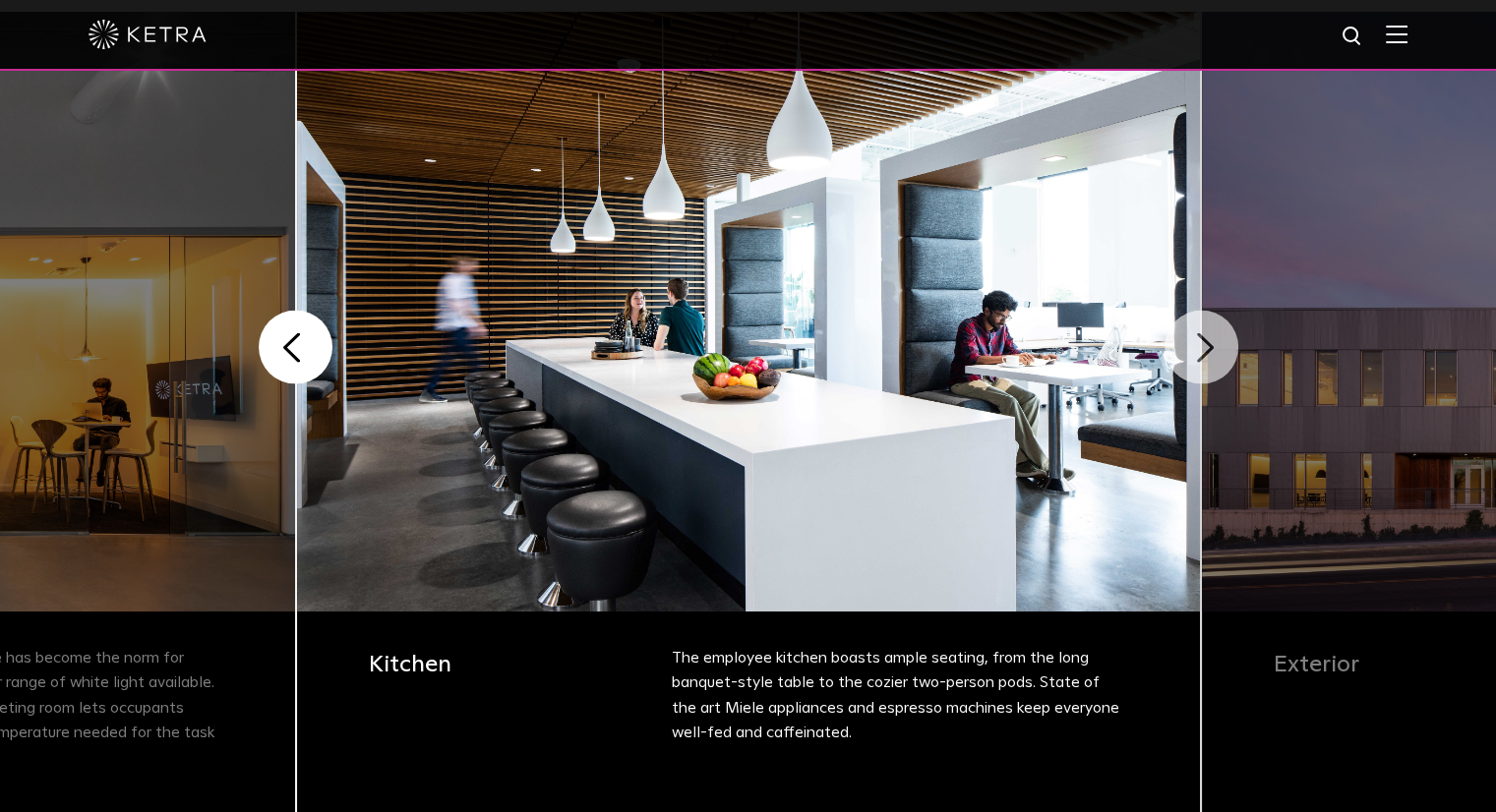
click at [1192, 370] on button "Next" at bounding box center [1201, 347] width 74 height 74
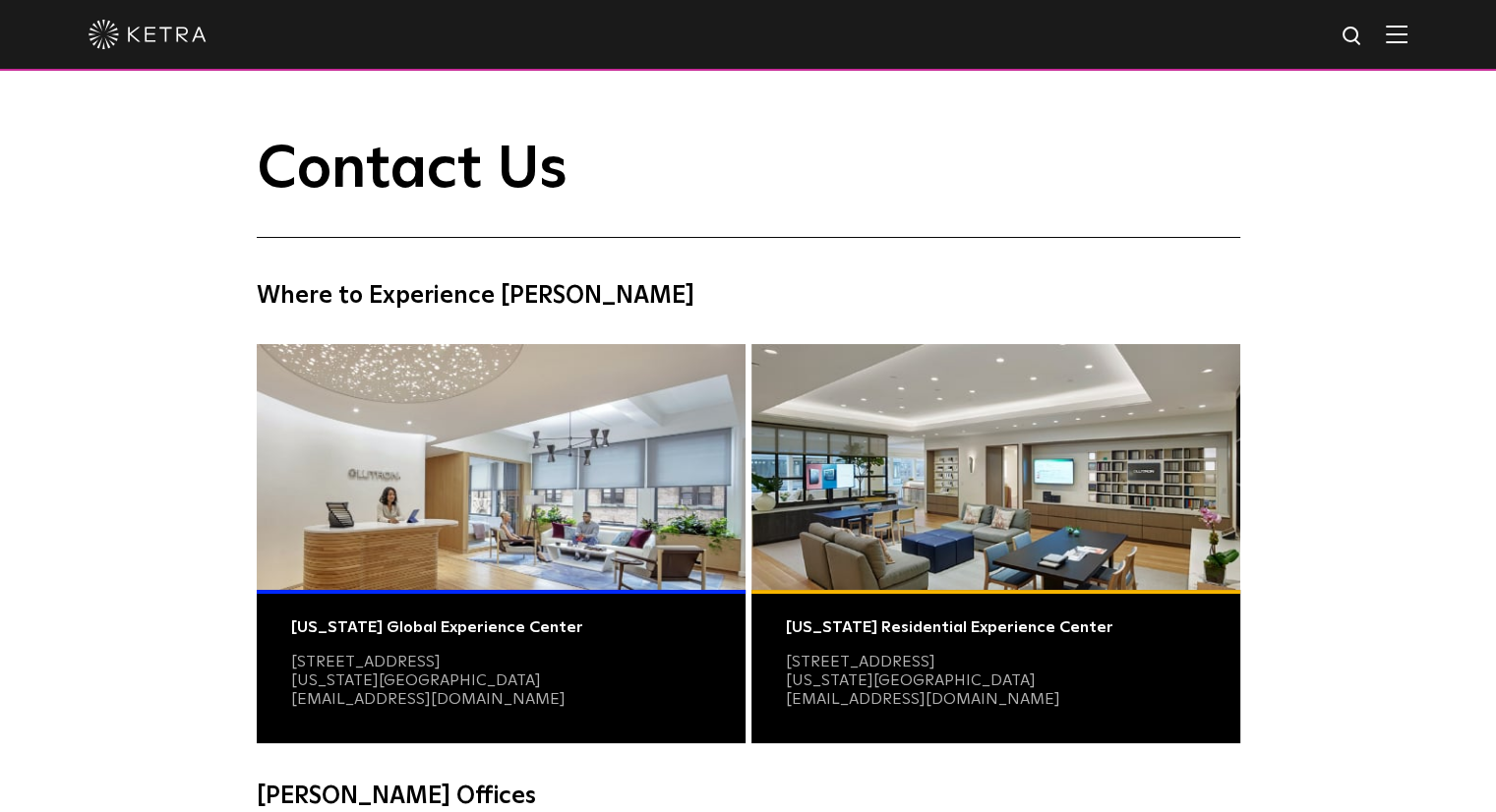
click at [439, 412] on img at bounding box center [501, 467] width 489 height 246
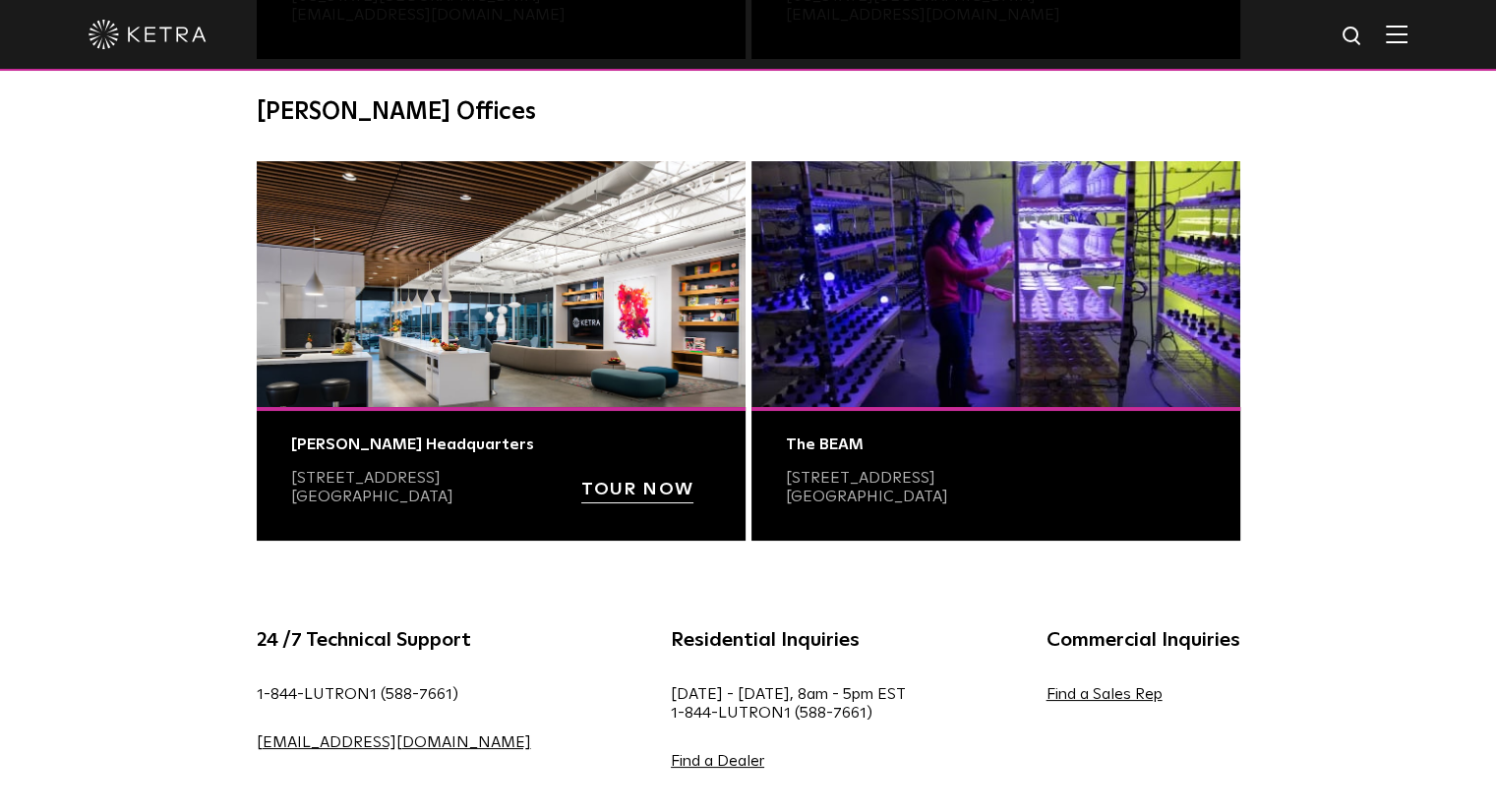
scroll to position [685, 0]
click at [598, 493] on strong "TOUR NOW" at bounding box center [637, 490] width 112 height 18
